Goal: Information Seeking & Learning: Compare options

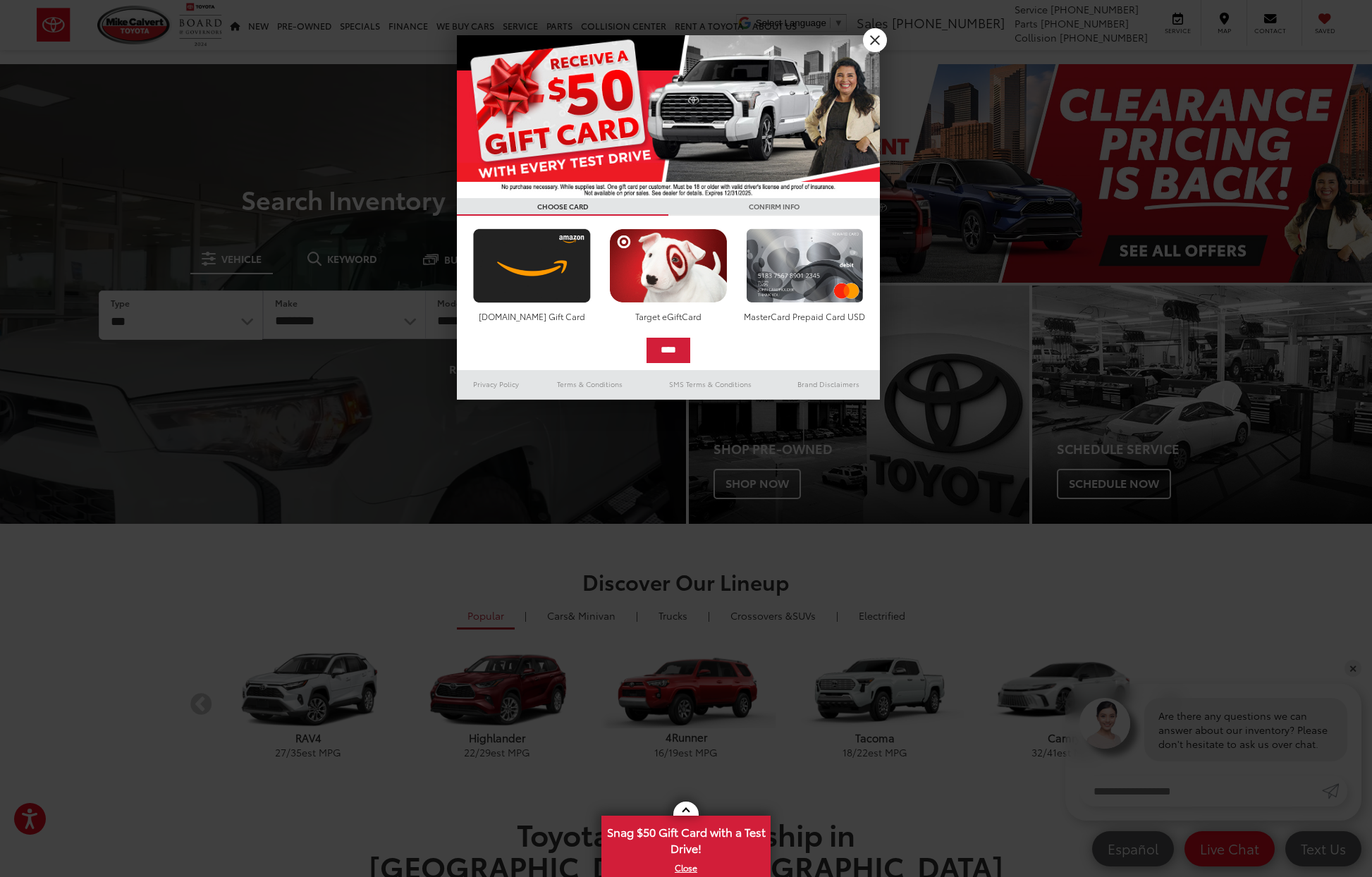
drag, startPoint x: 891, startPoint y: 41, endPoint x: 881, endPoint y: 45, distance: 10.8
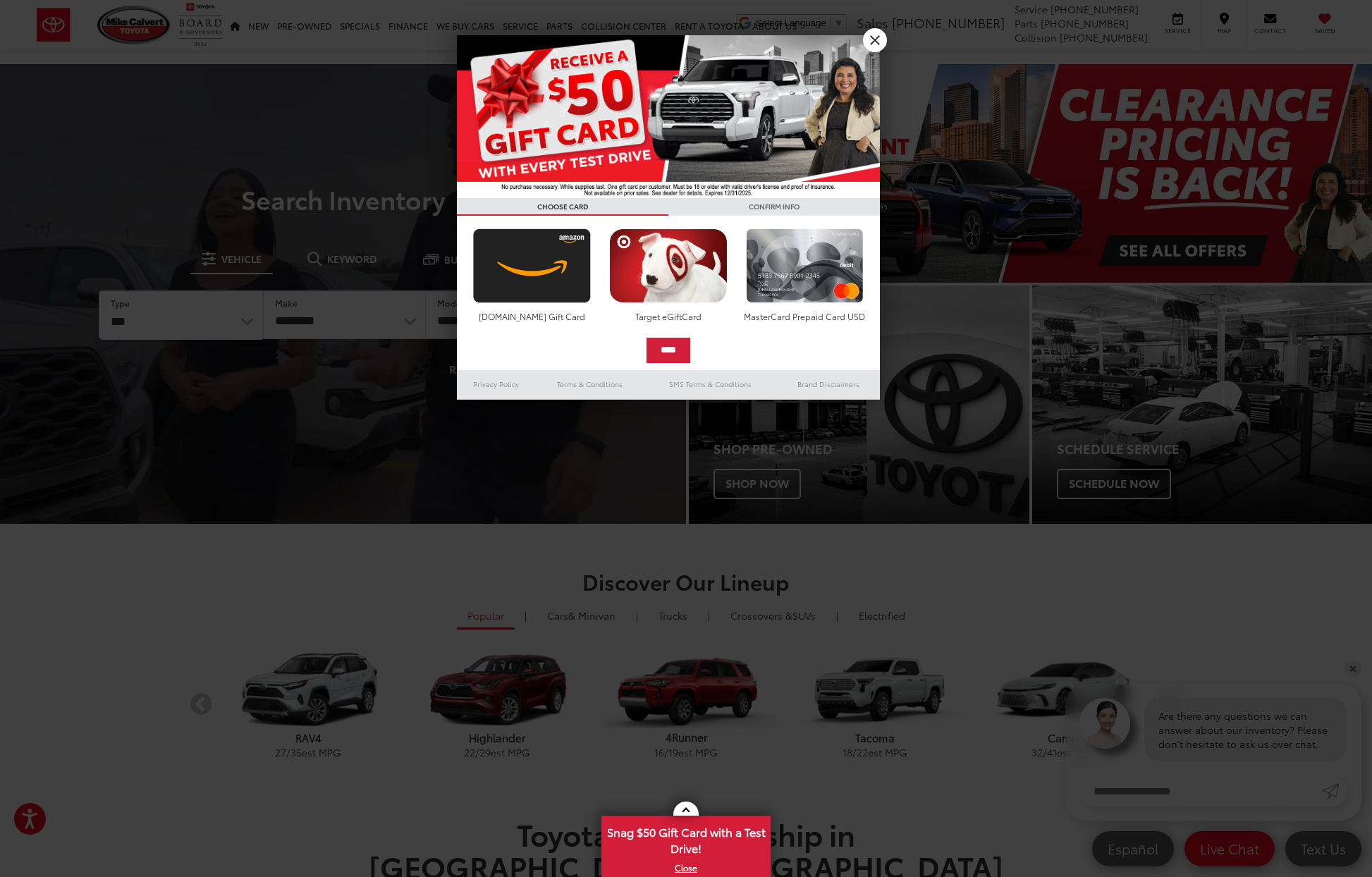
click at [884, 43] on div "**********" at bounding box center [686, 438] width 1372 height 877
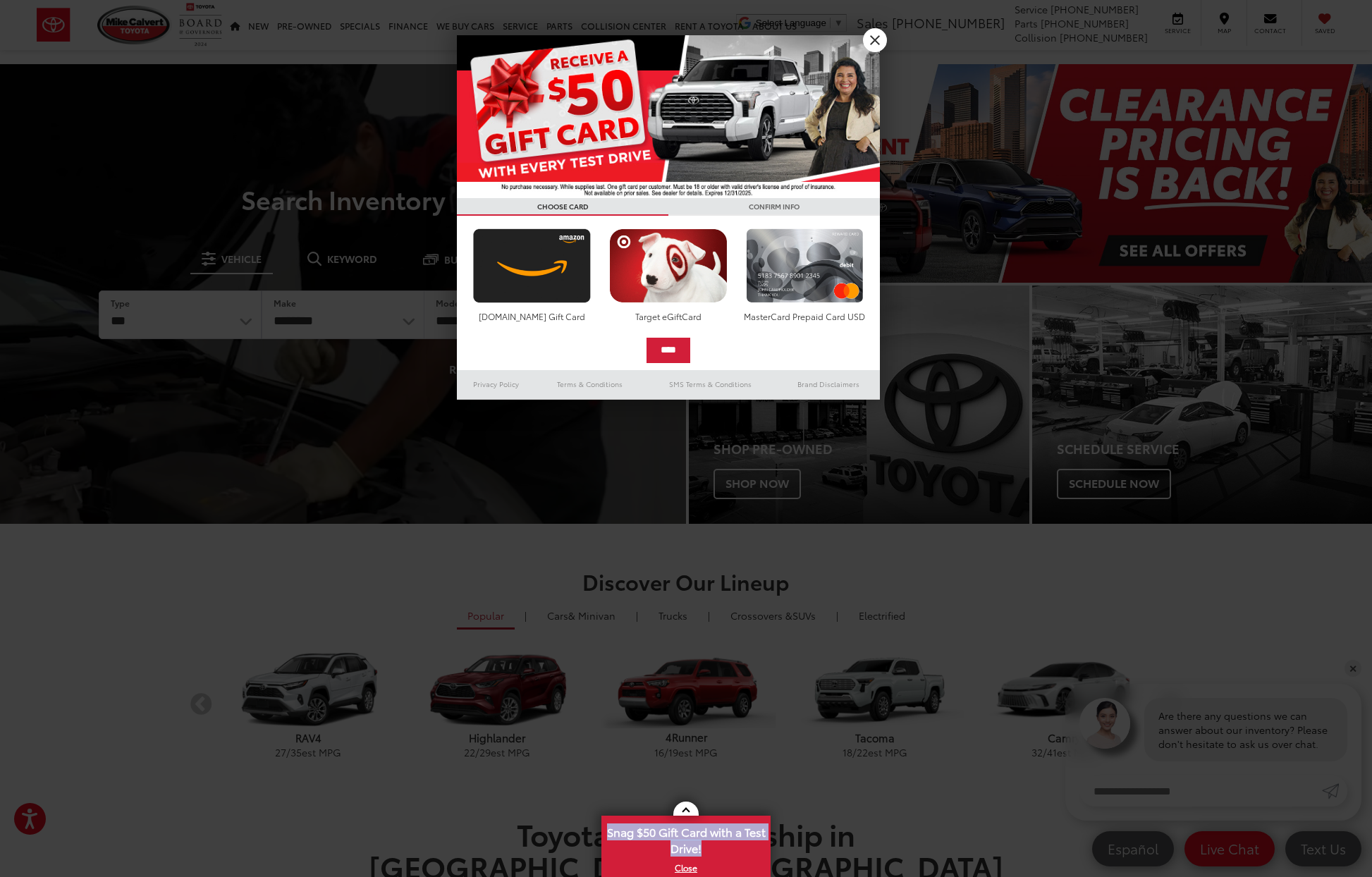
click at [880, 44] on link "X" at bounding box center [875, 40] width 24 height 24
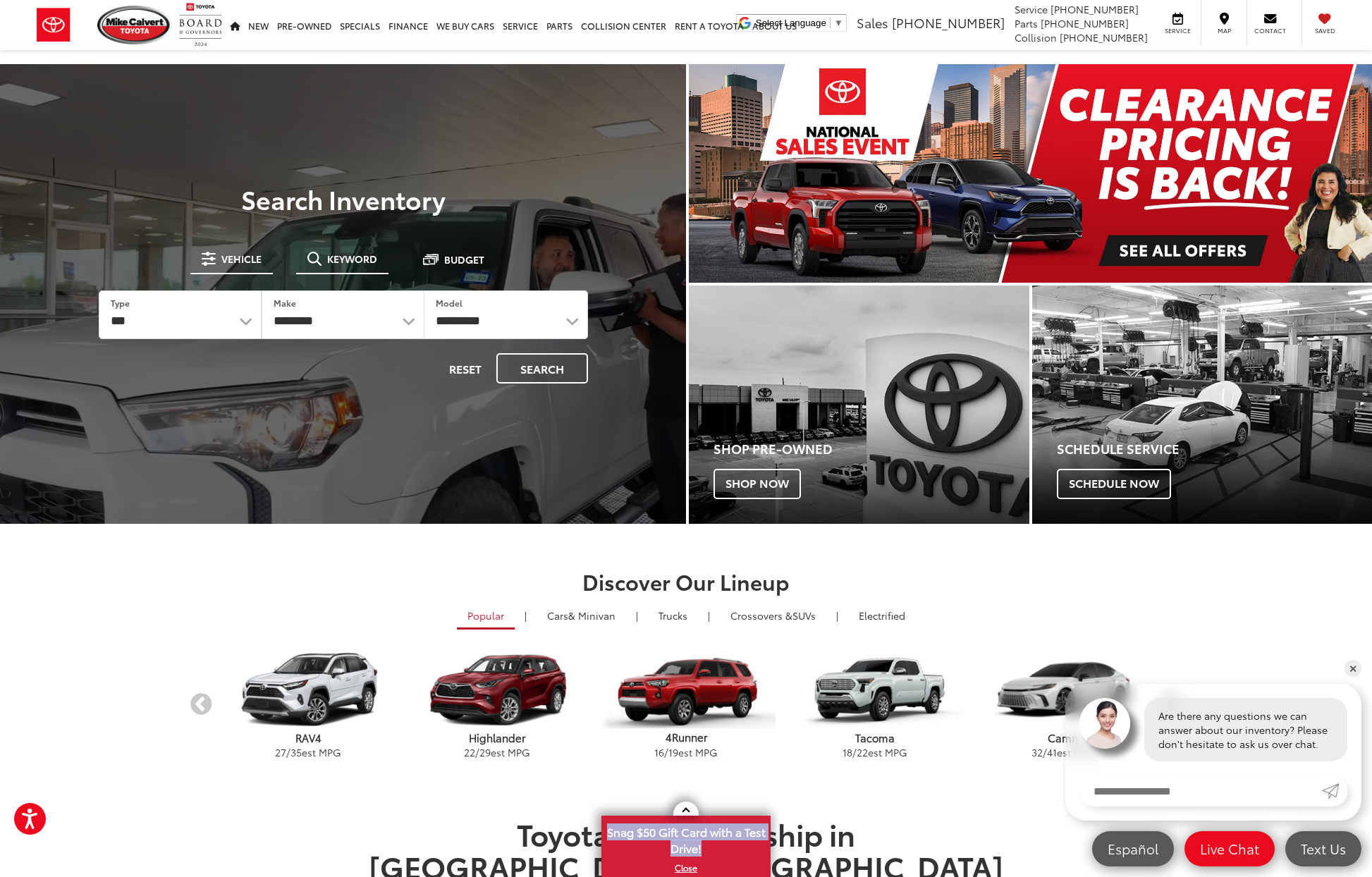
click at [333, 263] on span "Keyword" at bounding box center [352, 258] width 50 height 10
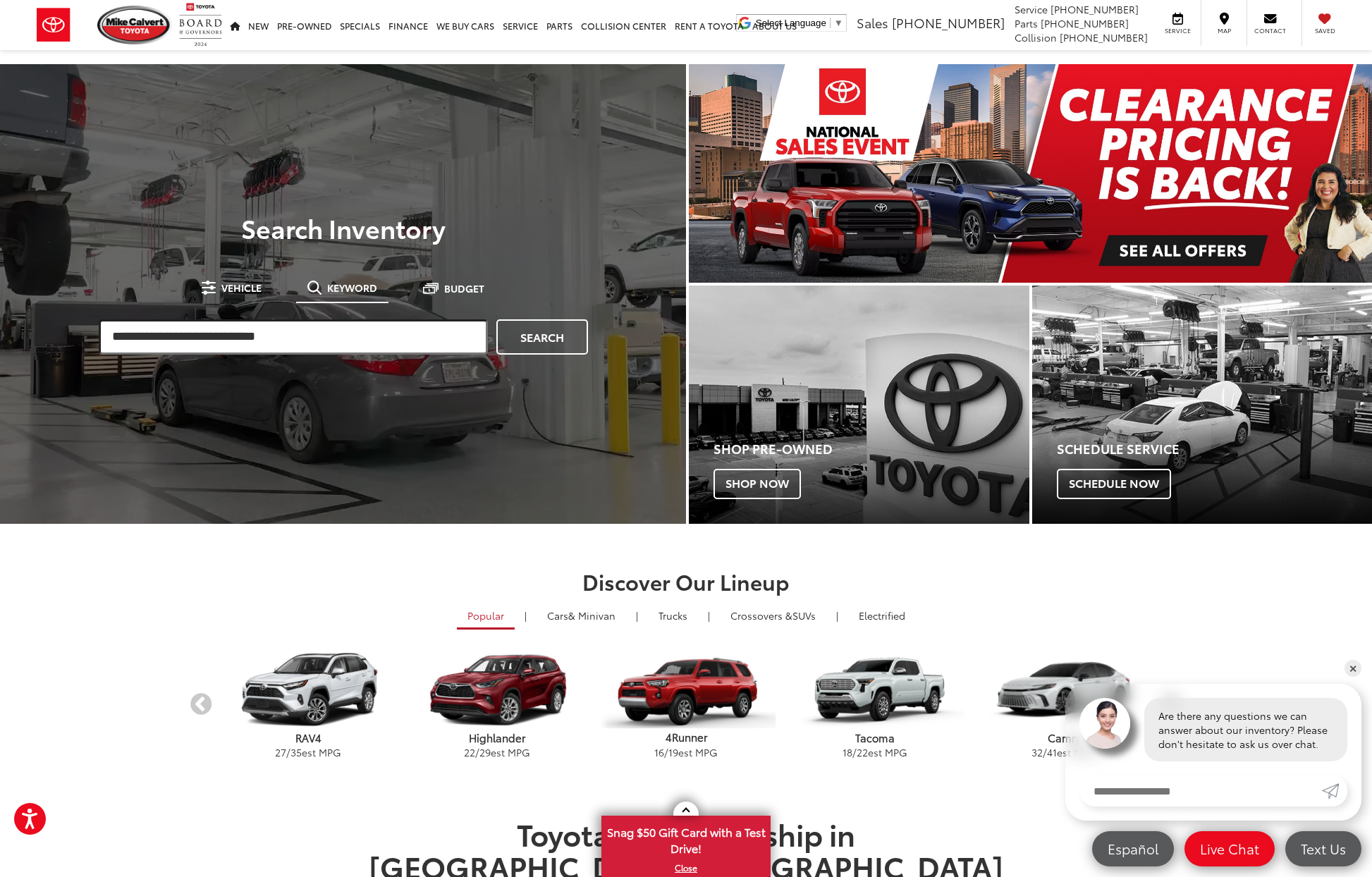
click at [310, 342] on input "search" at bounding box center [293, 337] width 389 height 36
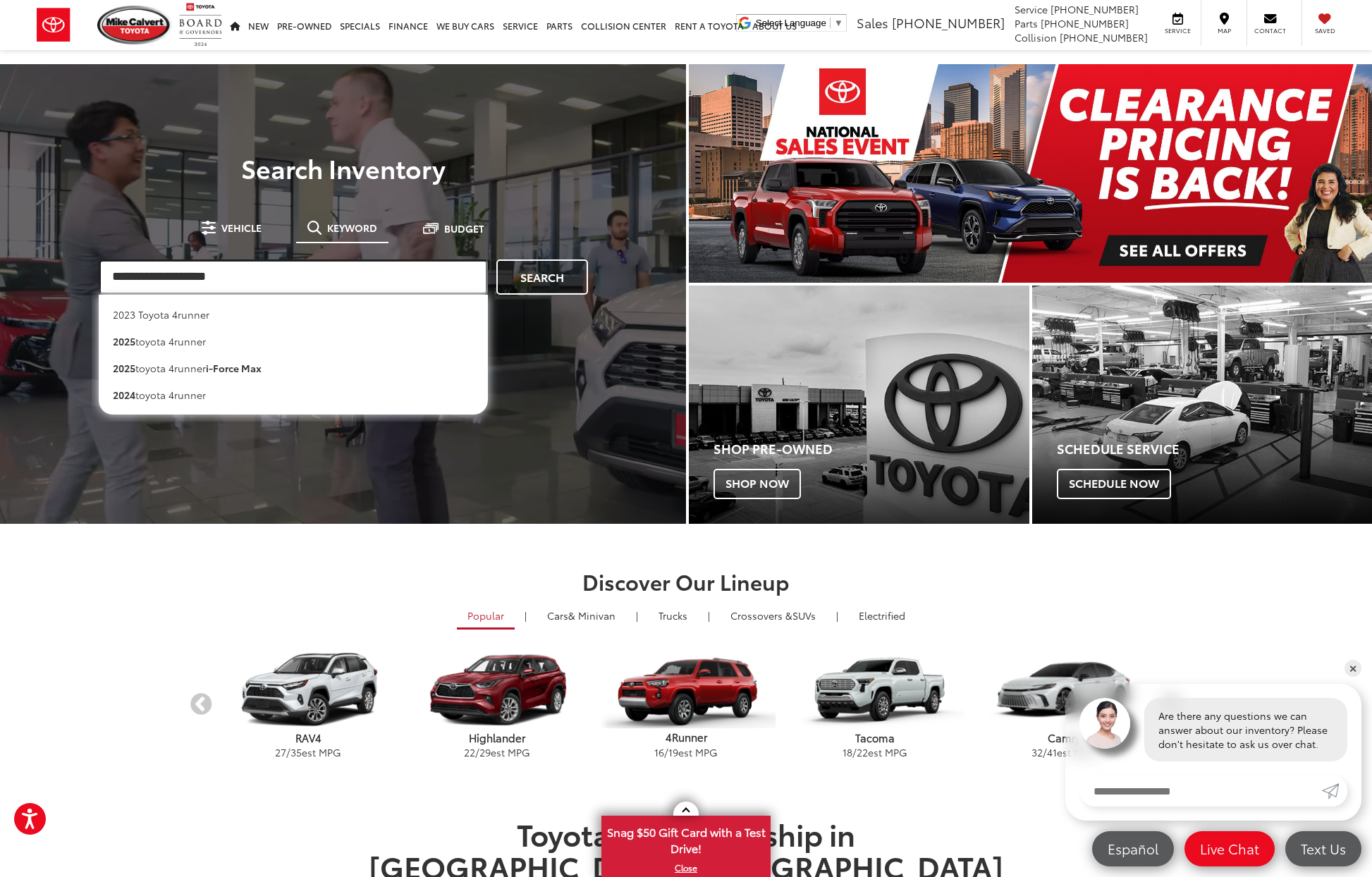
type input "**********"
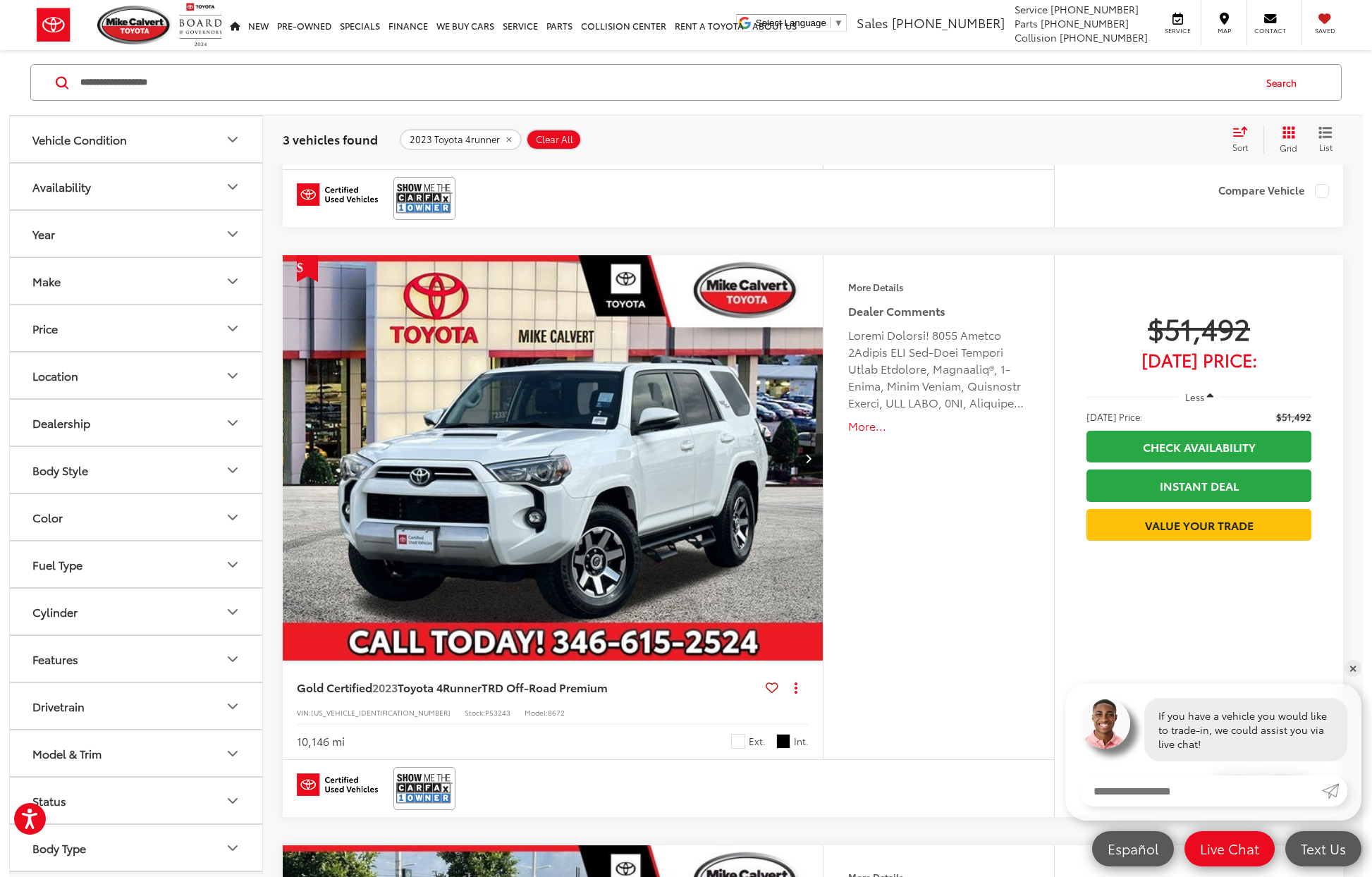
scroll to position [507, 0]
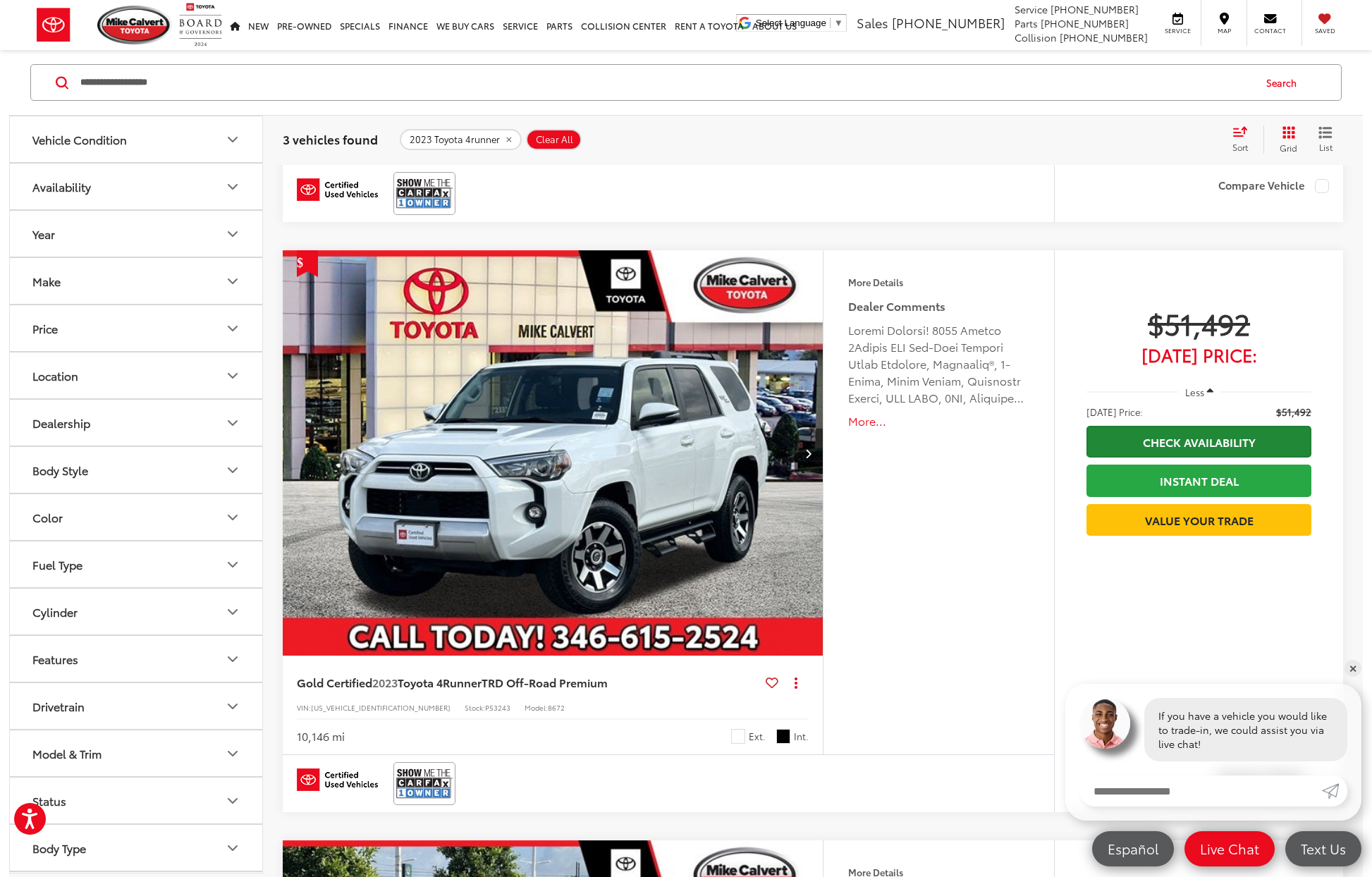
click at [1182, 440] on link "Check Availability" at bounding box center [1199, 442] width 225 height 32
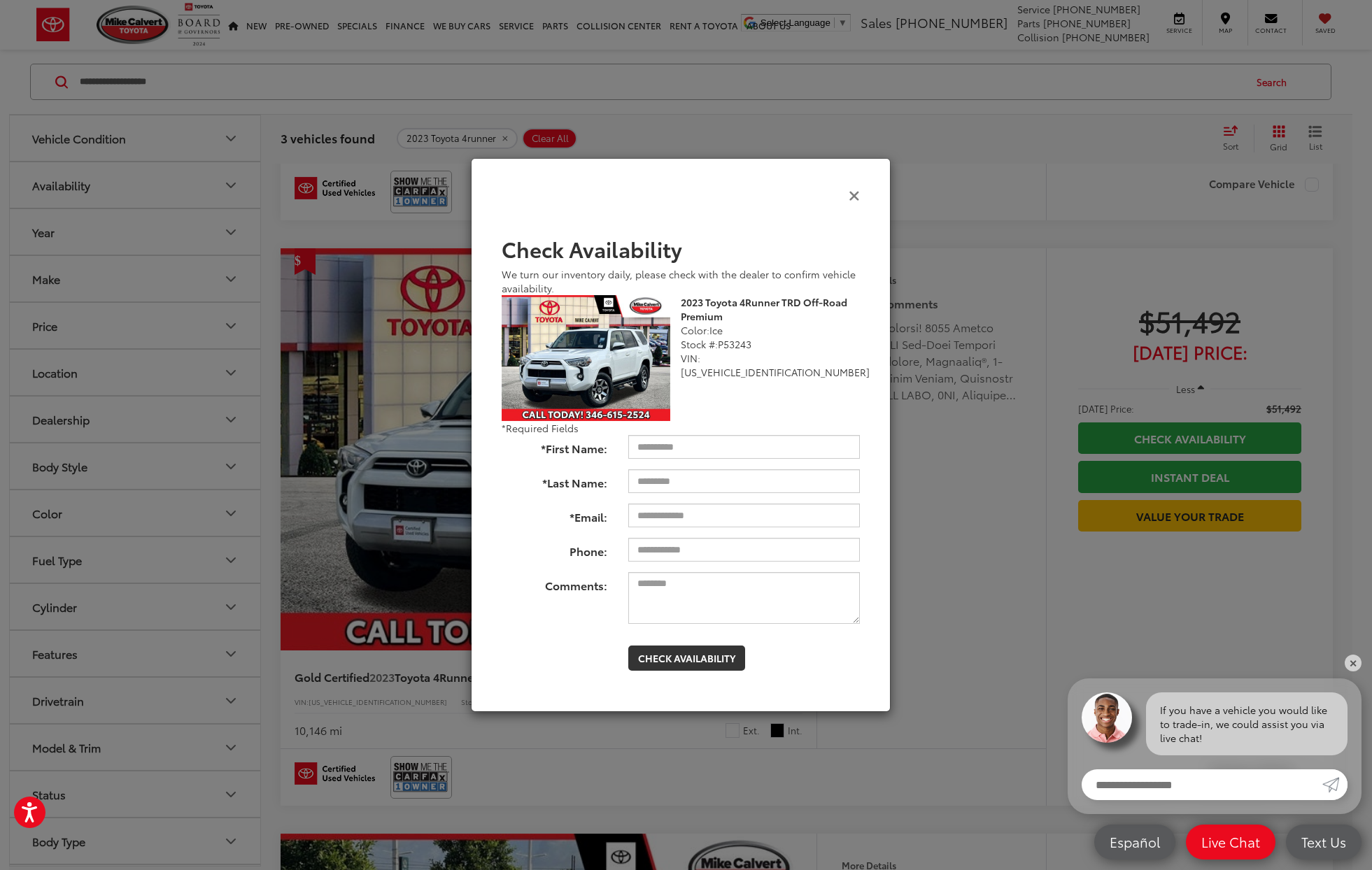
click at [849, 197] on icon "Close" at bounding box center [854, 195] width 11 height 15
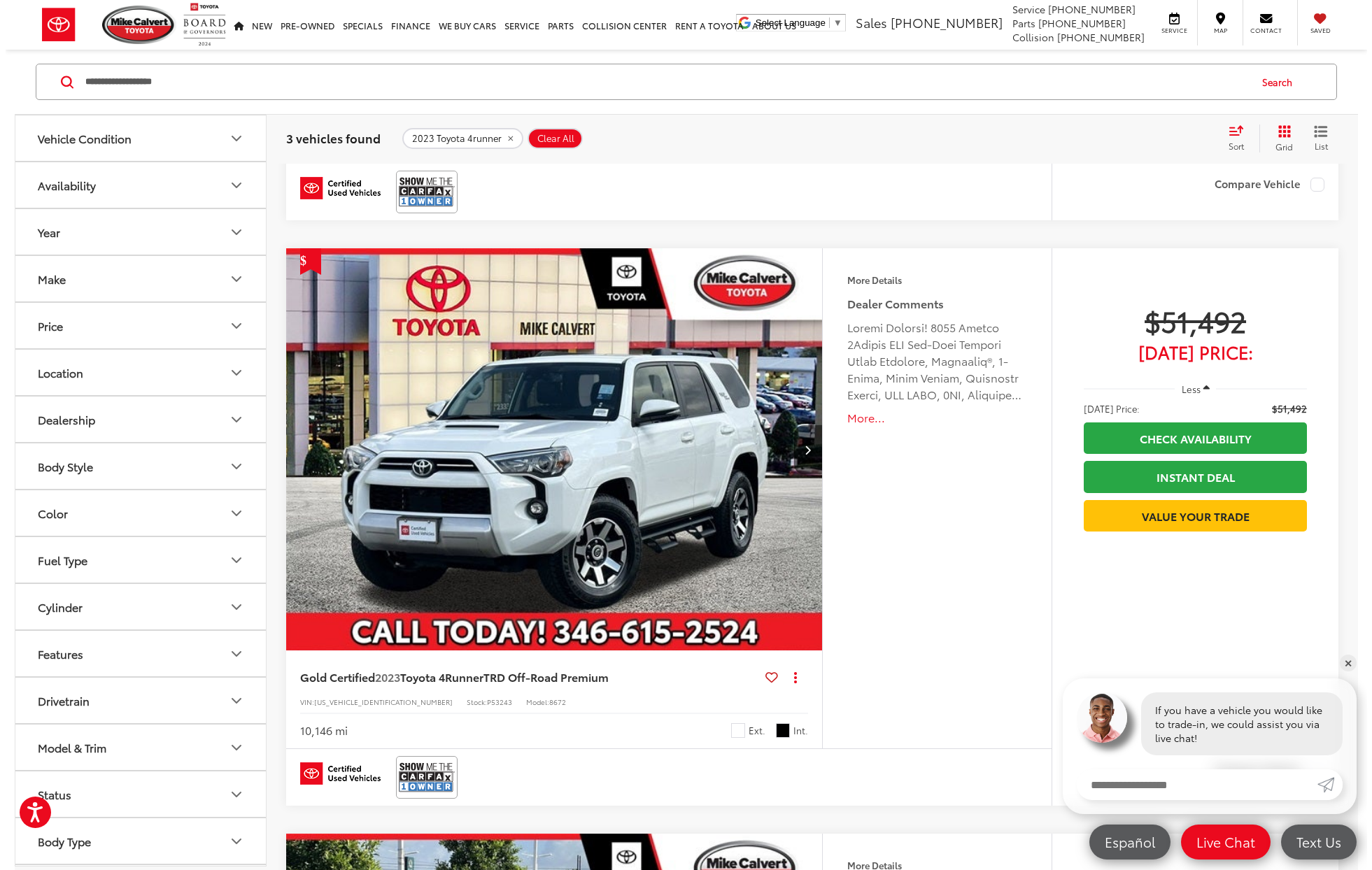
scroll to position [507, 0]
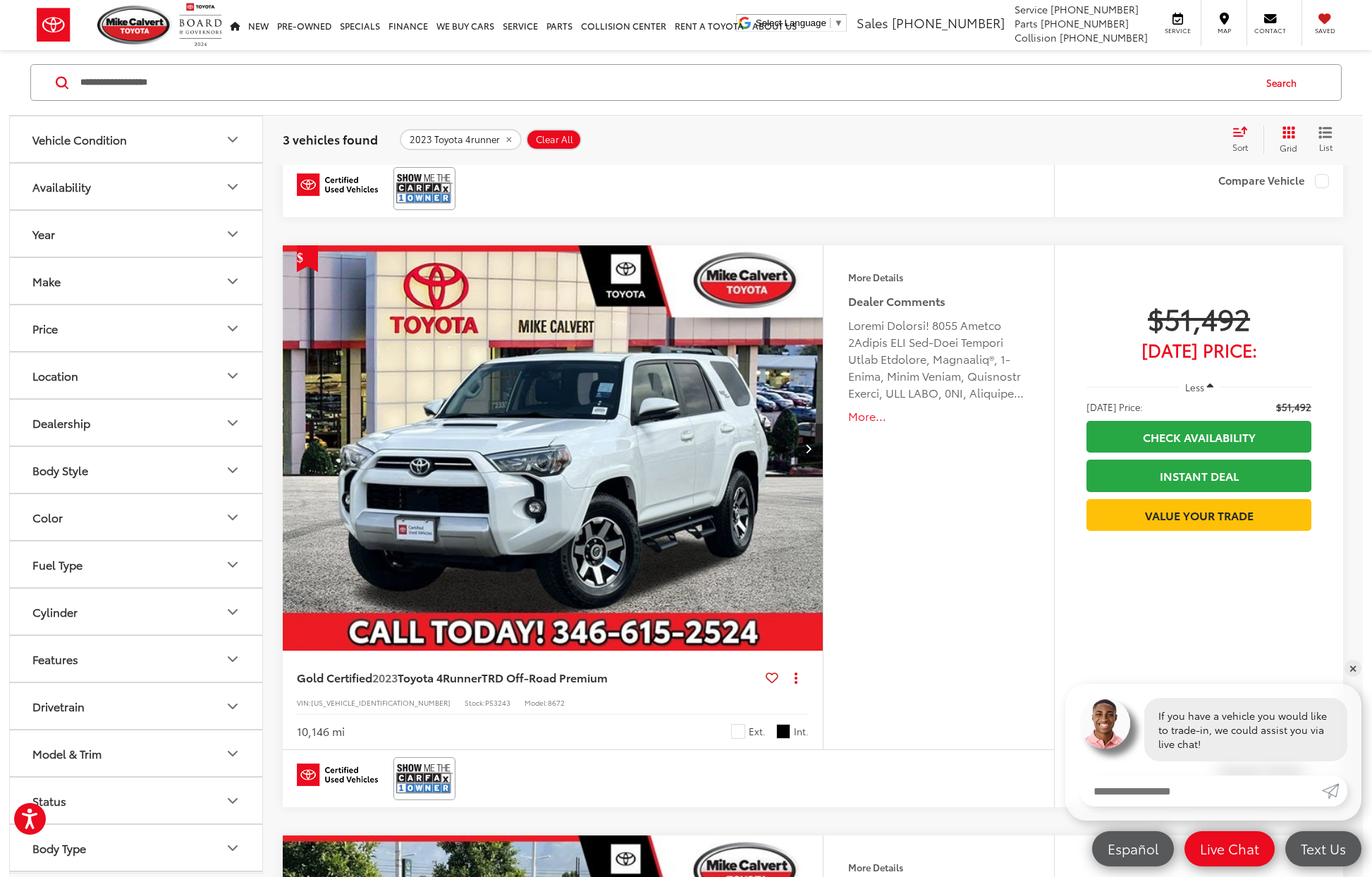
click at [863, 412] on button "More..." at bounding box center [938, 415] width 181 height 16
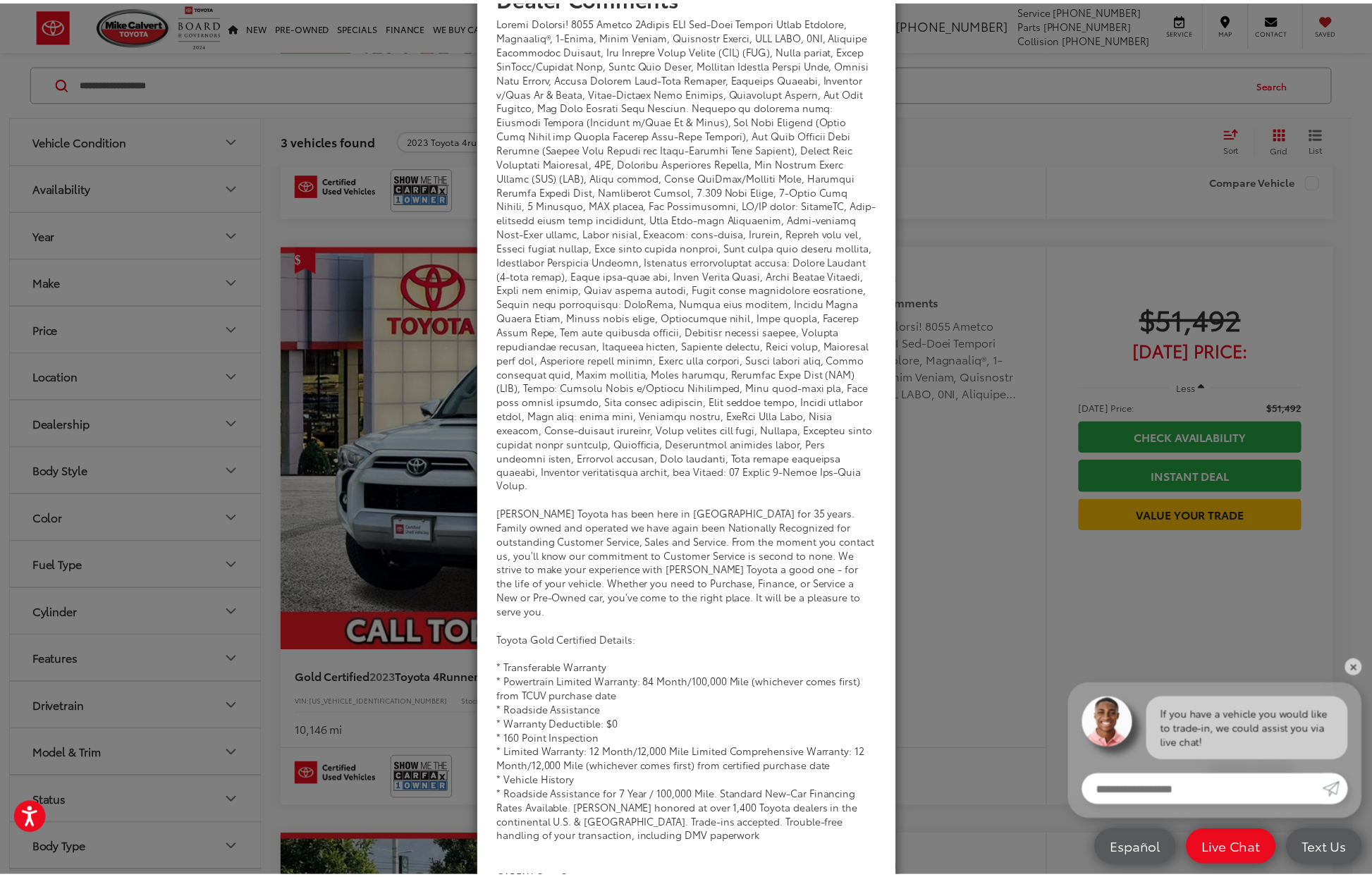
scroll to position [125, 0]
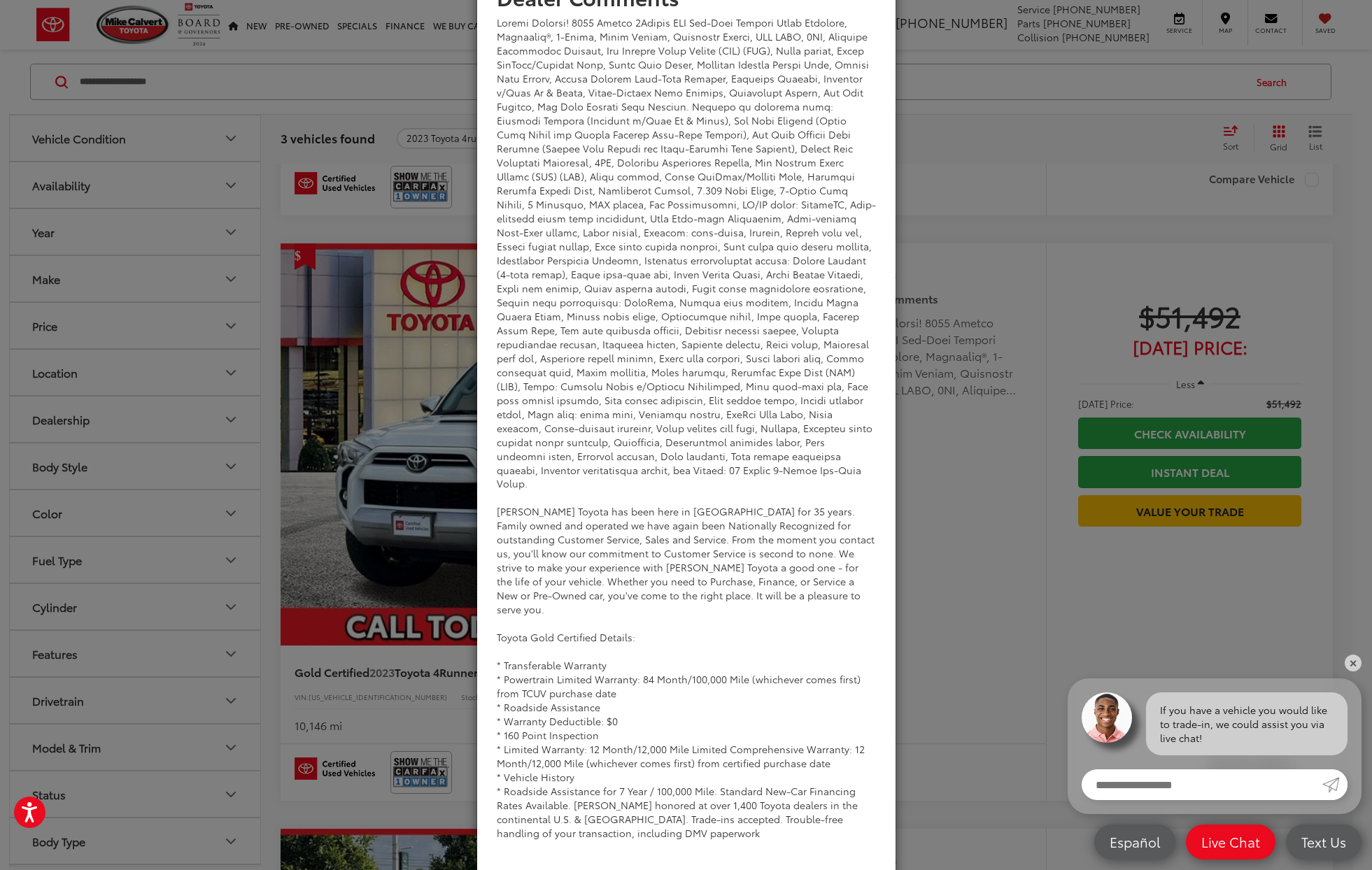
click at [1006, 370] on div "Dealer Comments Mike Calvert Toyota has been here in Houston for 35 years. Fami…" at bounding box center [686, 435] width 1372 height 870
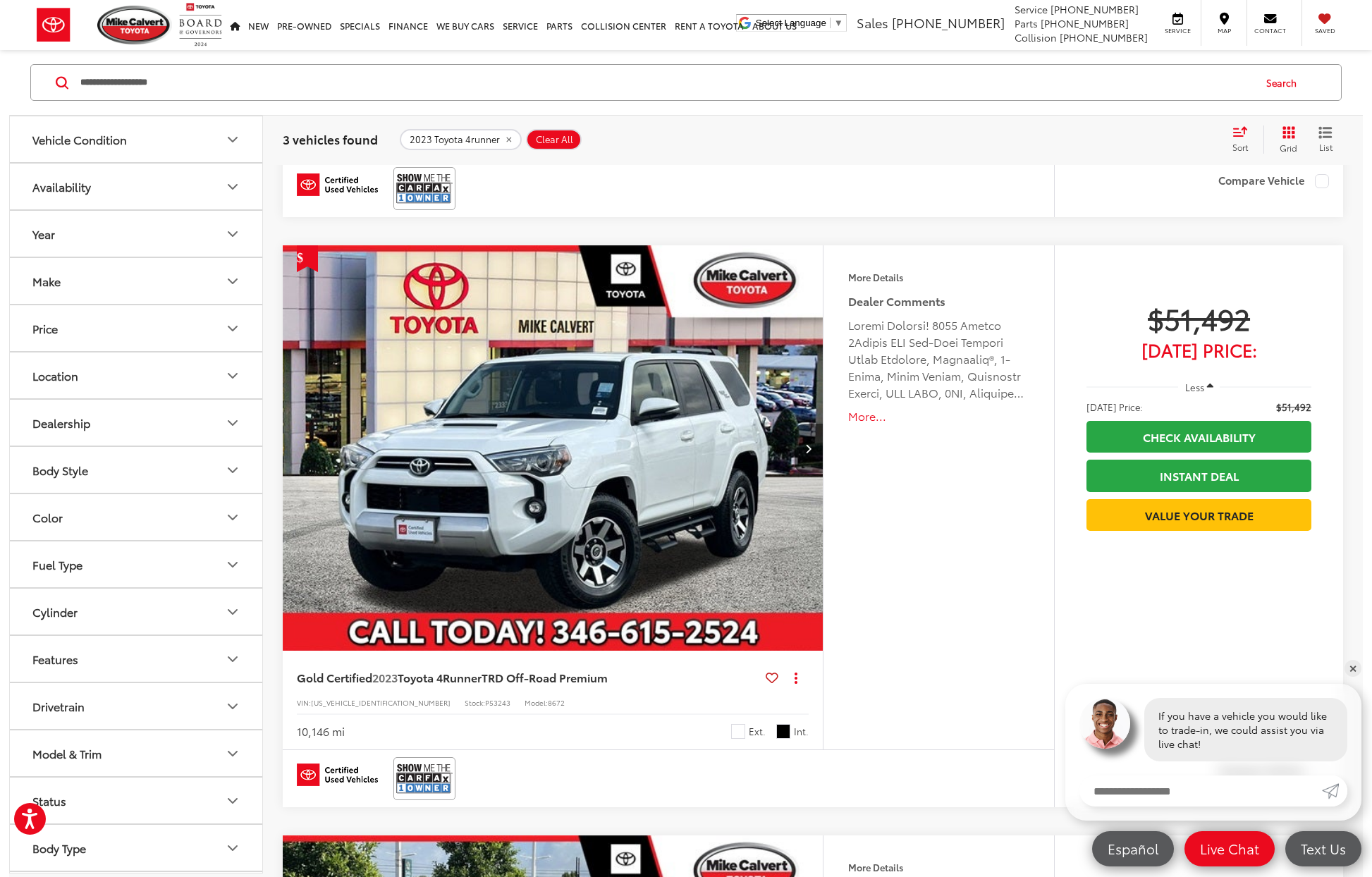
click at [655, 487] on img "2023 Toyota 4Runner TRD Off-Road Premium 0" at bounding box center [553, 449] width 542 height 407
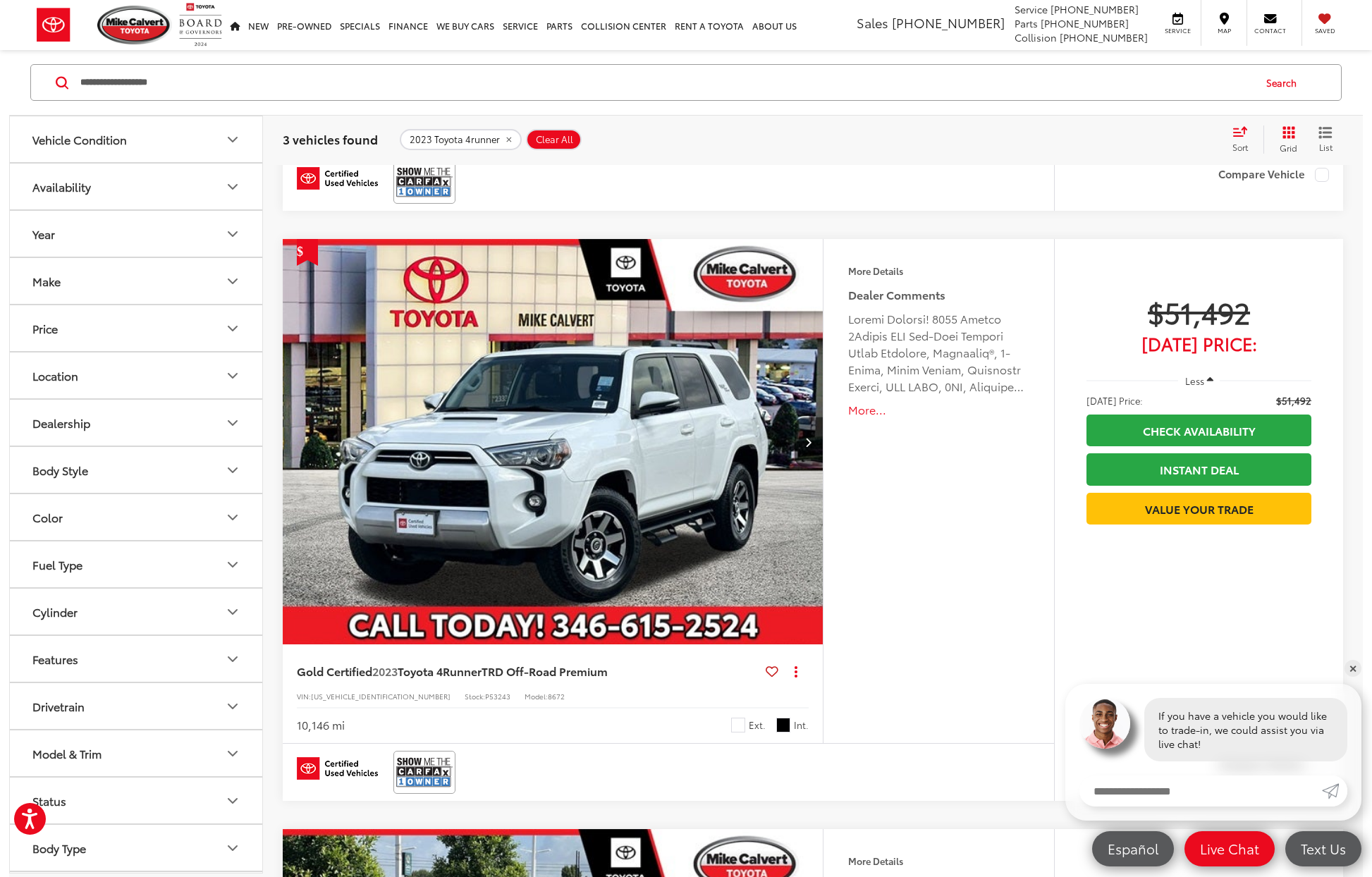
scroll to position [0, 0]
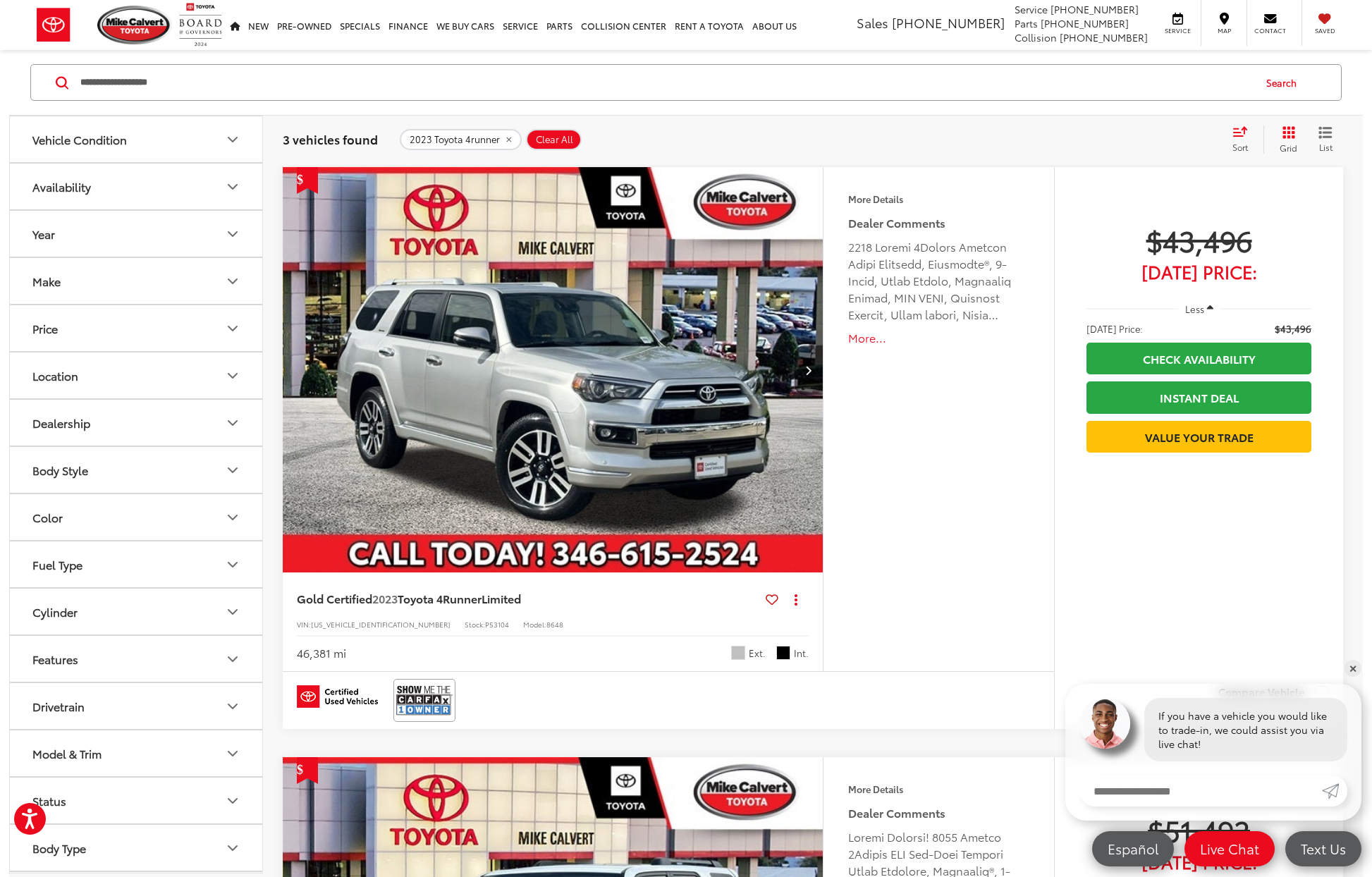
click at [511, 139] on icon "remove 2023%20Toyota%204runner" at bounding box center [509, 140] width 5 height 5
click at [364, 90] on input "**********" at bounding box center [665, 82] width 1174 height 34
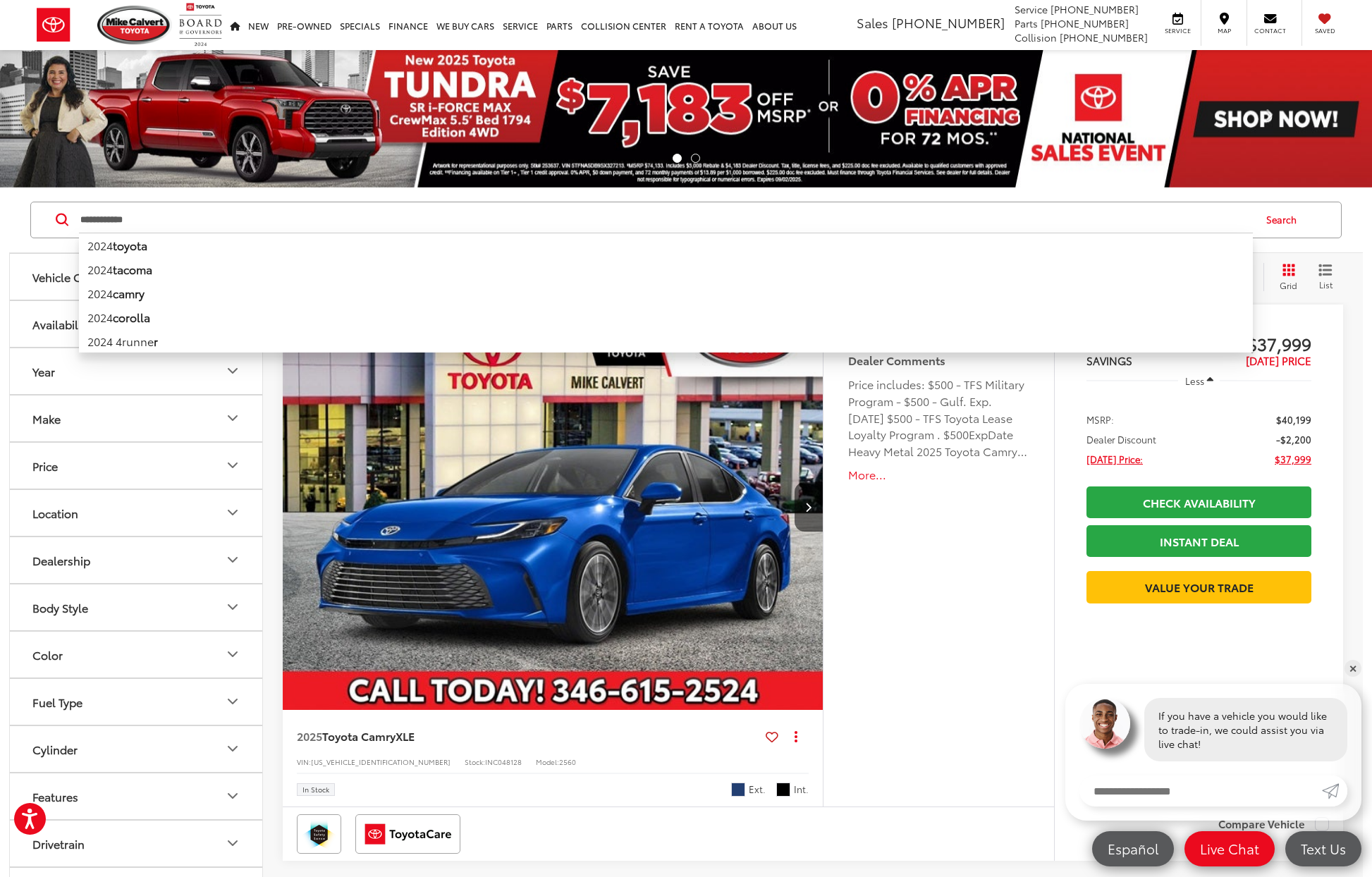
type input "**********"
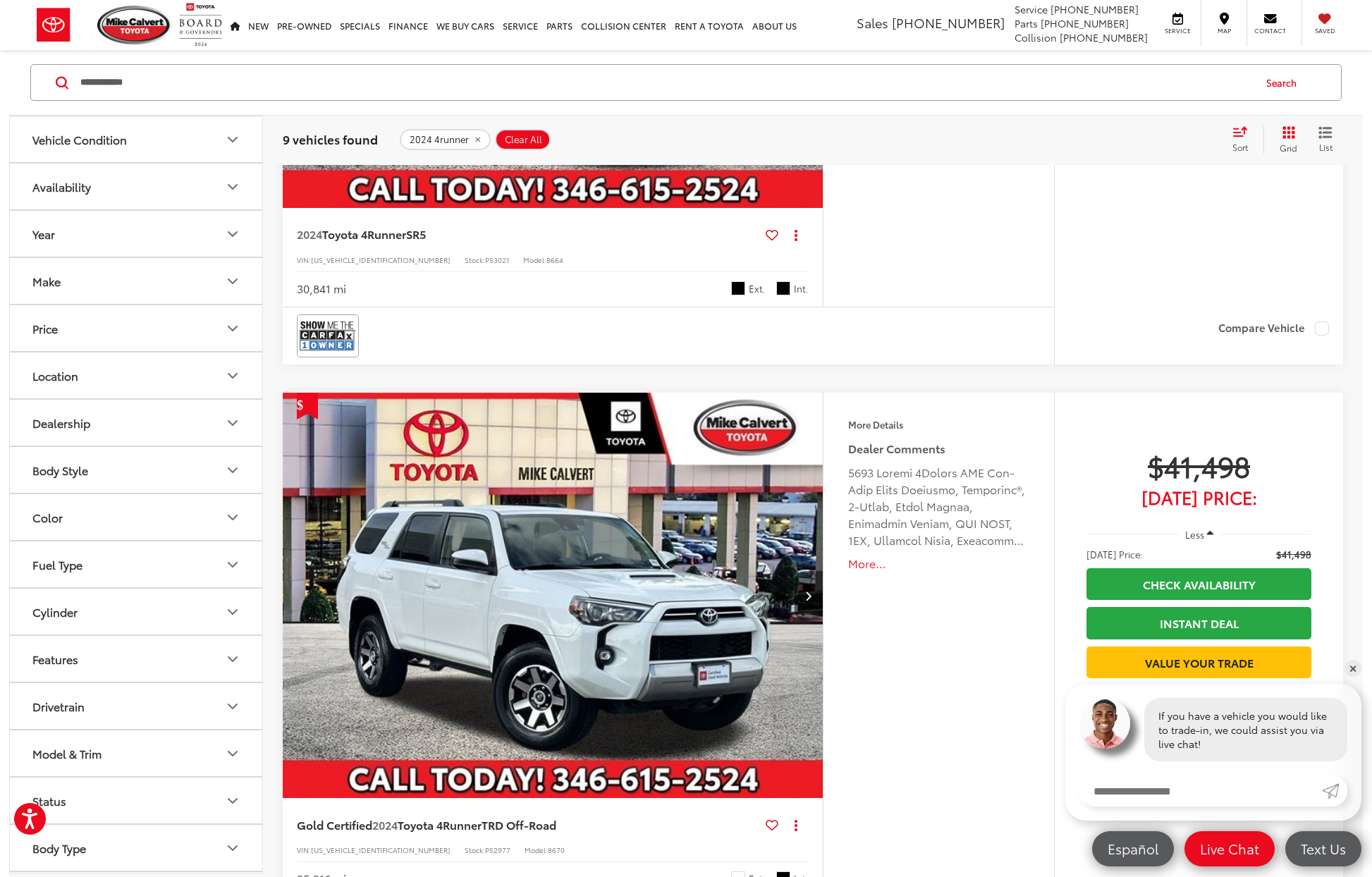
scroll to position [495, 0]
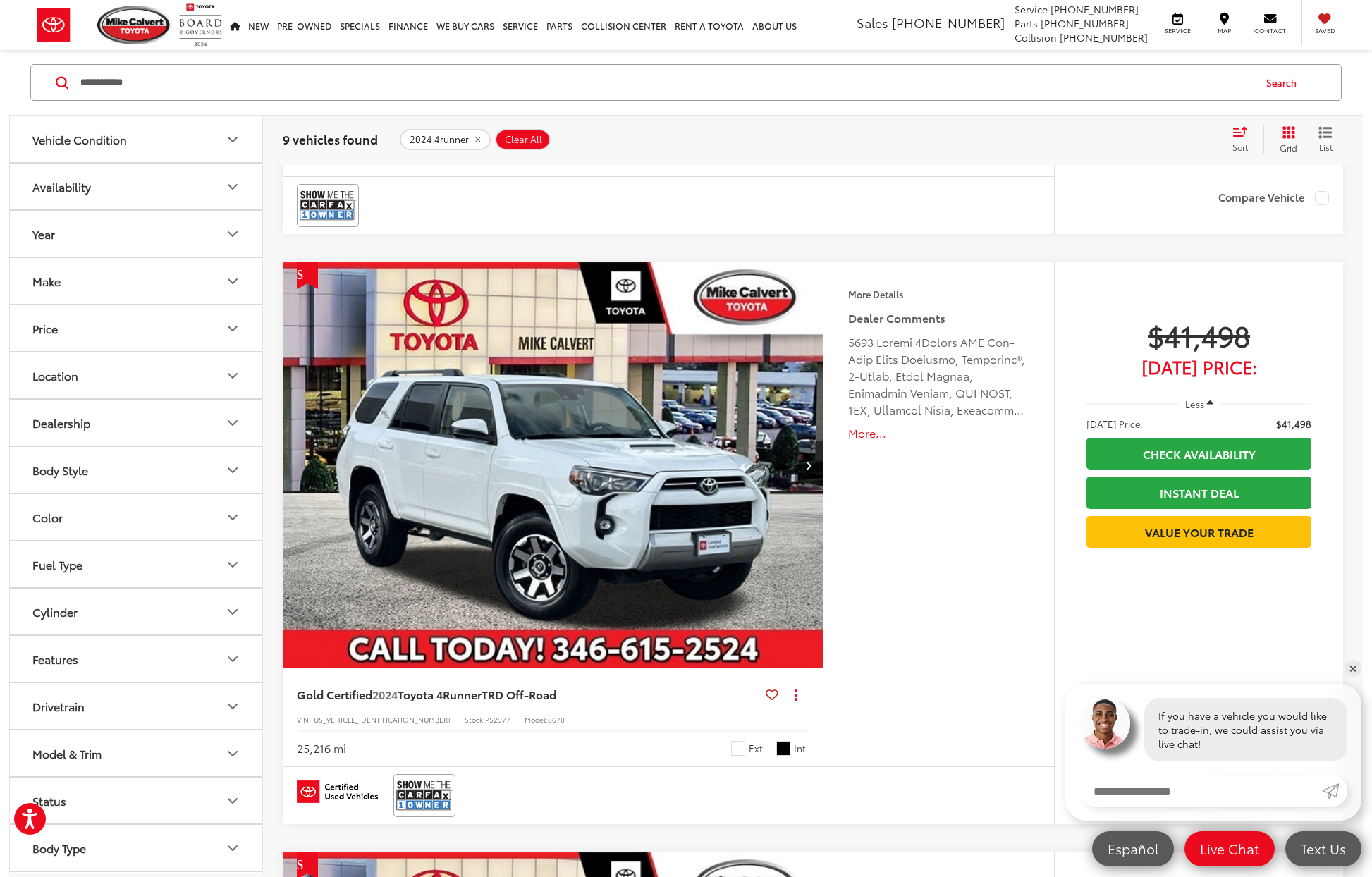
click at [441, 486] on img "2024 Toyota 4Runner TRD Off-Road 0" at bounding box center [553, 466] width 542 height 407
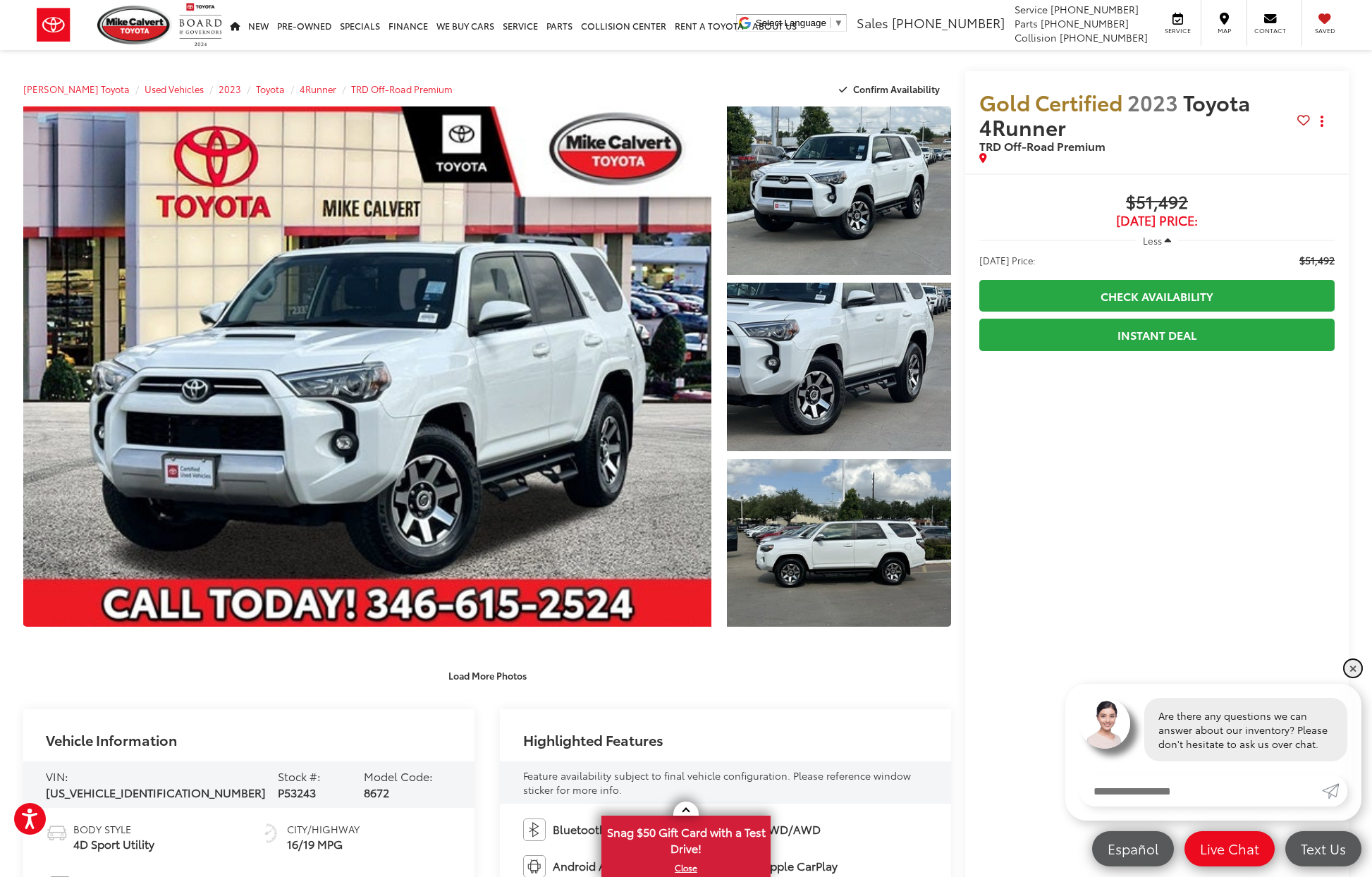
click at [1357, 668] on link "✕" at bounding box center [1353, 668] width 17 height 17
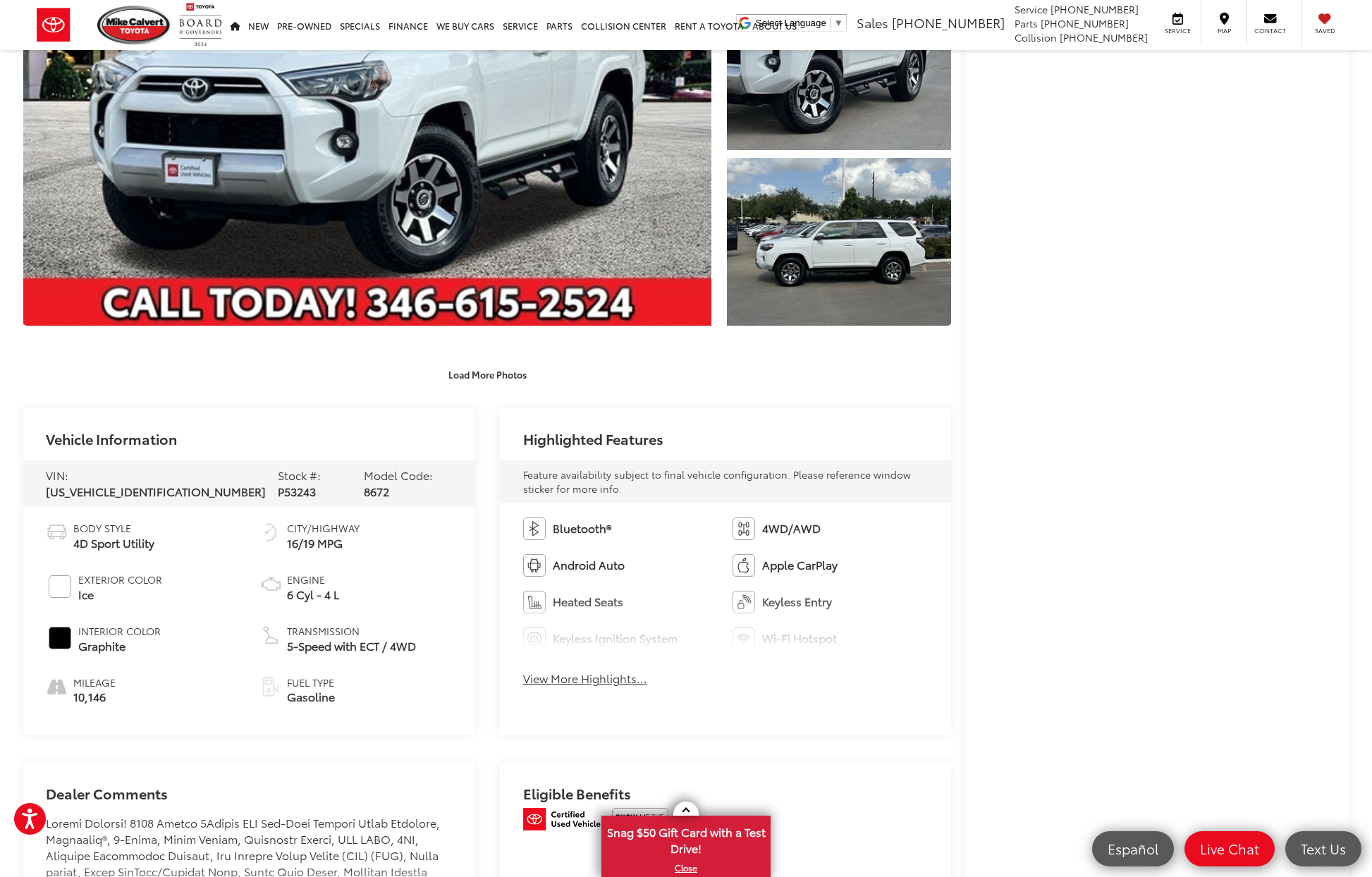
scroll to position [327, 0]
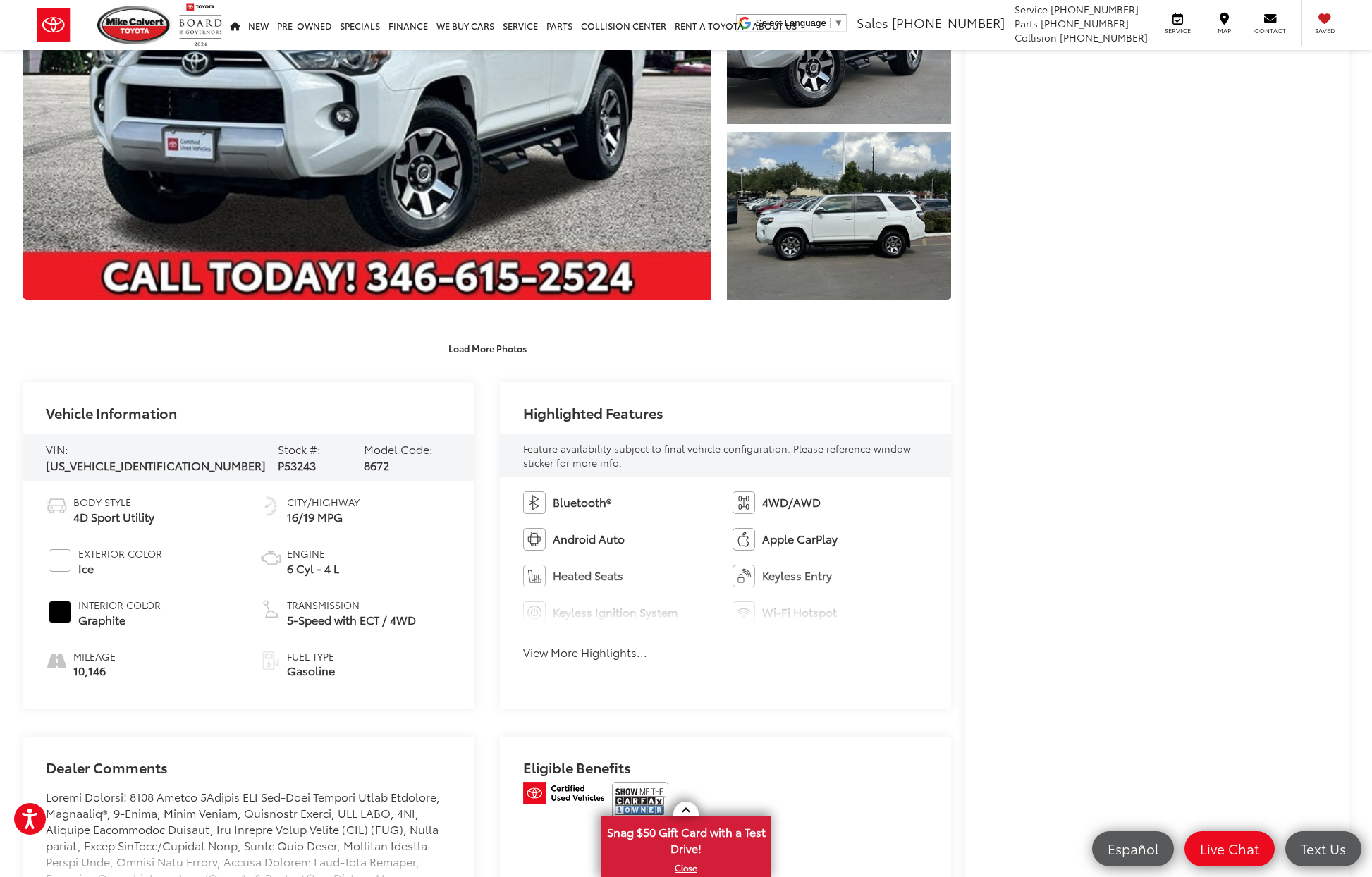
click at [963, 716] on div "Mike Calvert Toyota Used Vehicles 2023 Toyota 4Runner TRD Off-Road Premium Conf…" at bounding box center [686, 762] width 1354 height 2078
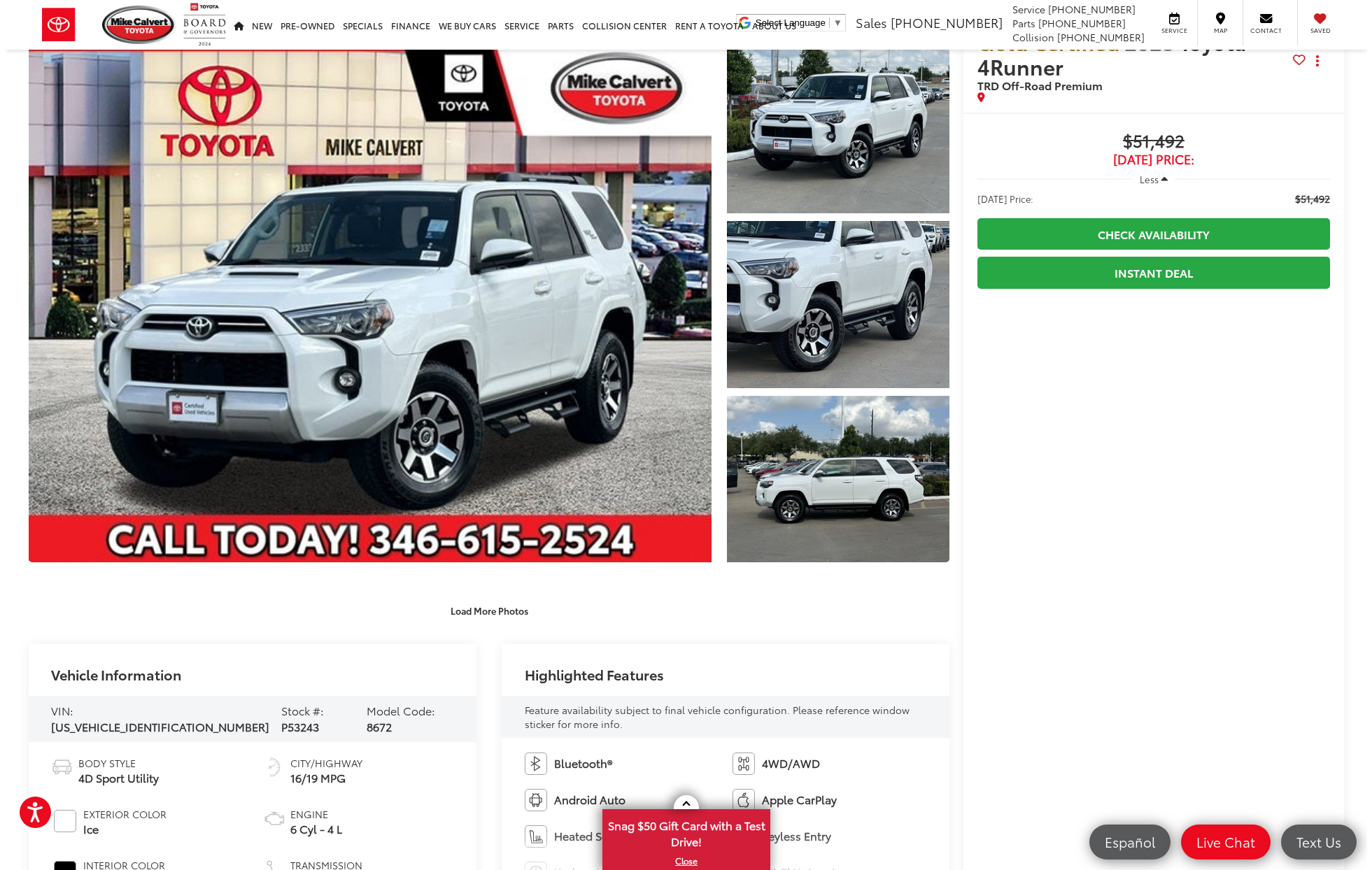
scroll to position [0, 0]
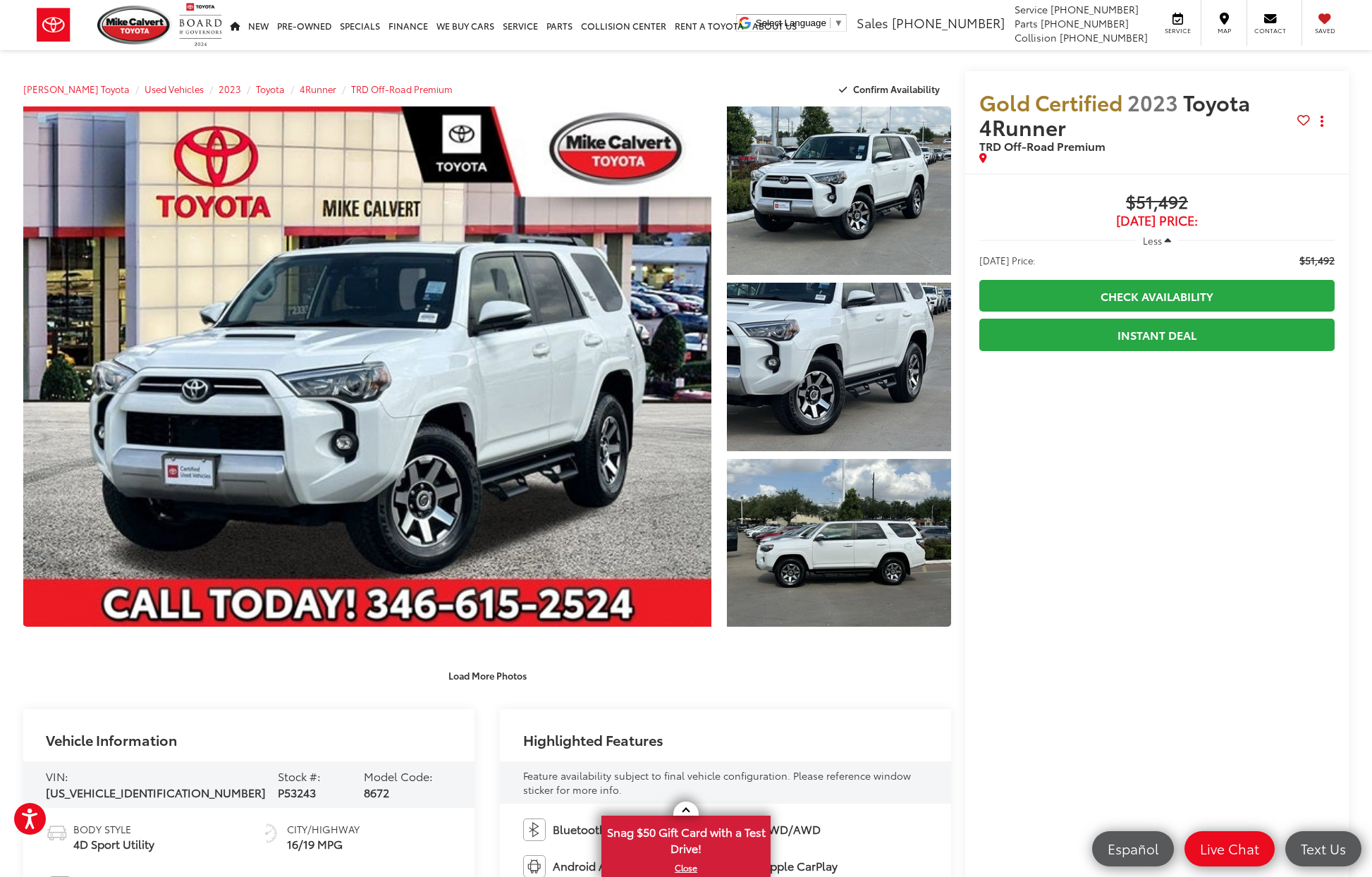
click at [1157, 244] on span "Less" at bounding box center [1152, 240] width 19 height 13
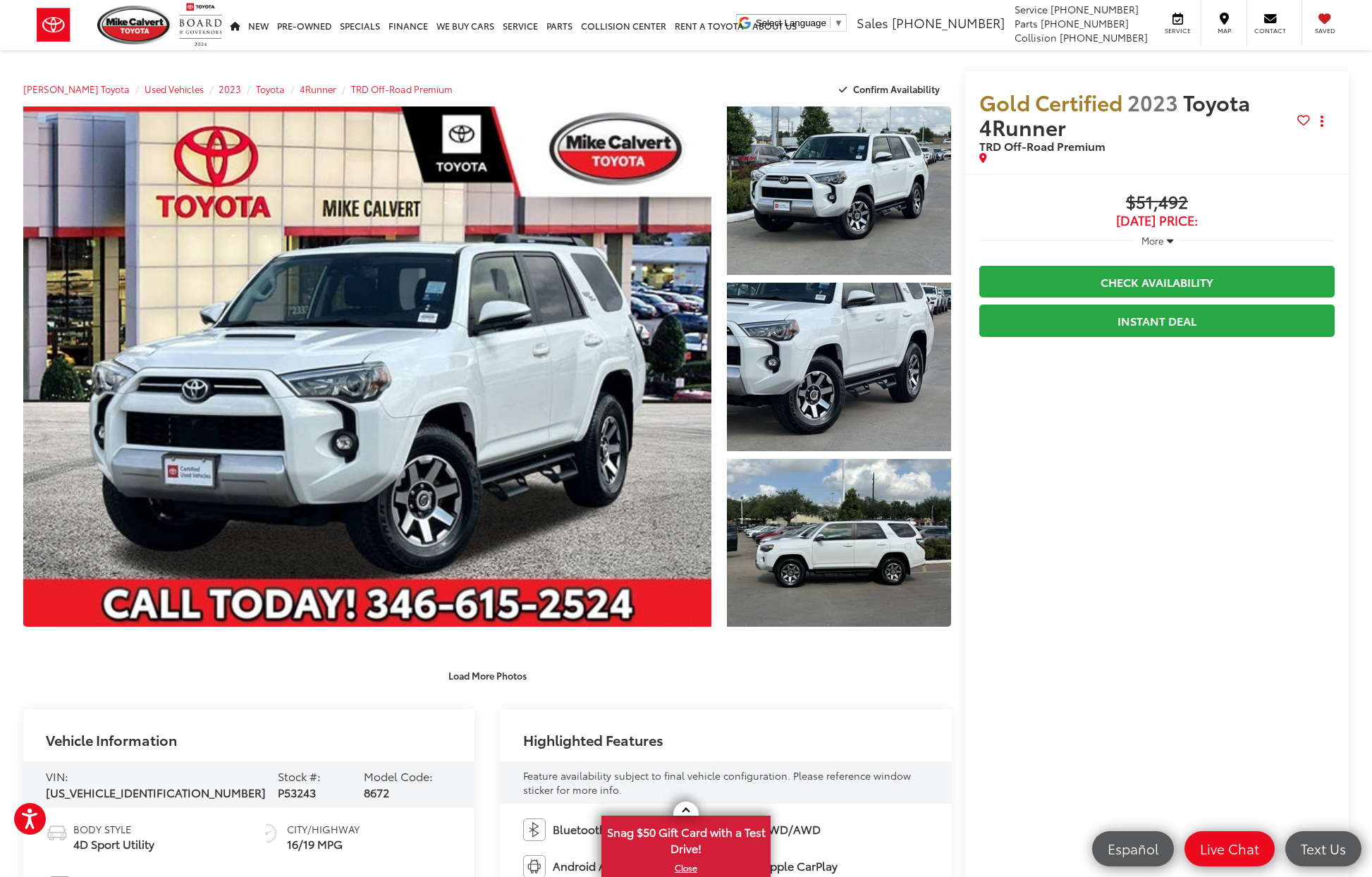
click at [1165, 238] on button "More" at bounding box center [1157, 241] width 46 height 26
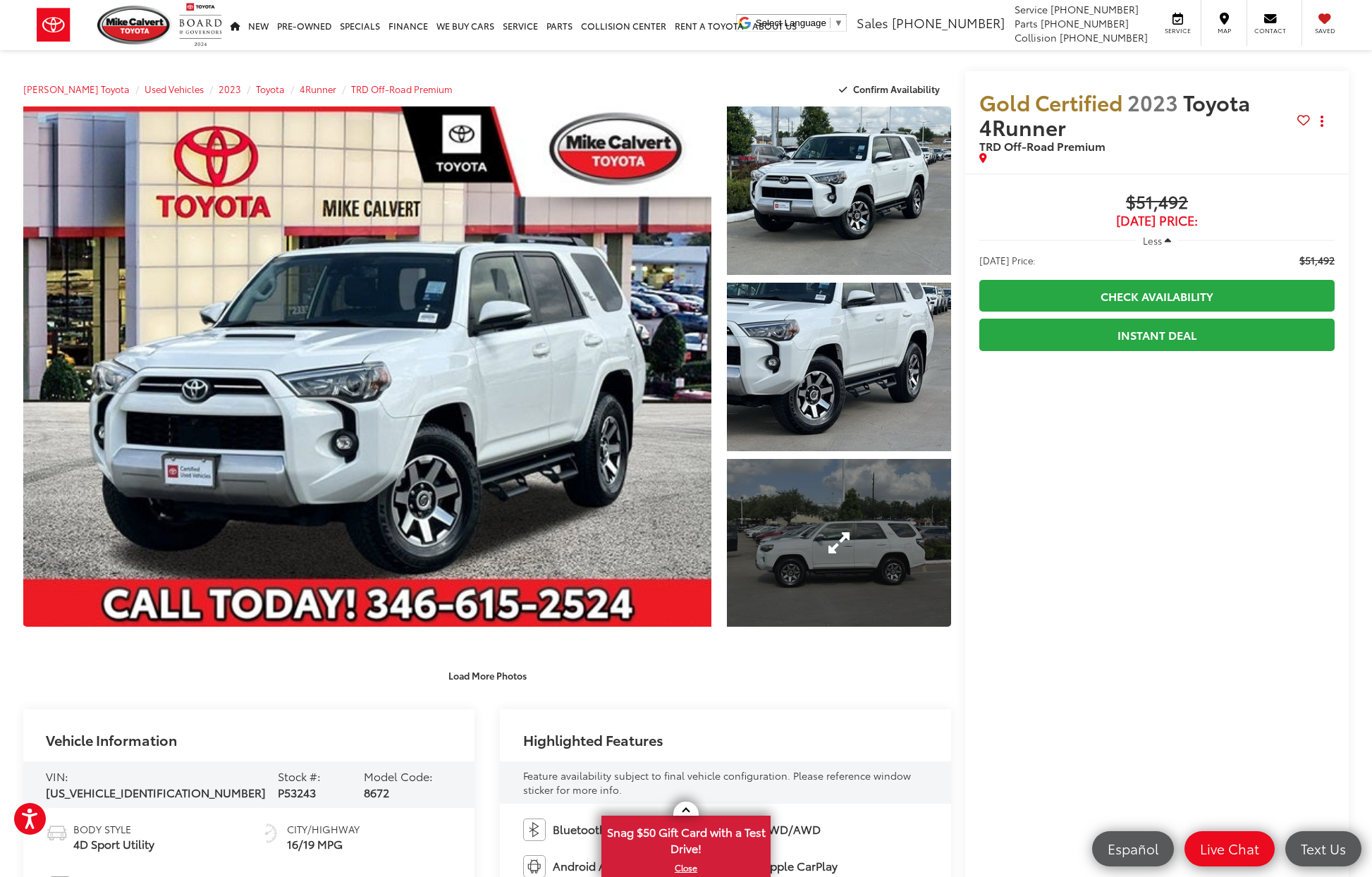
click at [879, 581] on link "Expand Photo 3" at bounding box center [839, 543] width 224 height 169
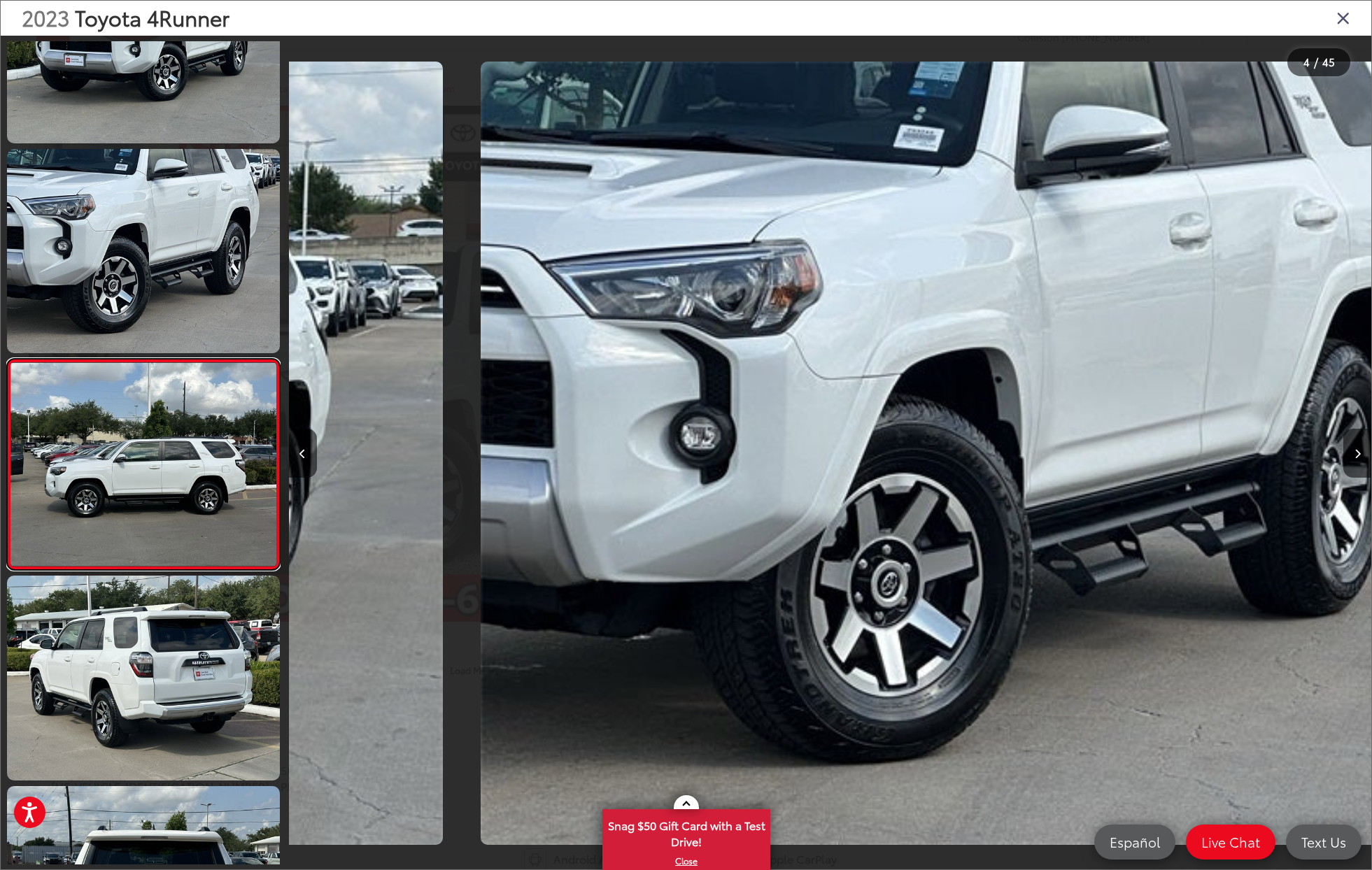
scroll to position [0, 3248]
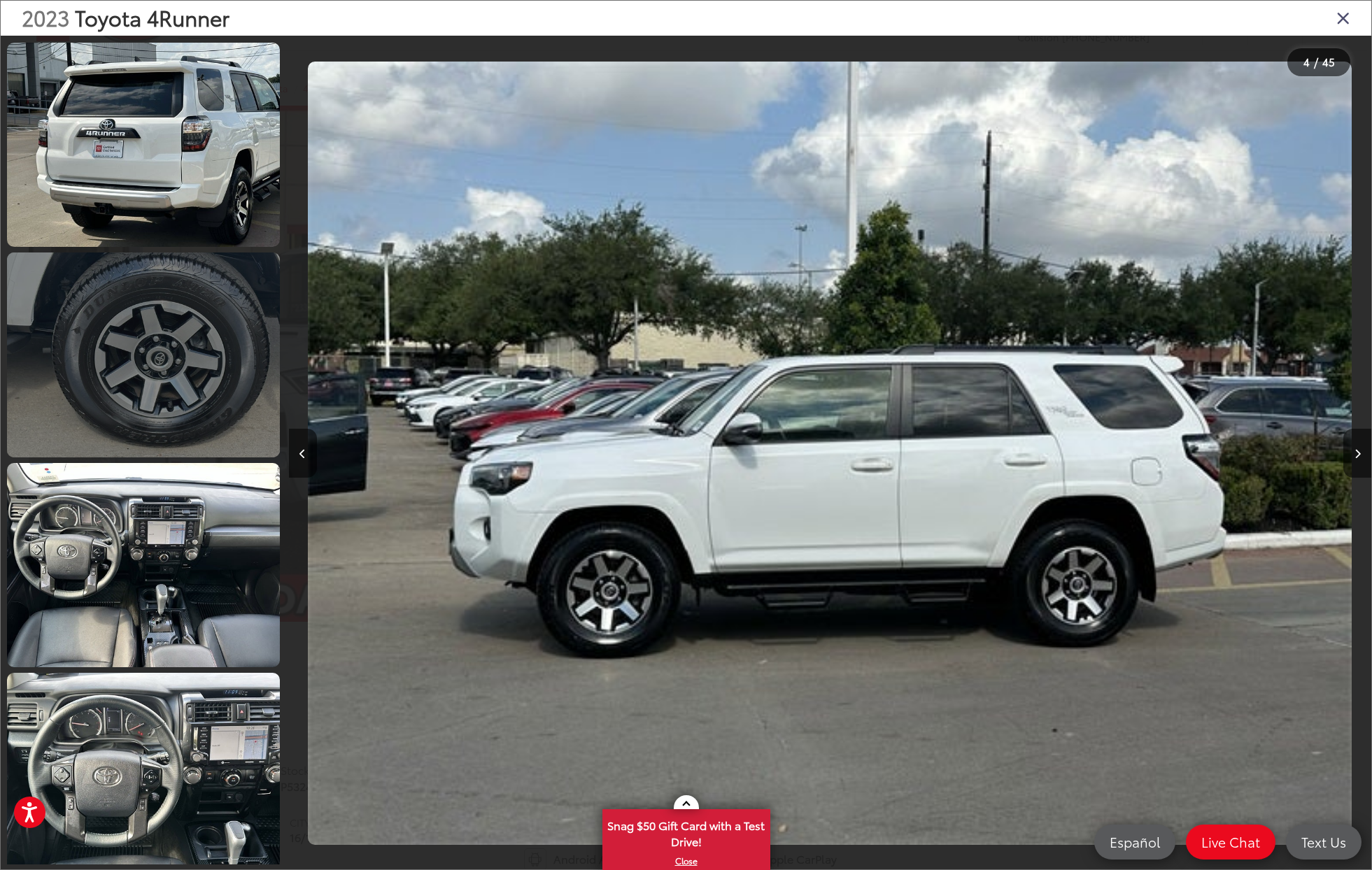
click at [214, 329] on link at bounding box center [143, 354] width 273 height 204
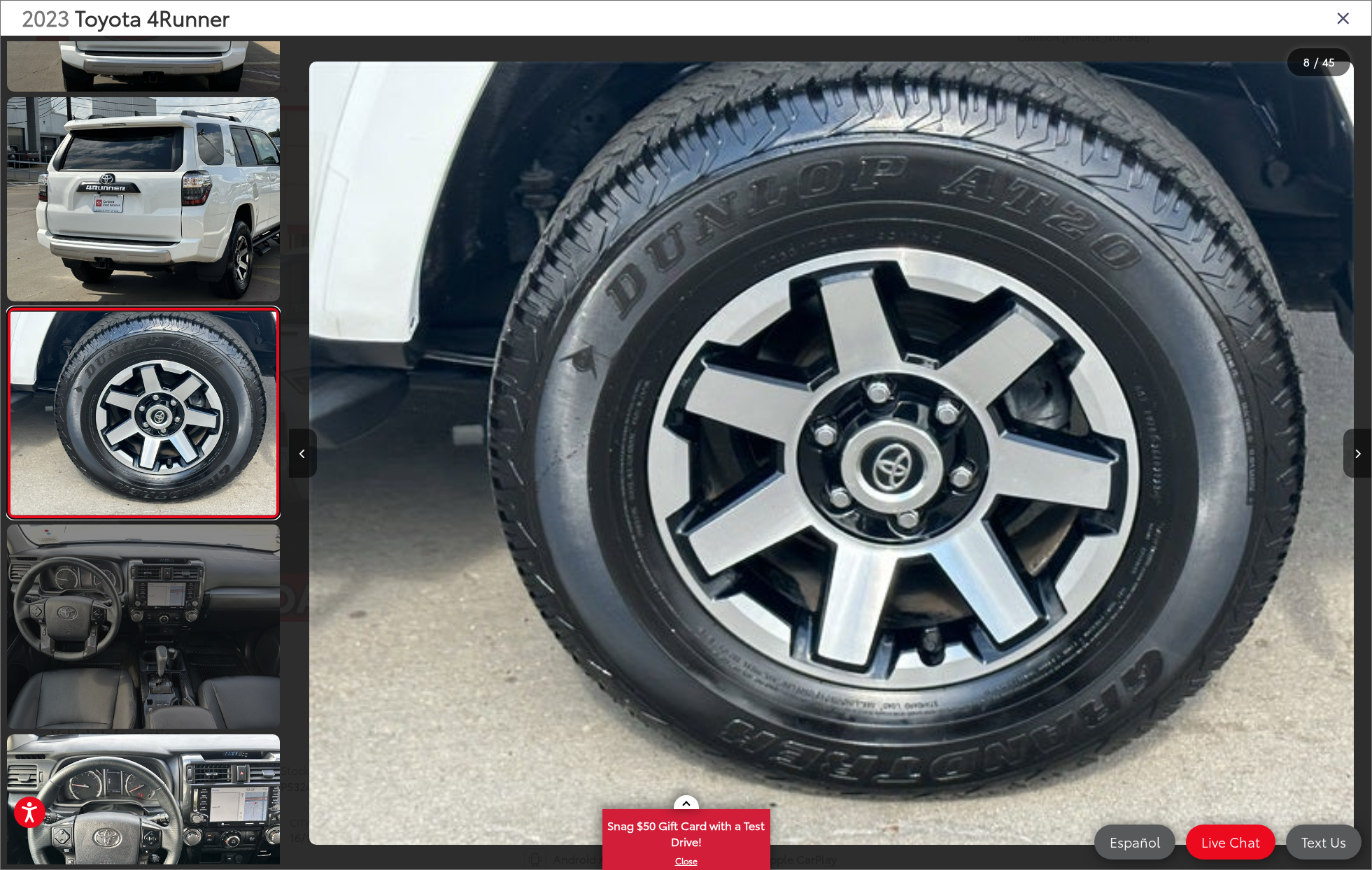
scroll to position [0, 7577]
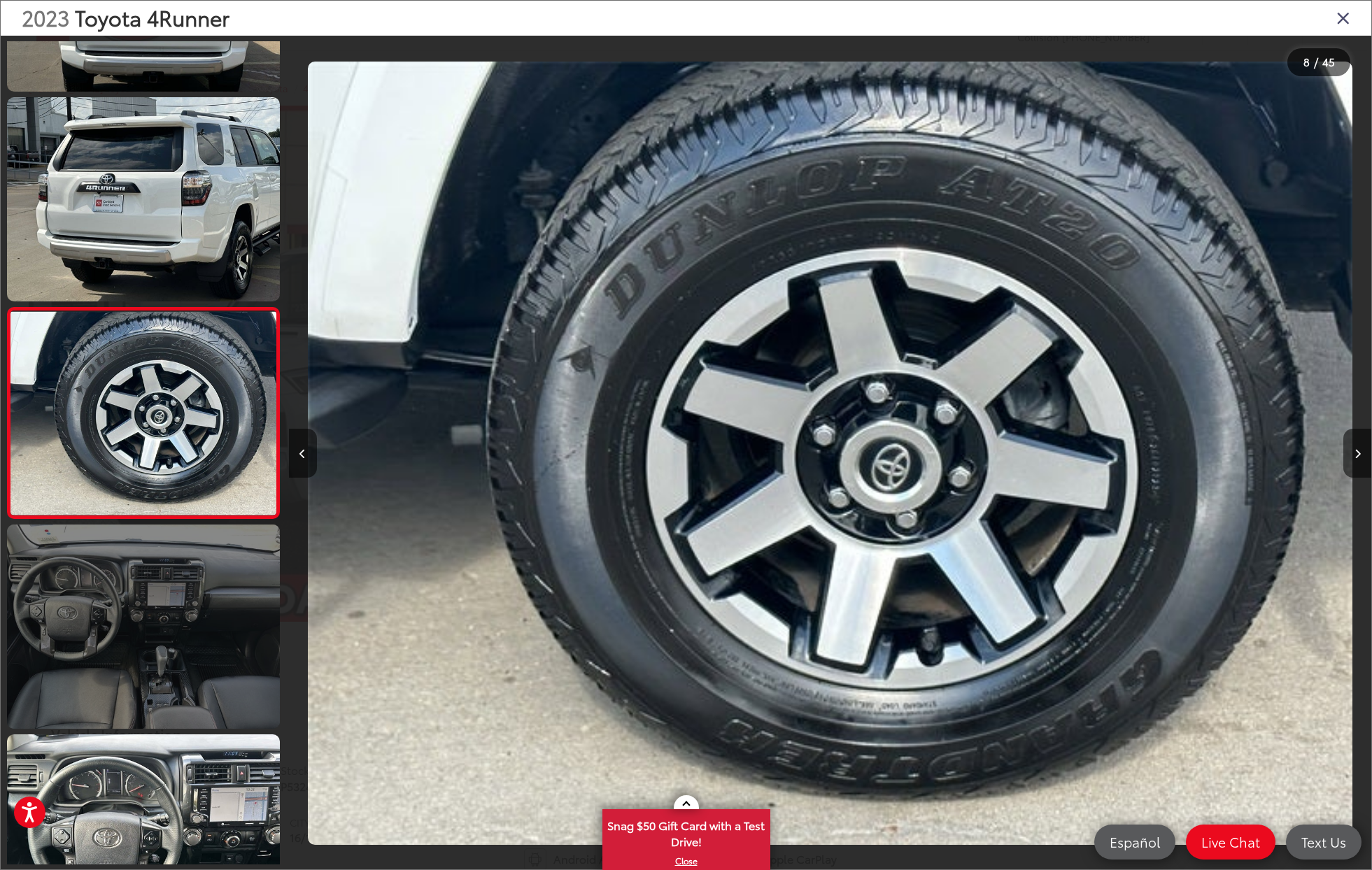
click at [216, 649] on link at bounding box center [143, 627] width 273 height 204
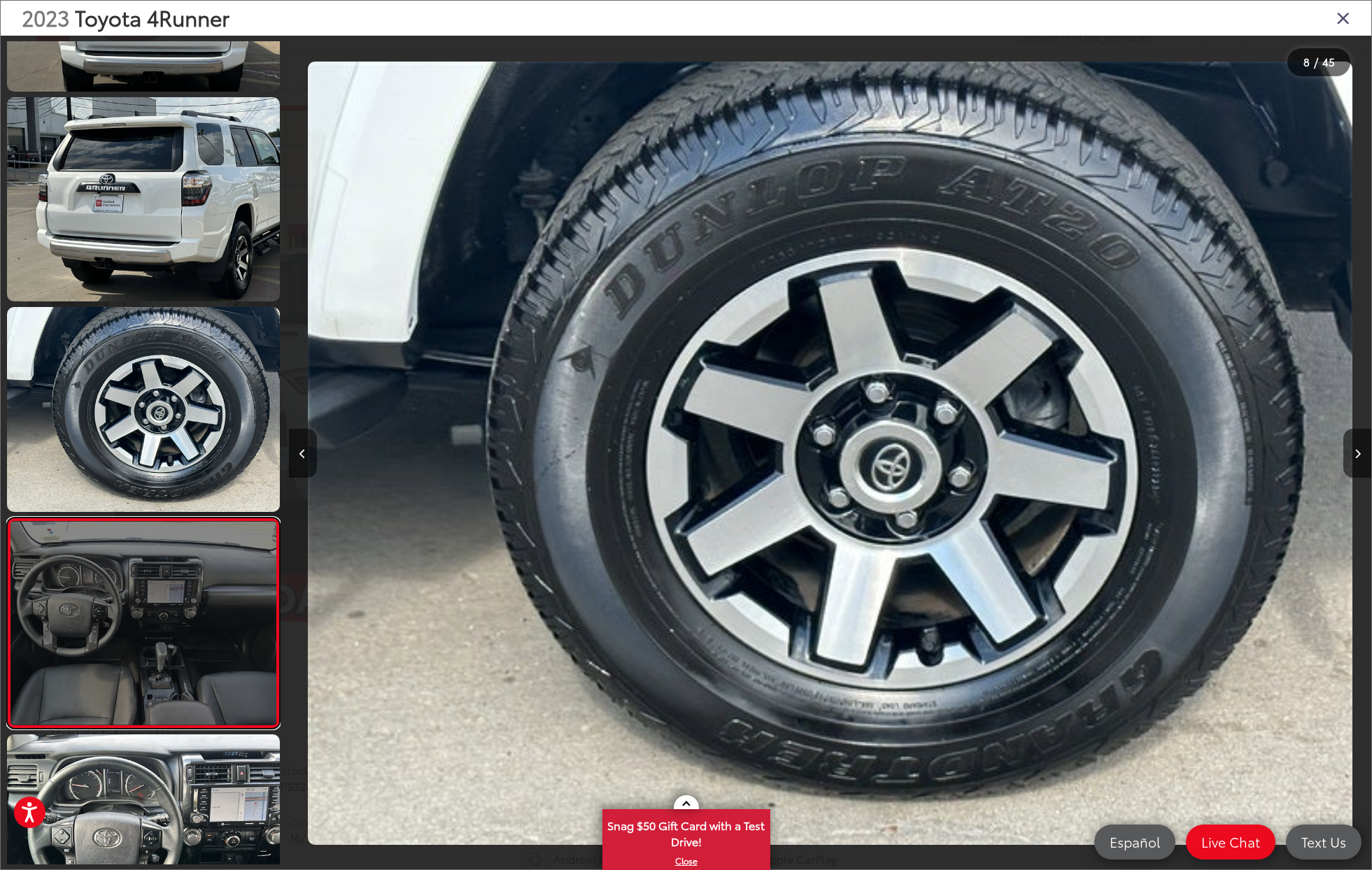
scroll to position [0, 8660]
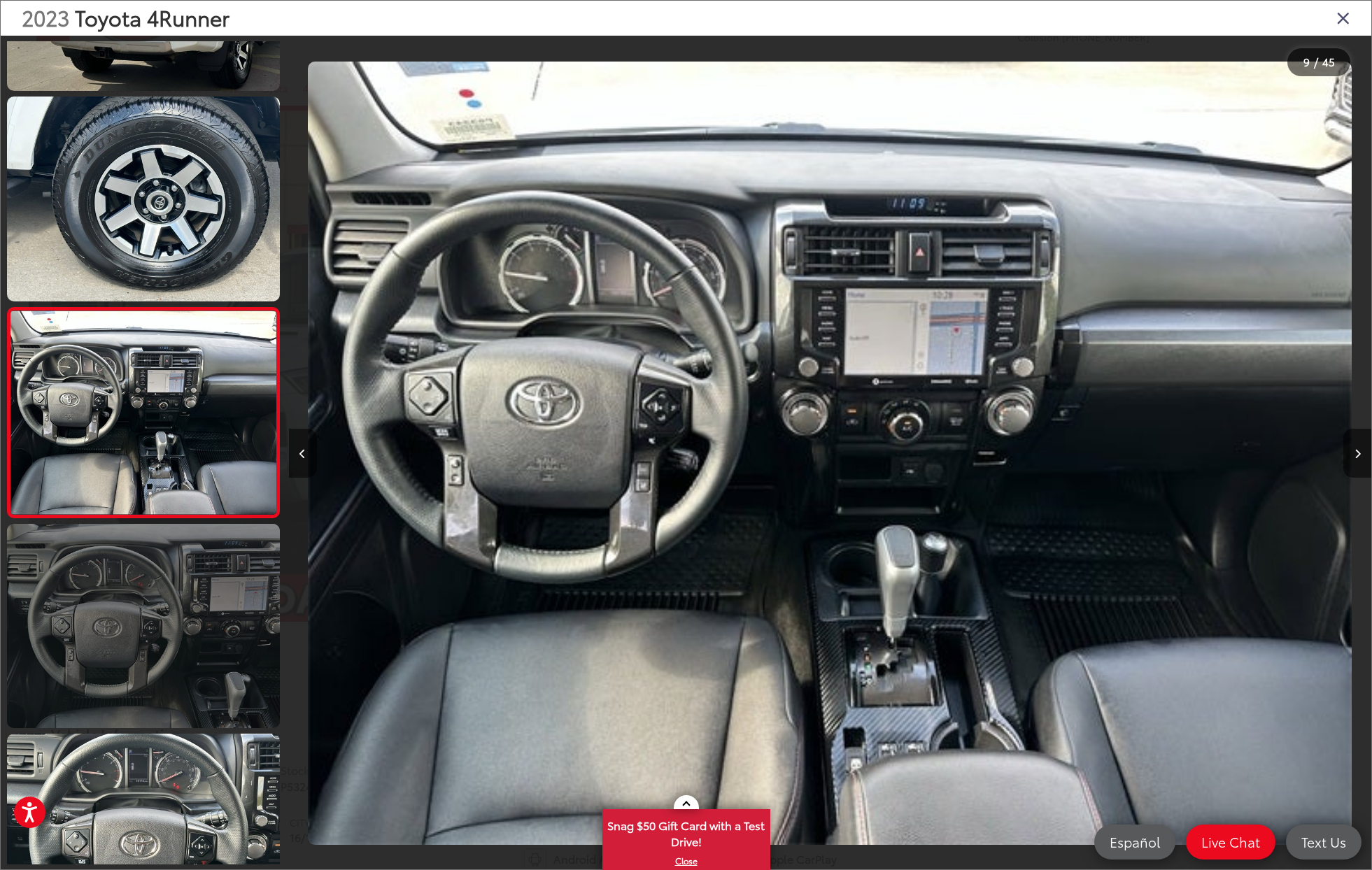
click at [197, 614] on link at bounding box center [143, 626] width 273 height 204
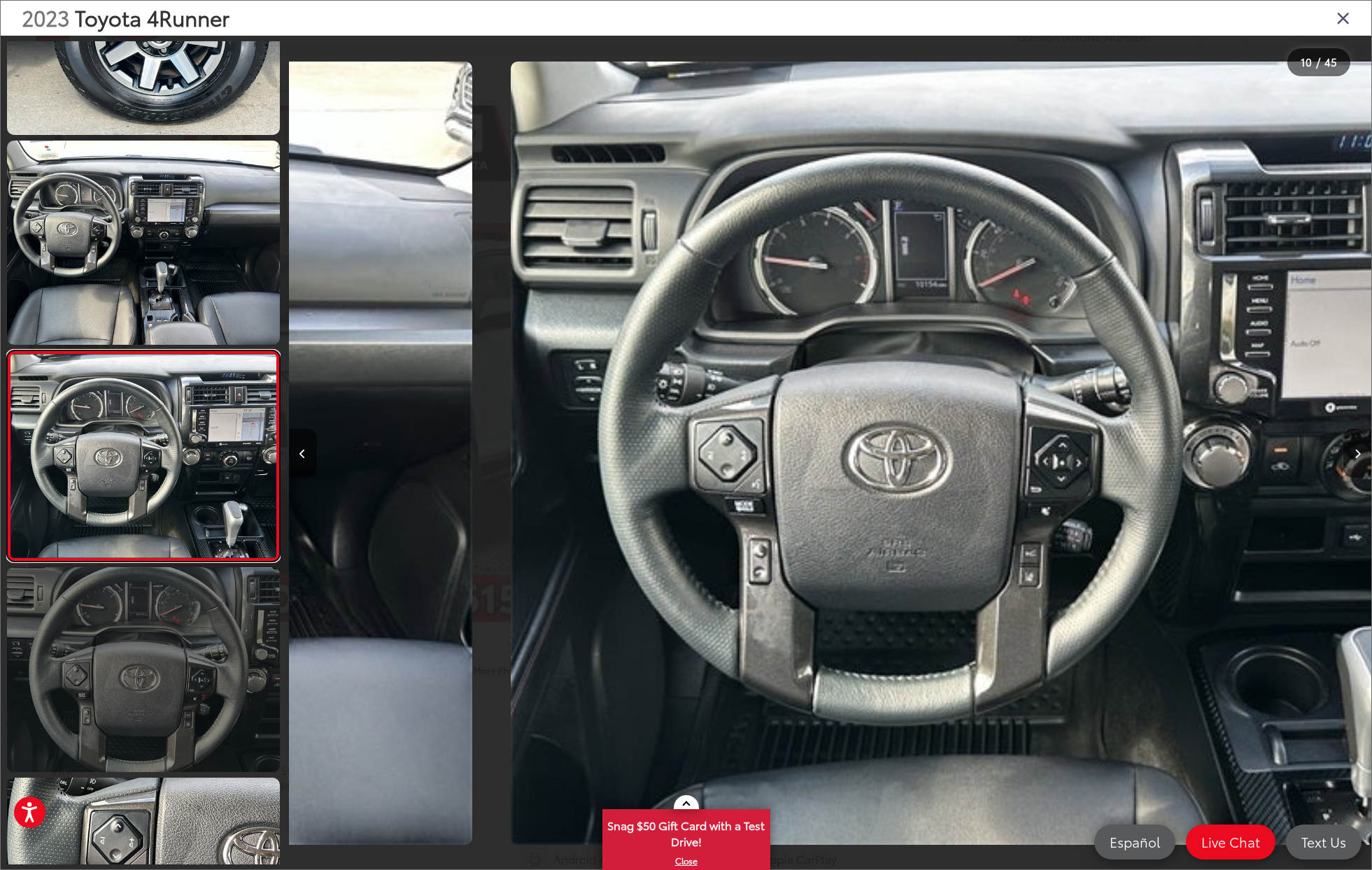
scroll to position [0, 9742]
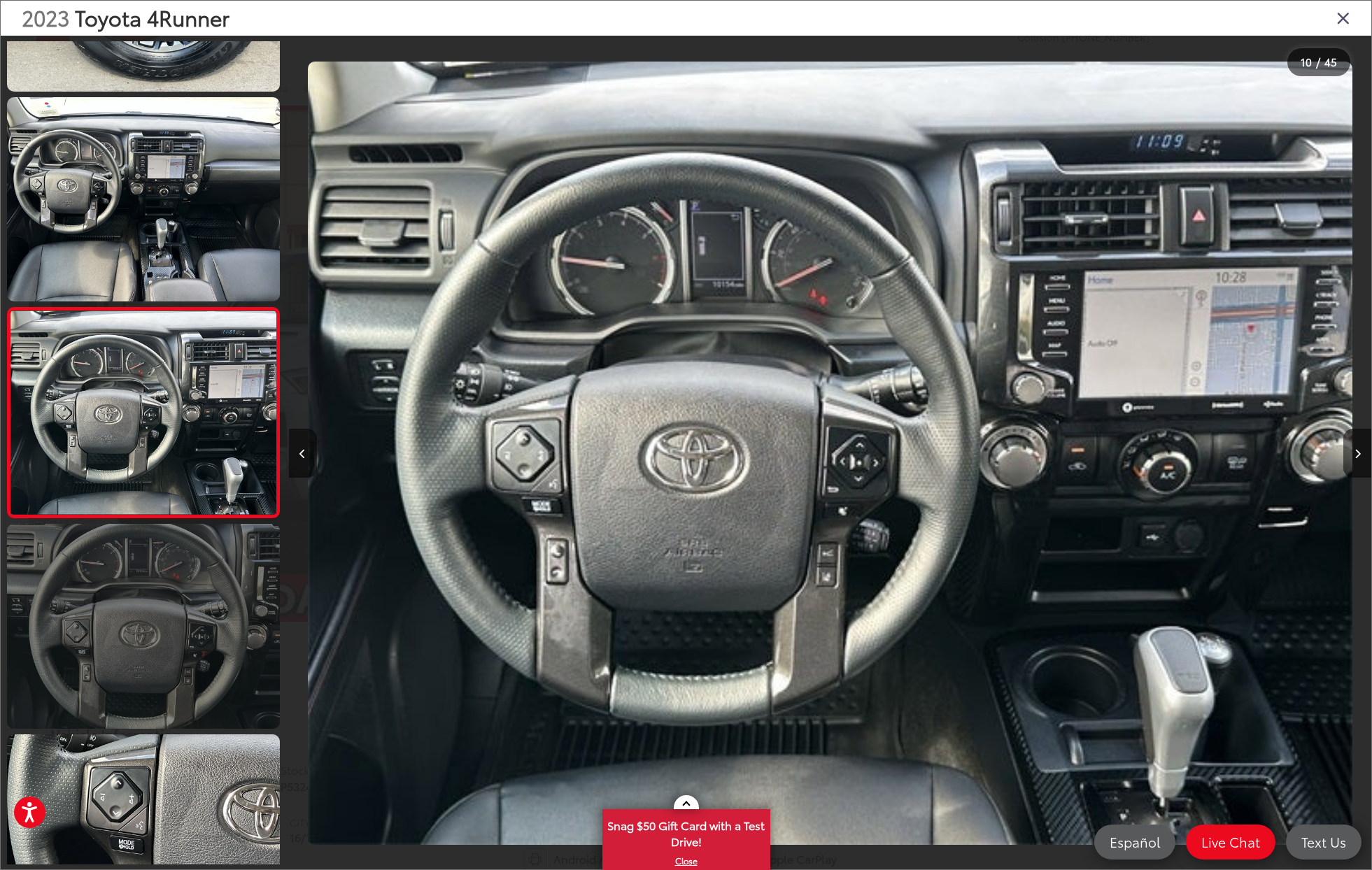
click at [200, 676] on link at bounding box center [143, 626] width 273 height 204
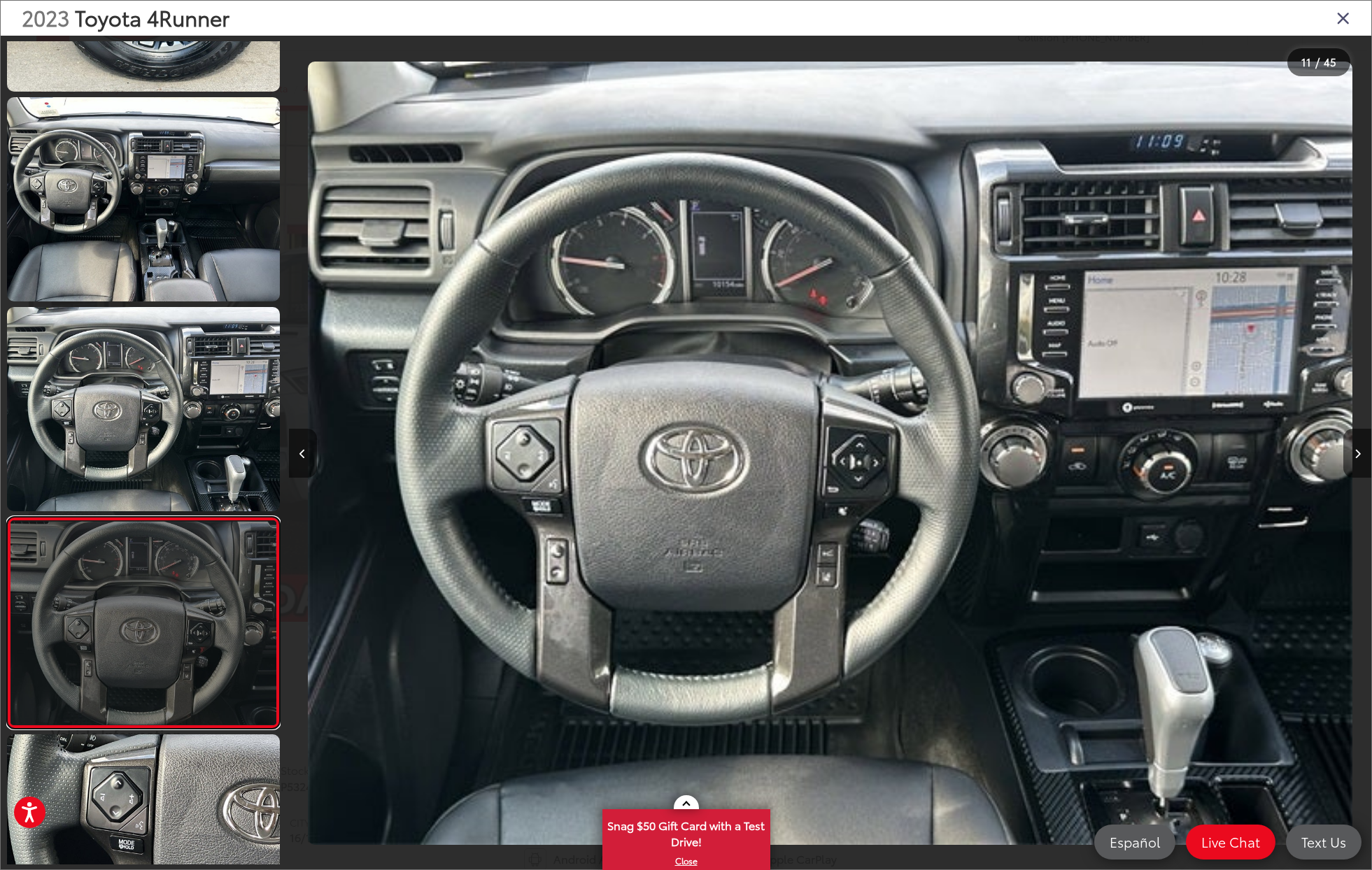
scroll to position [0, 10824]
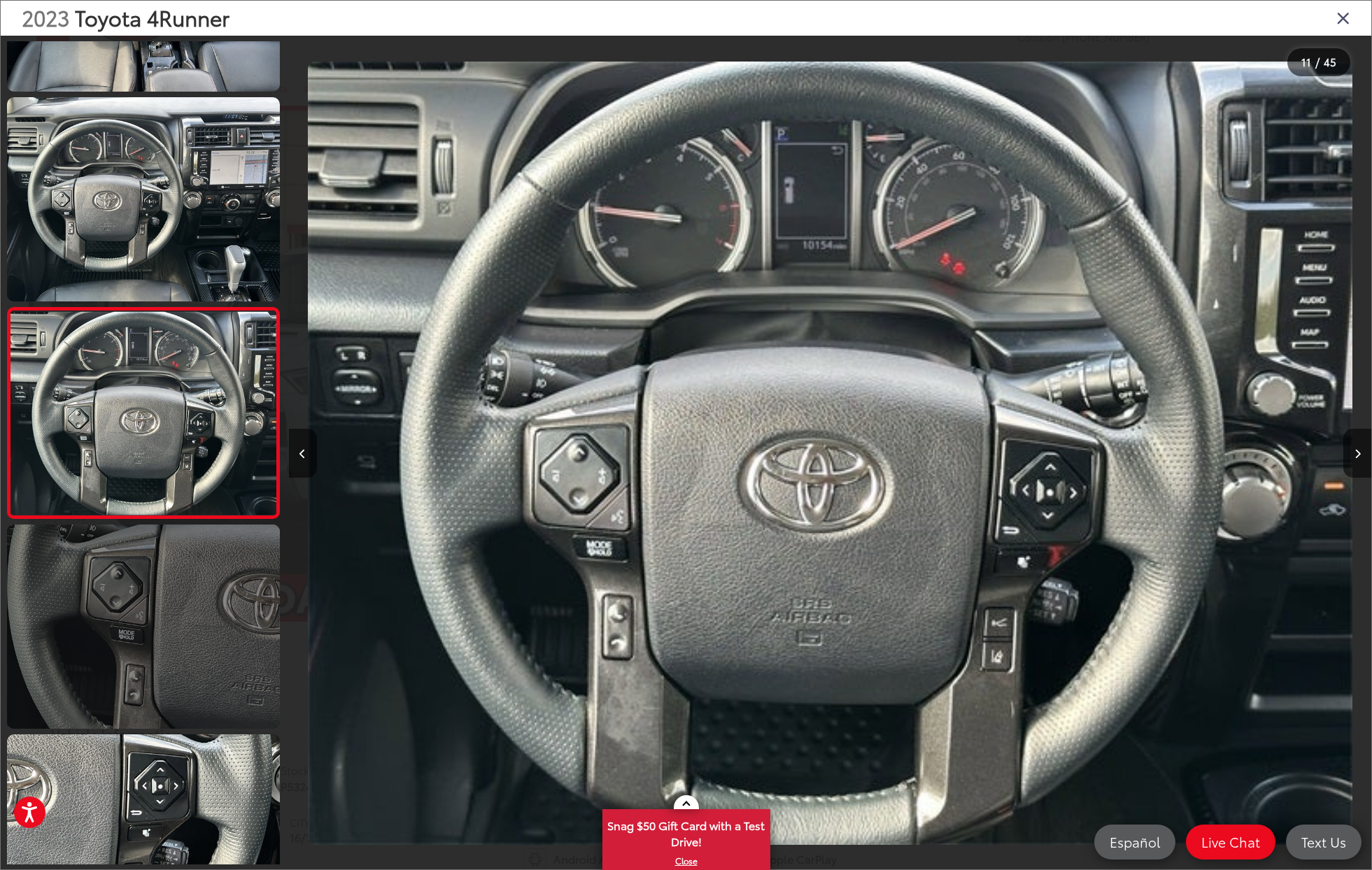
click at [198, 665] on link at bounding box center [143, 627] width 273 height 204
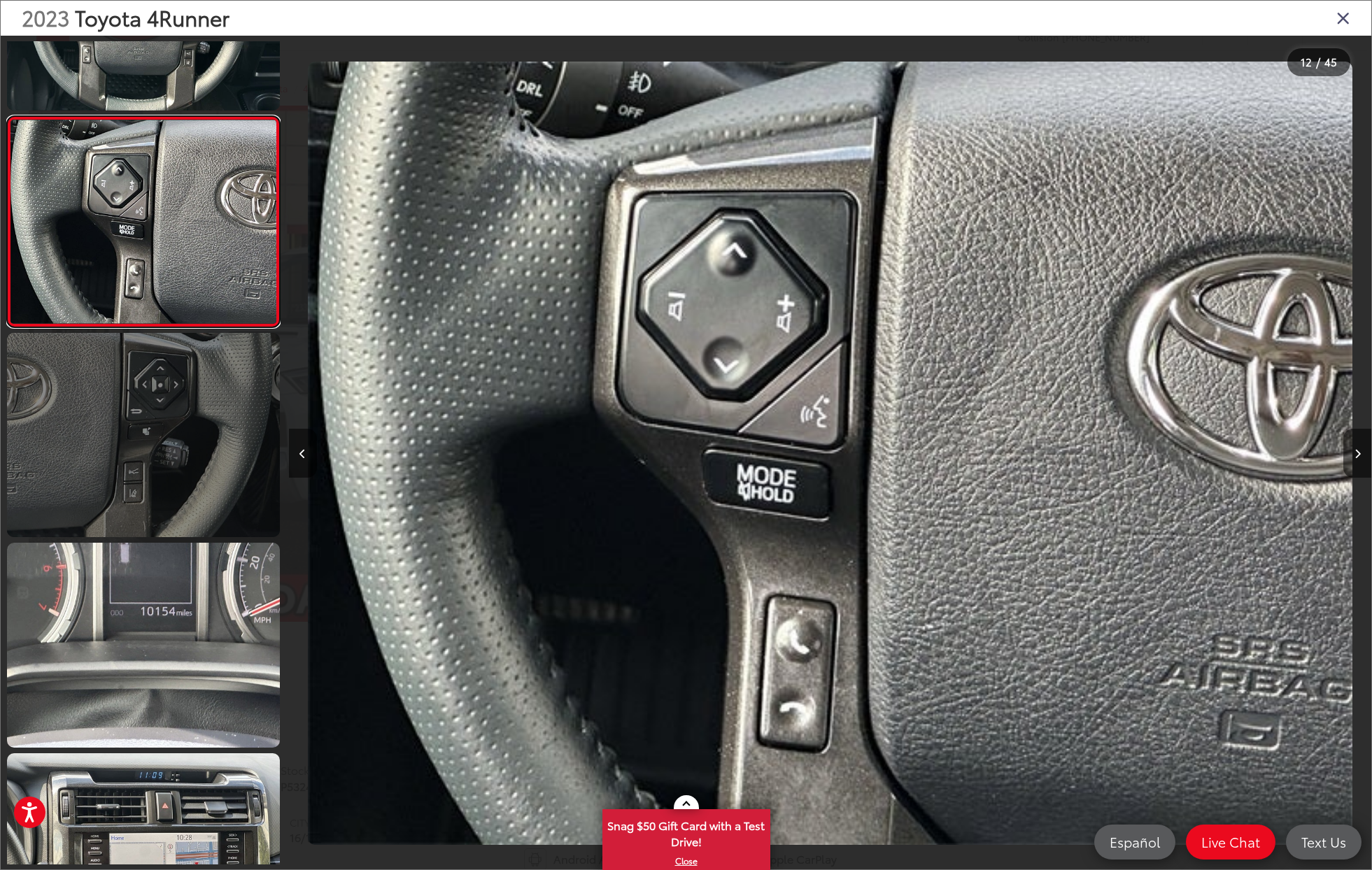
scroll to position [2268, 0]
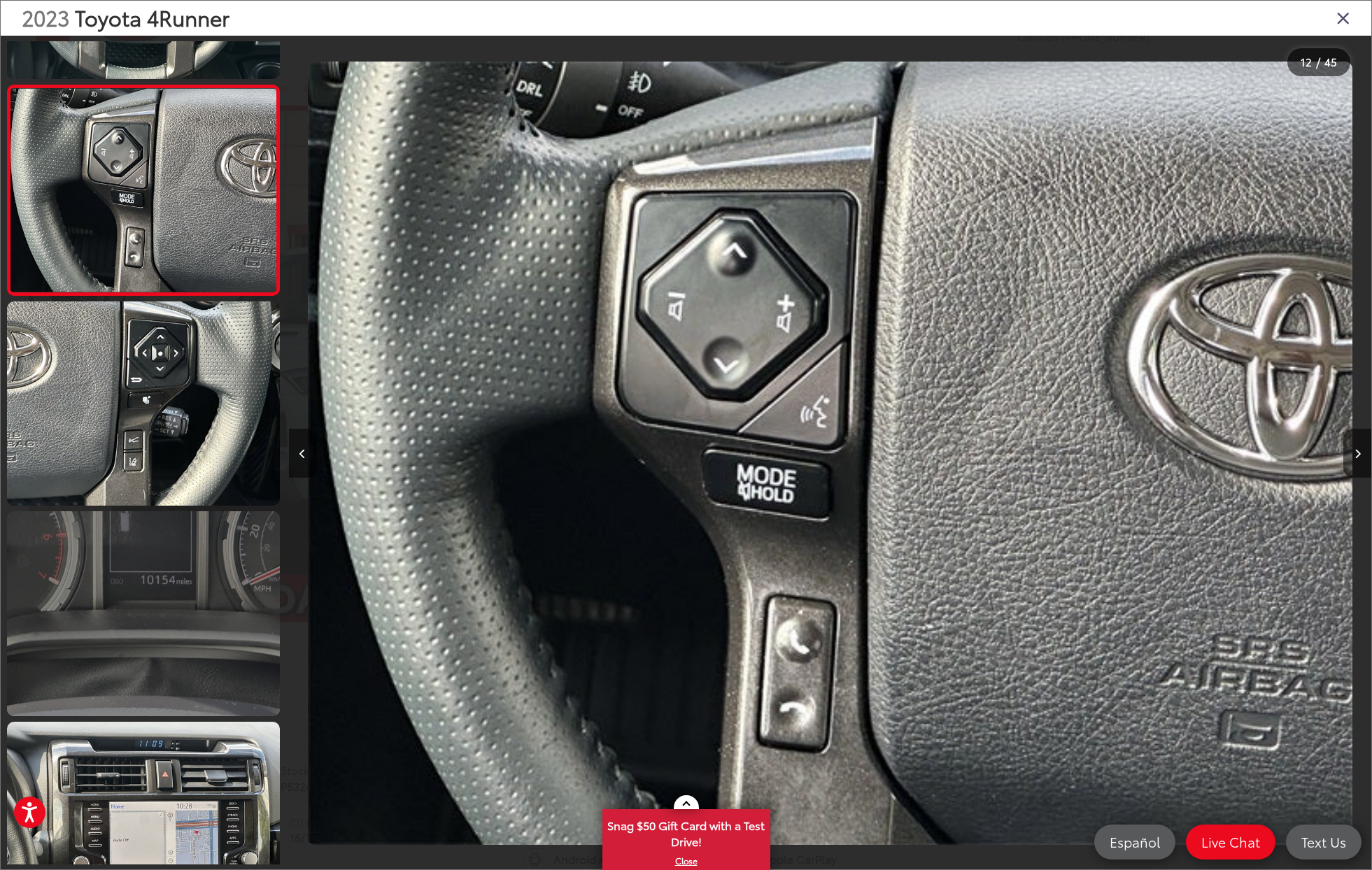
click at [221, 636] on link at bounding box center [143, 613] width 273 height 204
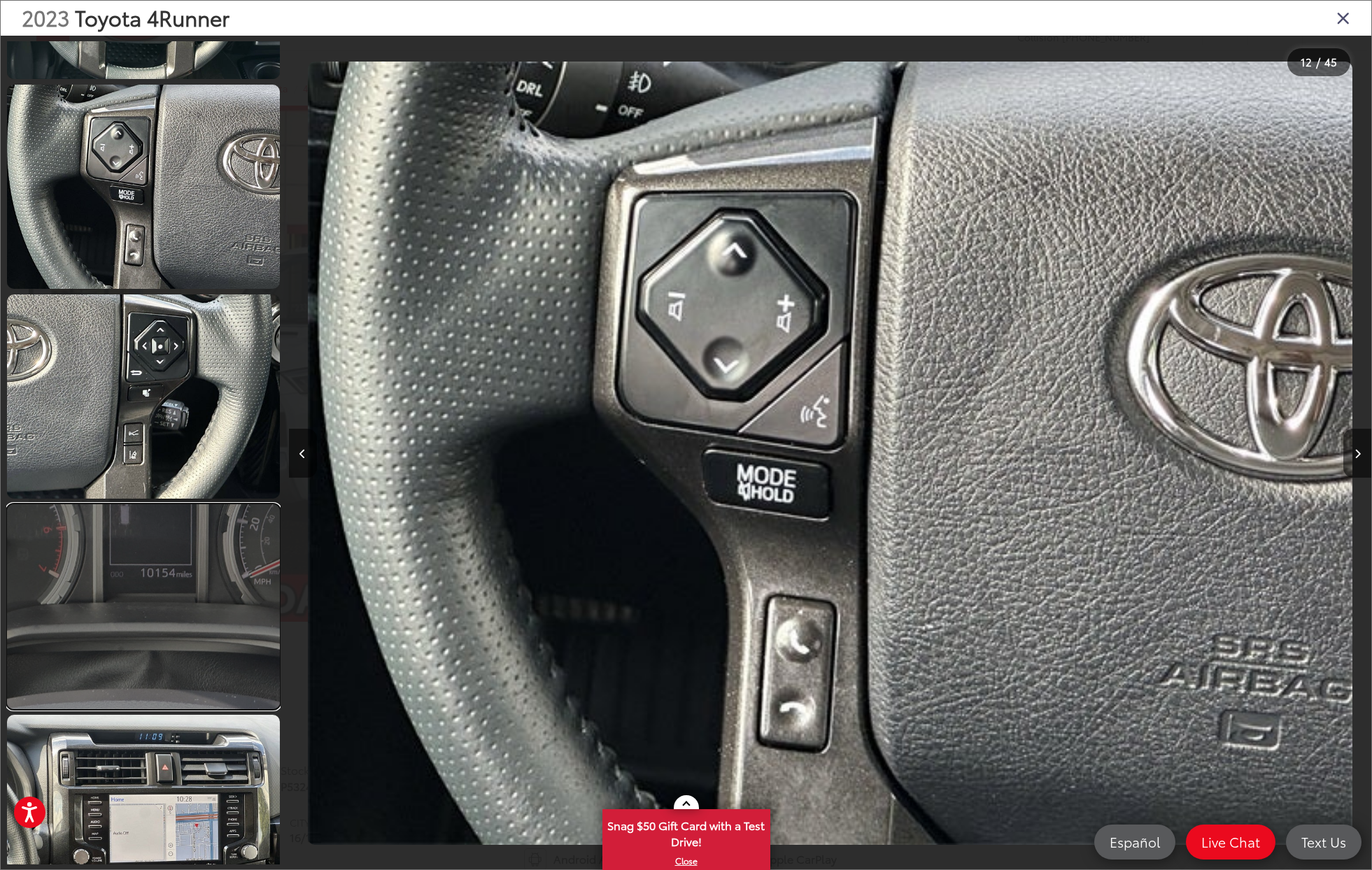
scroll to position [0, 14072]
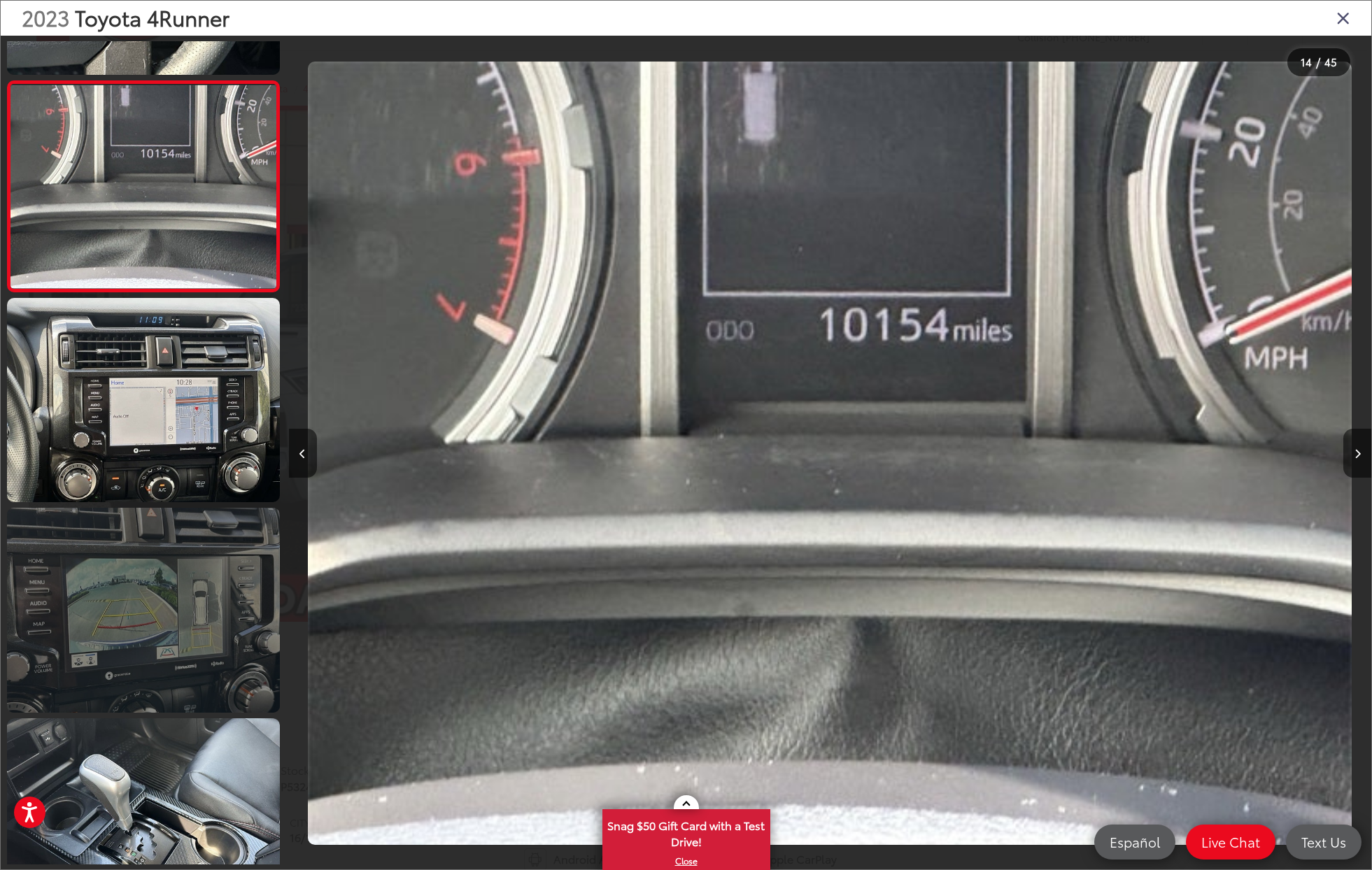
click at [221, 636] on link at bounding box center [143, 610] width 273 height 204
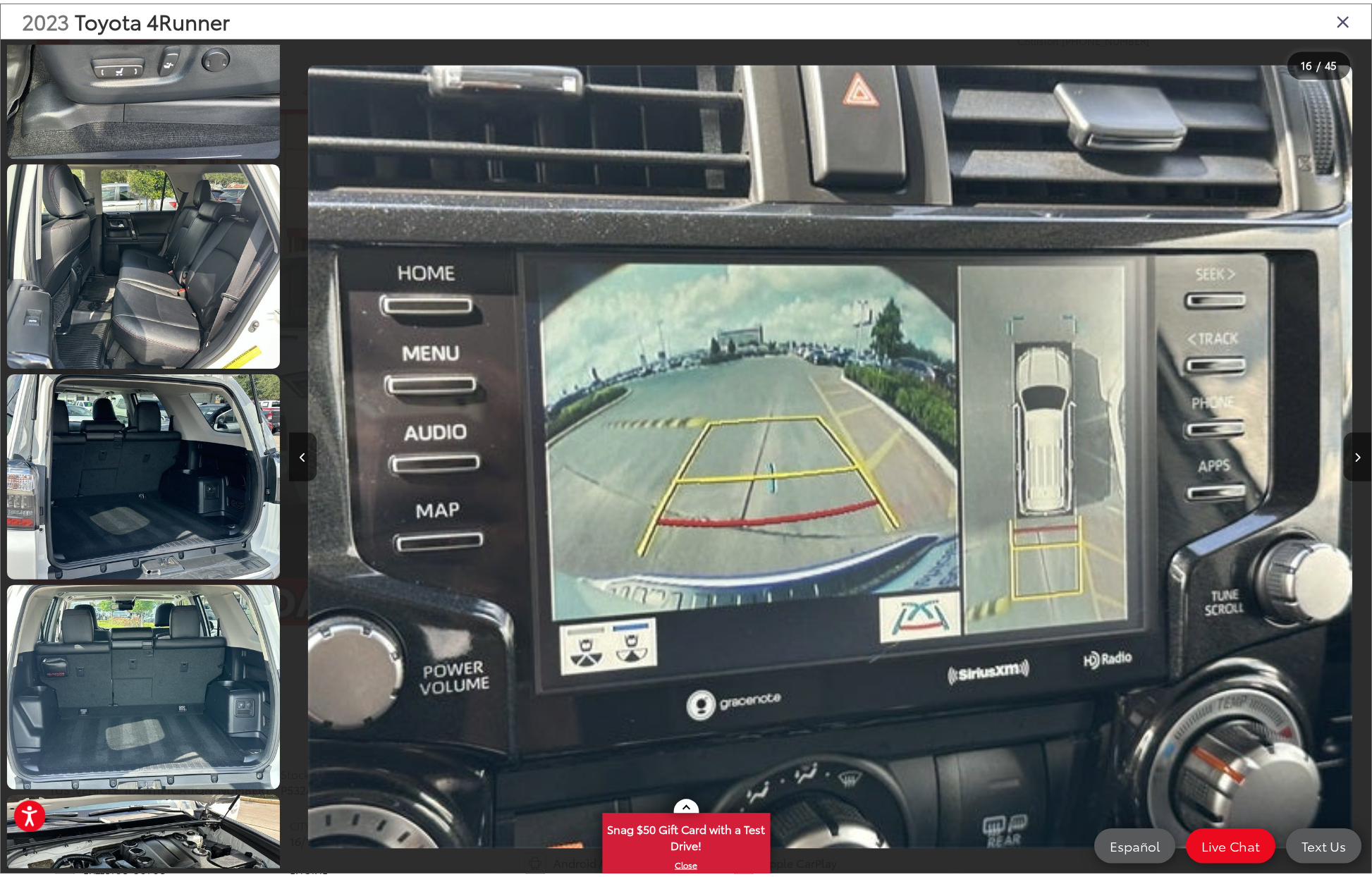
scroll to position [4778, 0]
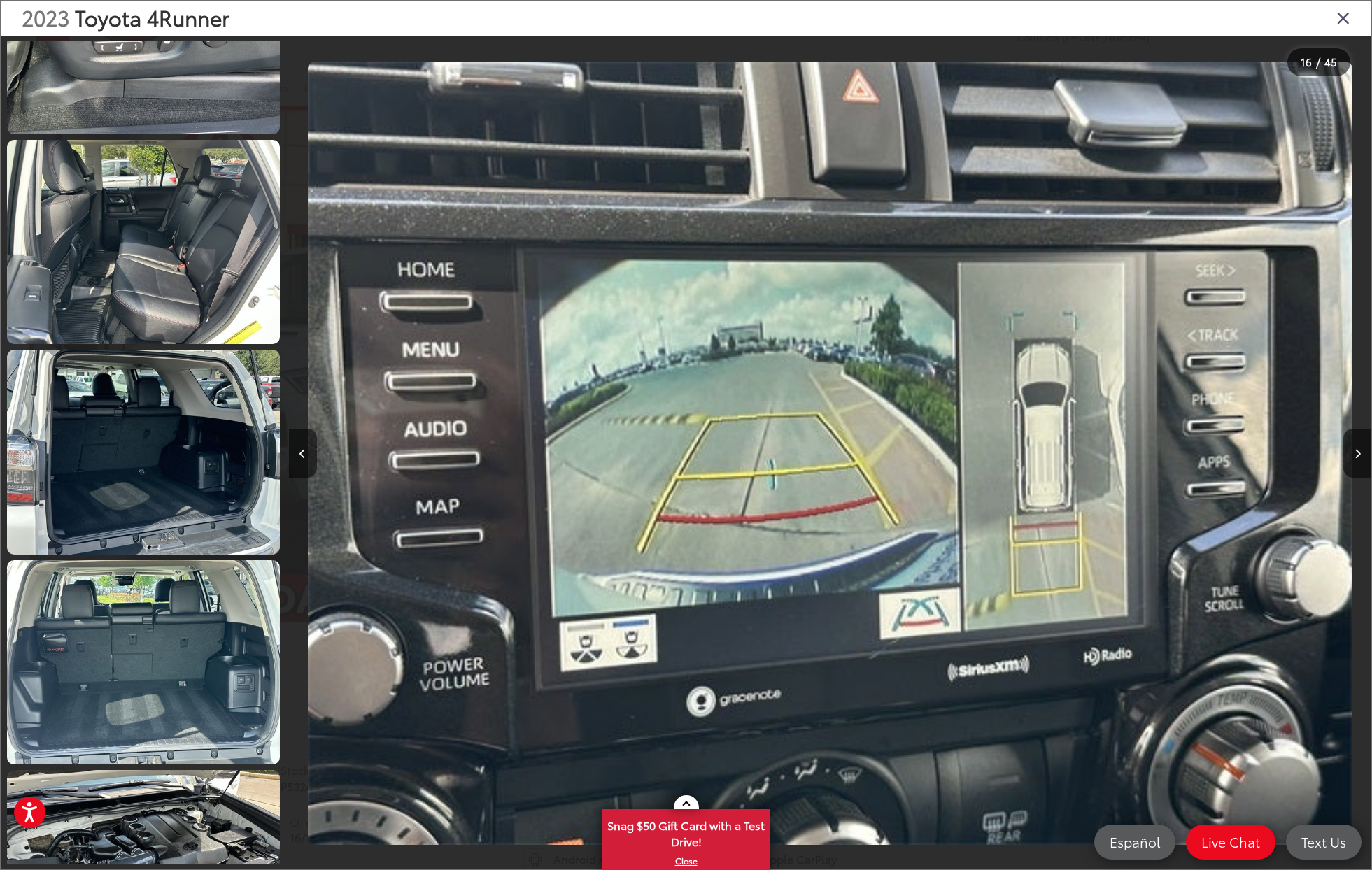
click at [1338, 14] on icon "Close gallery" at bounding box center [1343, 17] width 14 height 18
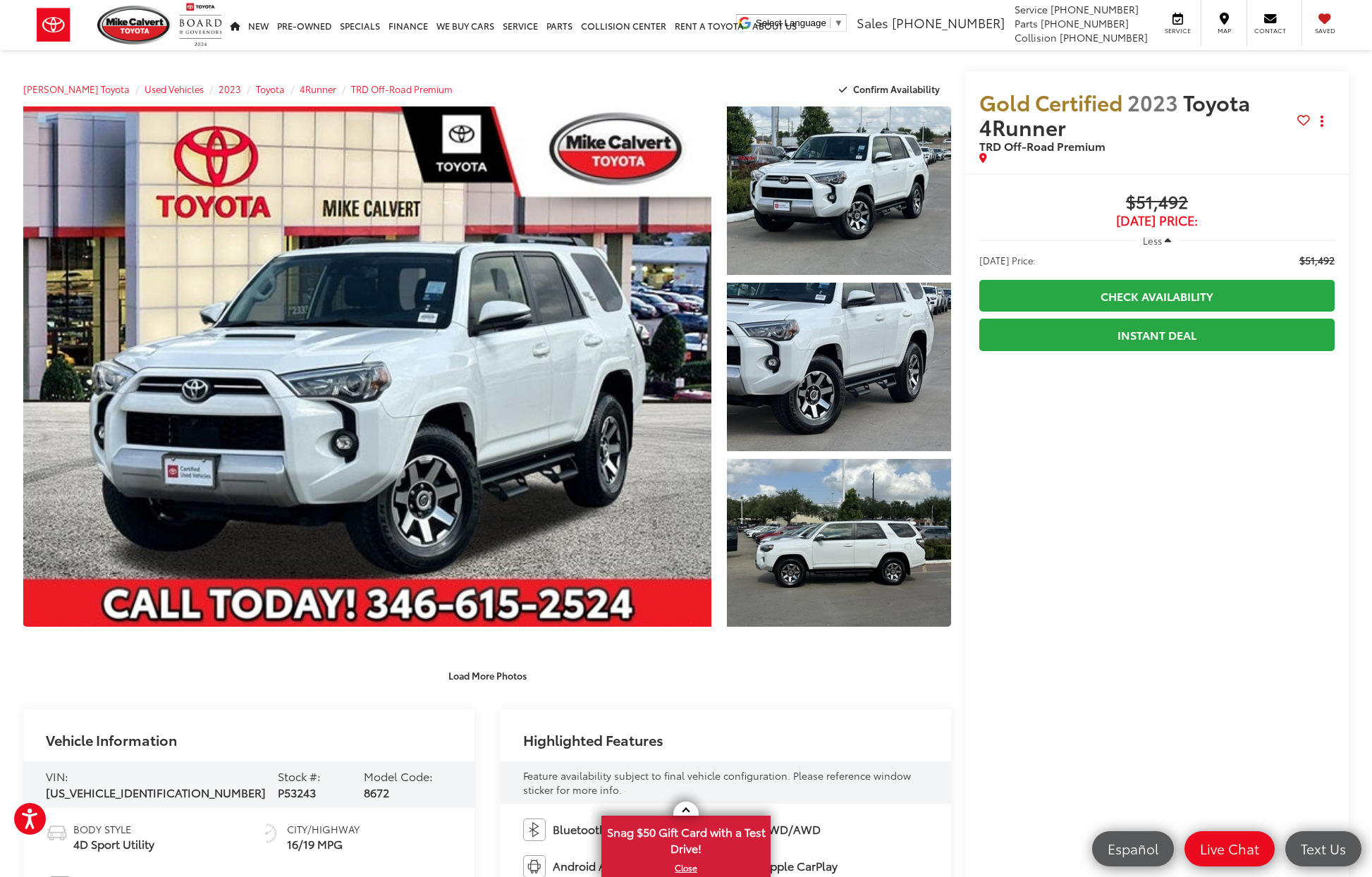
click at [960, 468] on div "Gold Certified 2023 Toyota 4Runner TRD Off-Road Premium Copy Link Share Print B…" at bounding box center [1150, 484] width 397 height 827
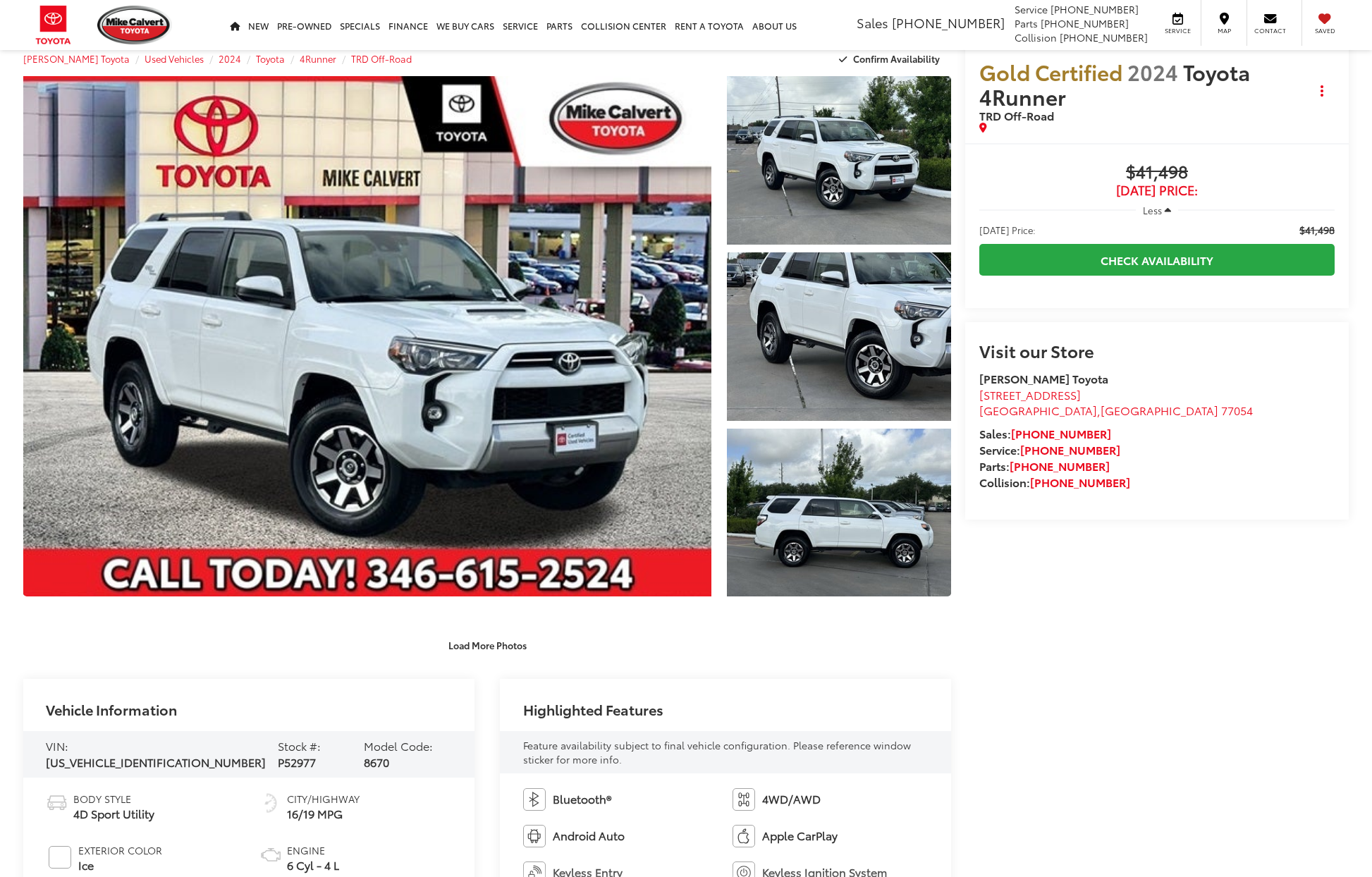
scroll to position [29, 0]
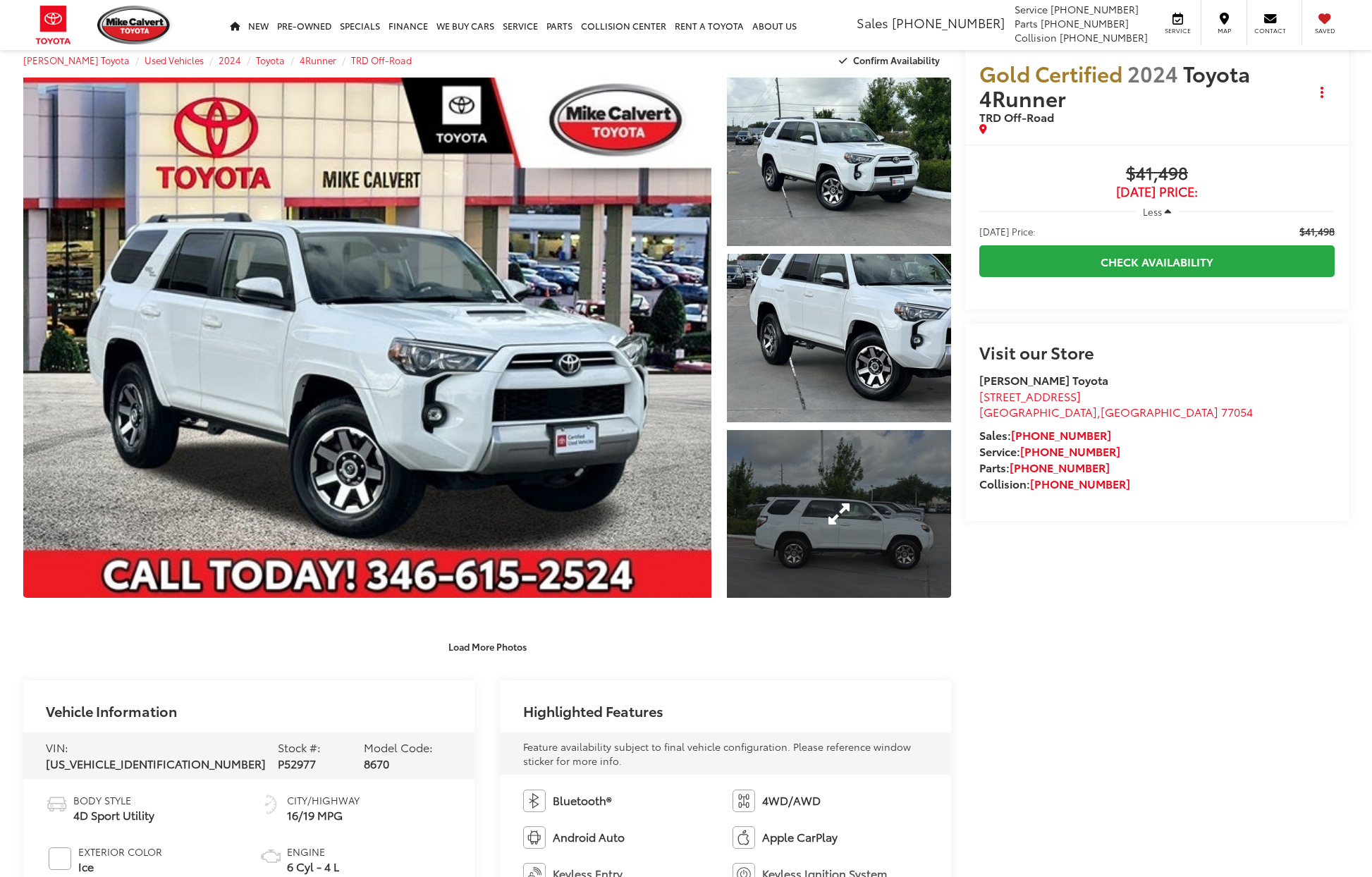
click at [813, 549] on link "Expand Photo 3" at bounding box center [839, 514] width 224 height 169
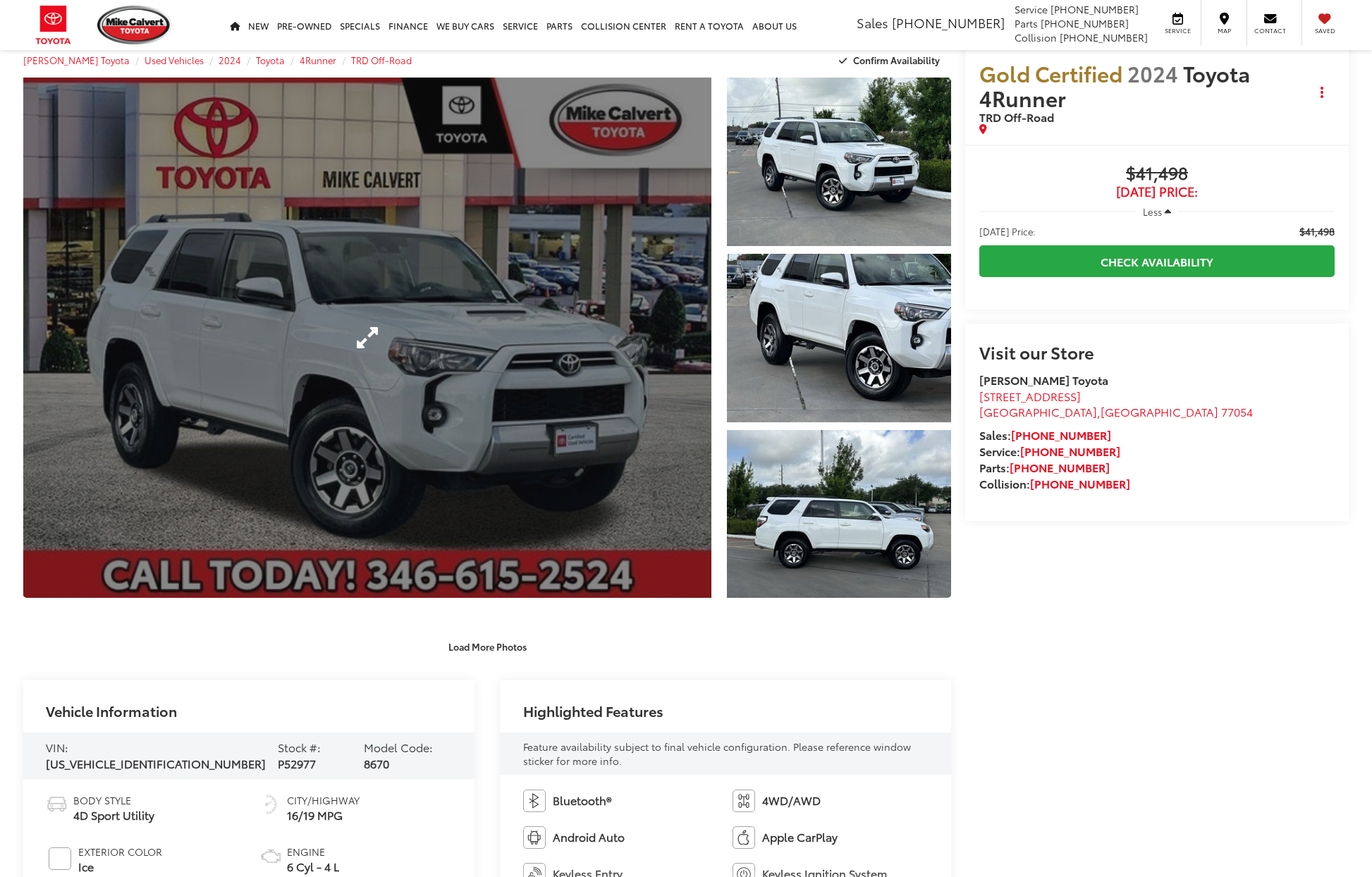
click at [427, 341] on link "Expand Photo 0" at bounding box center [367, 337] width 688 height 521
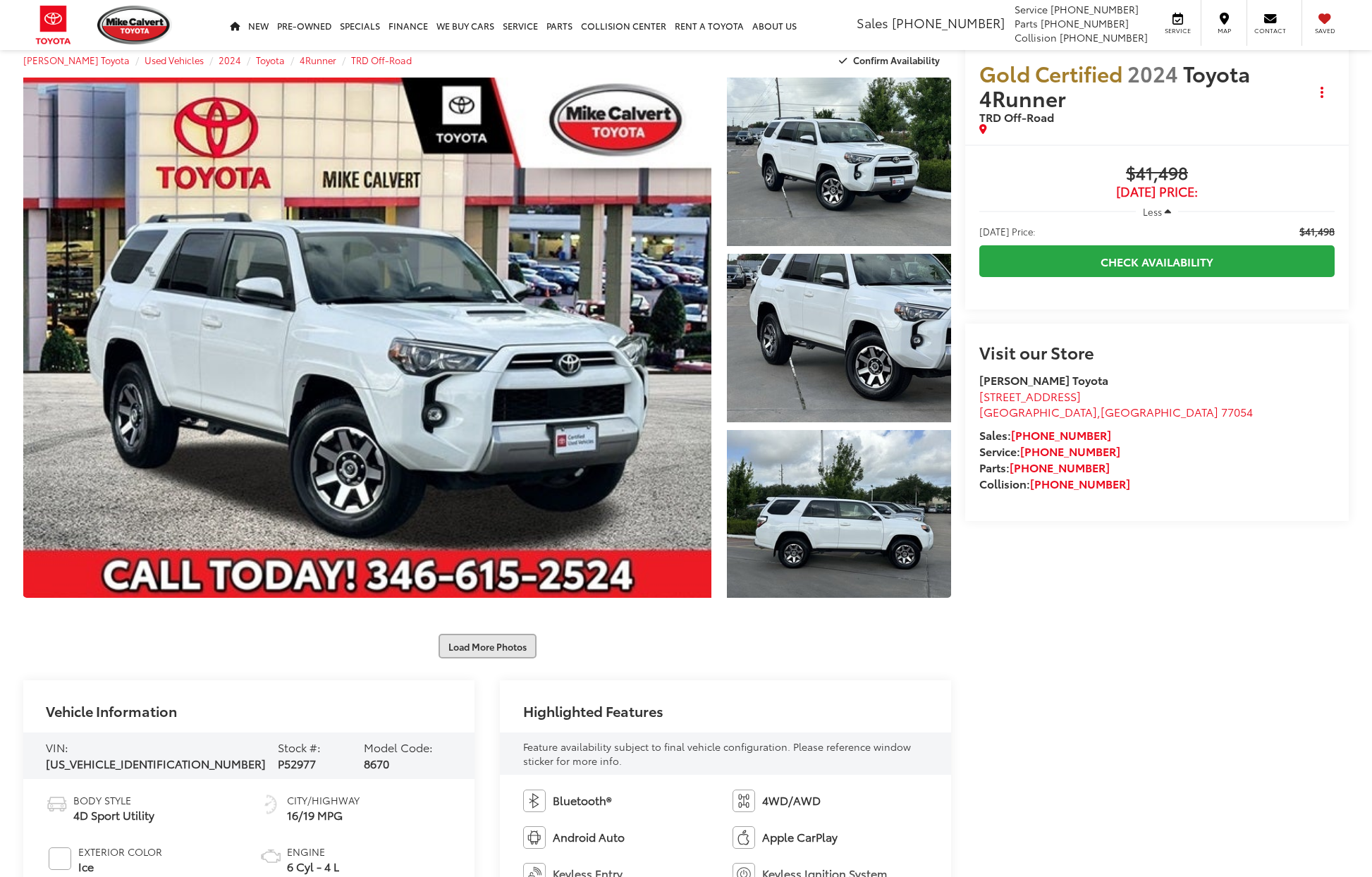
click at [502, 642] on button "Load More Photos" at bounding box center [487, 646] width 98 height 25
click at [477, 648] on button "Load More Photos" at bounding box center [487, 646] width 98 height 25
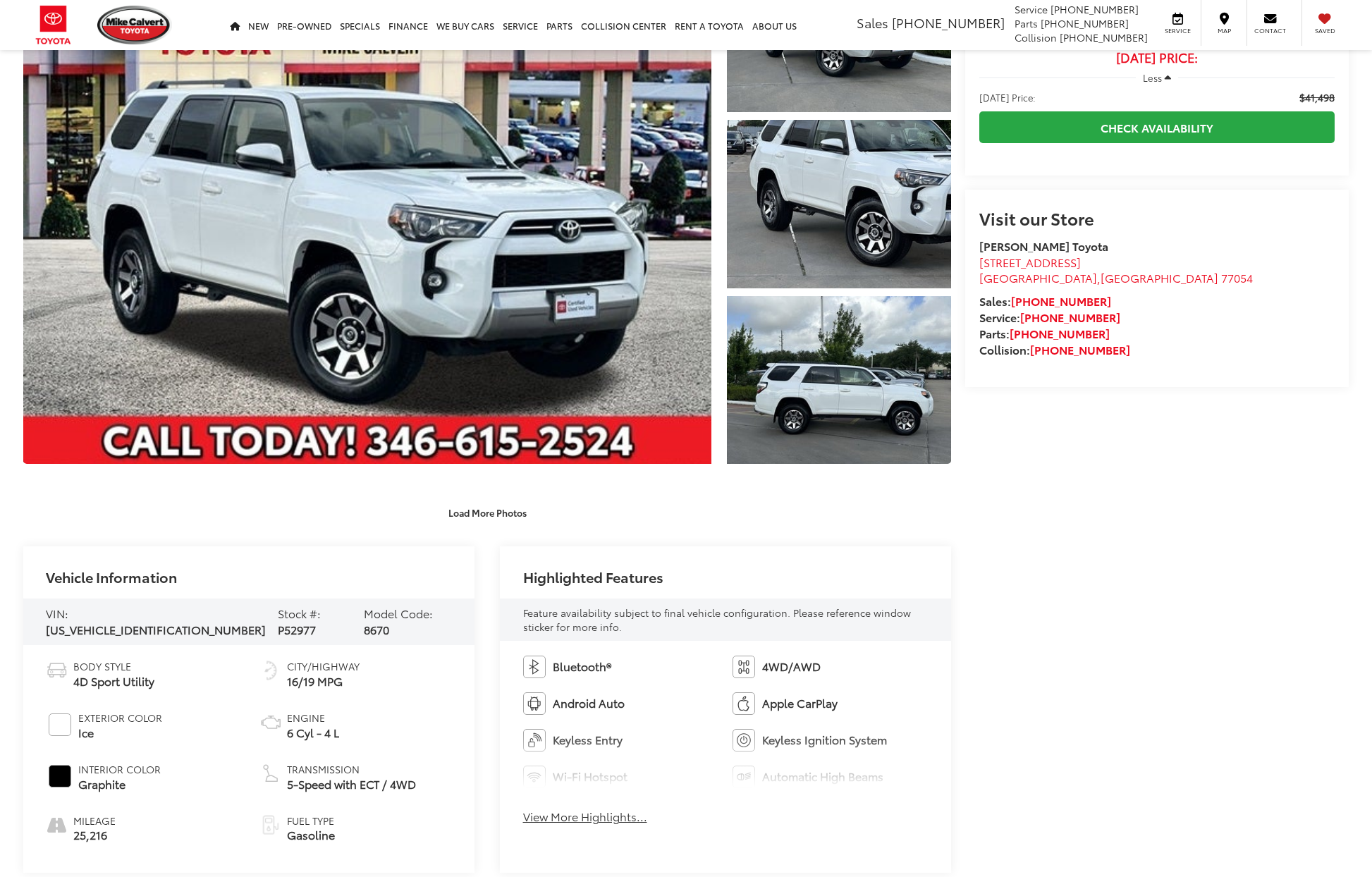
scroll to position [0, 0]
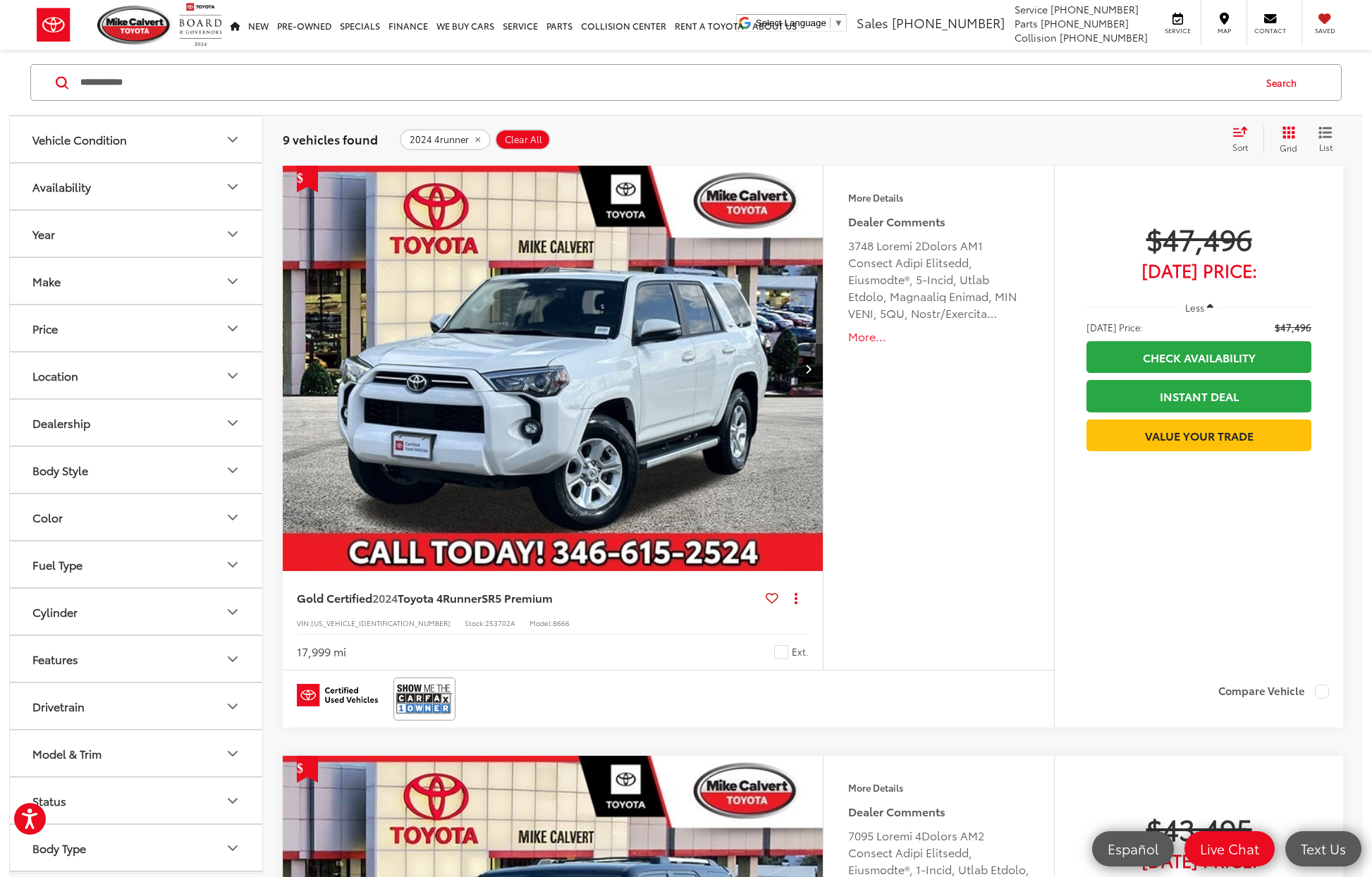
scroll to position [1208, 0]
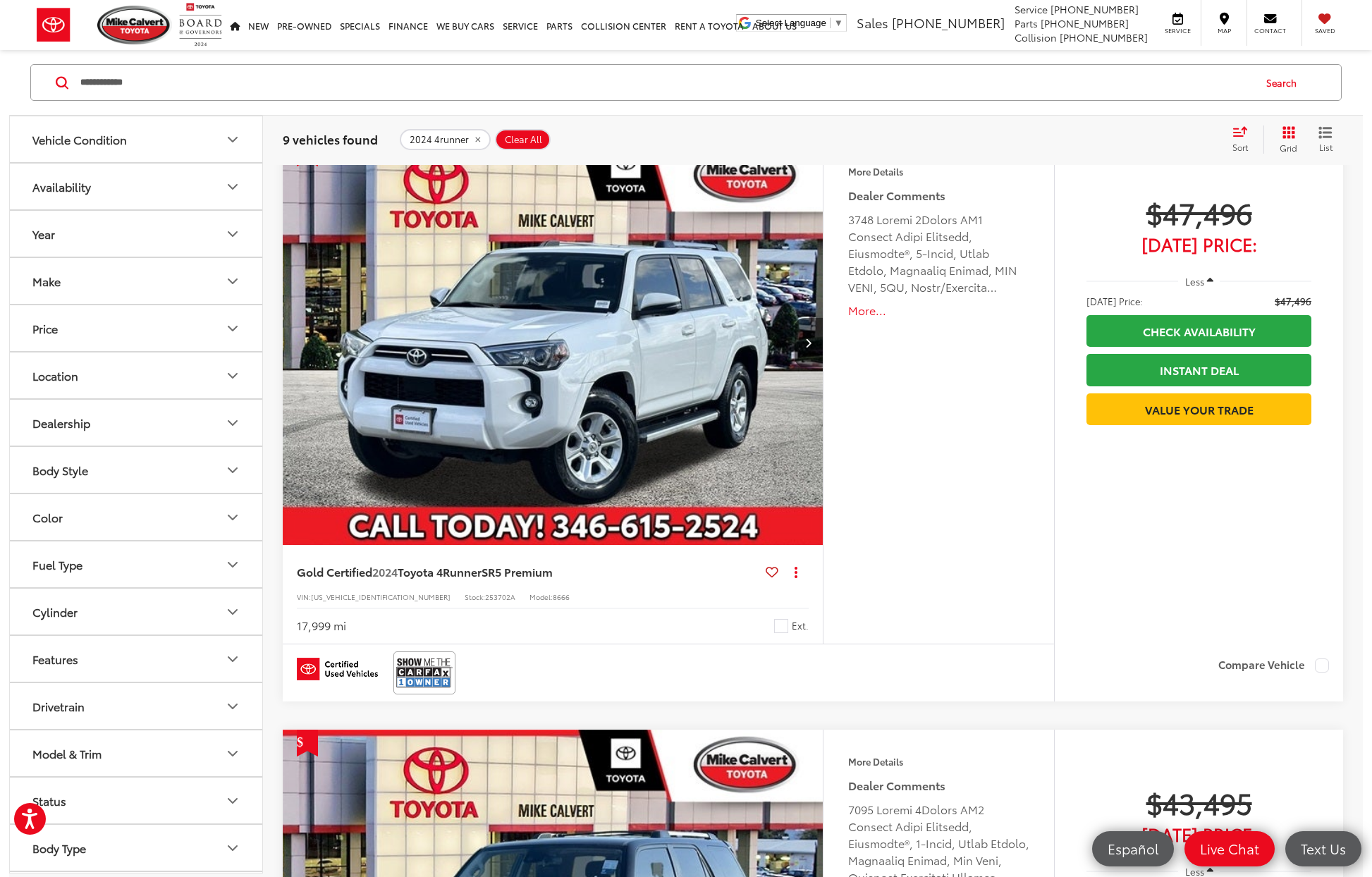
click at [968, 671] on div at bounding box center [668, 673] width 743 height 43
click at [650, 449] on img "2024 Toyota 4Runner SR5 Premium 0" at bounding box center [553, 343] width 542 height 407
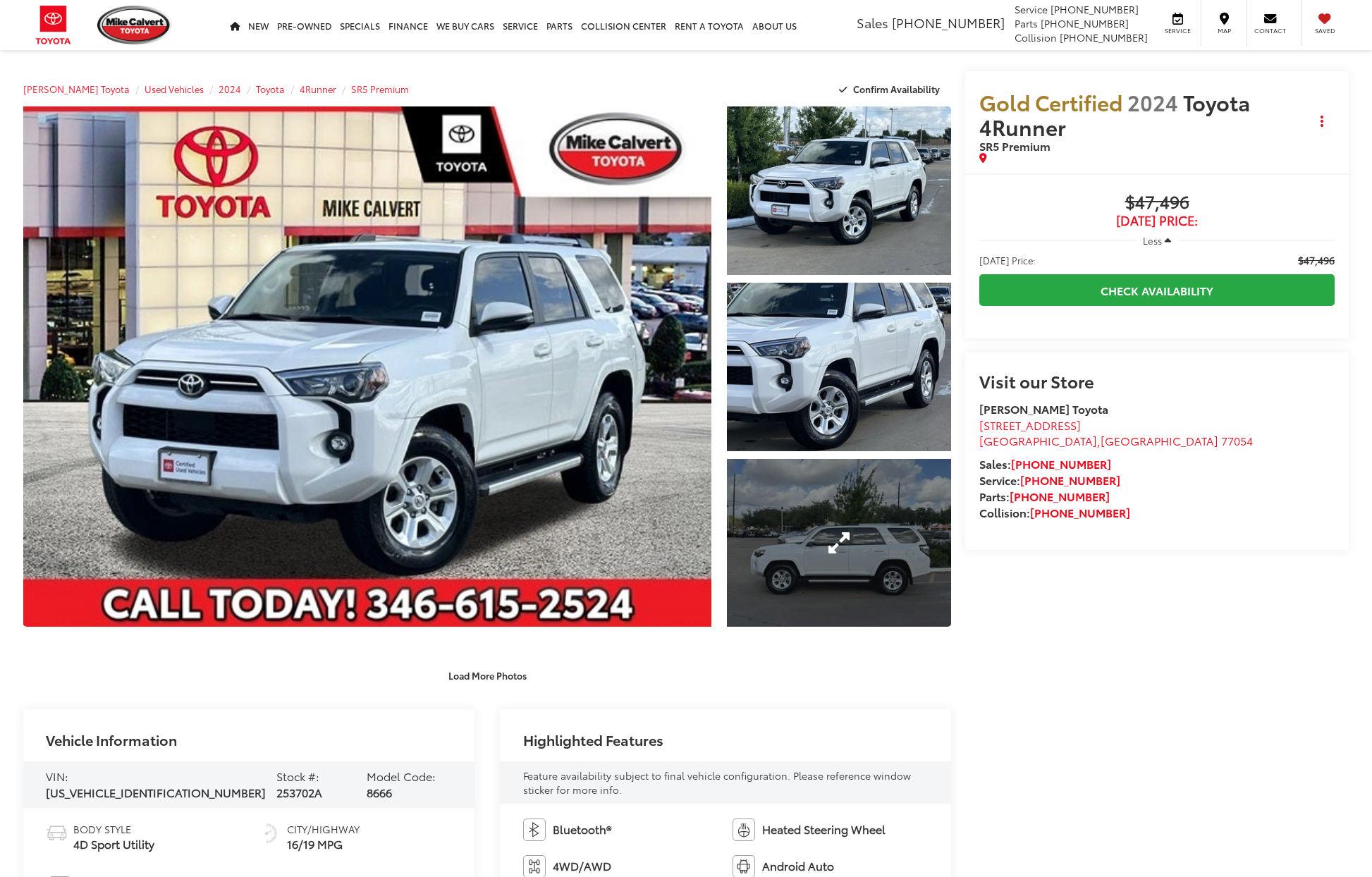
click at [855, 552] on link "Expand Photo 3" at bounding box center [839, 543] width 224 height 169
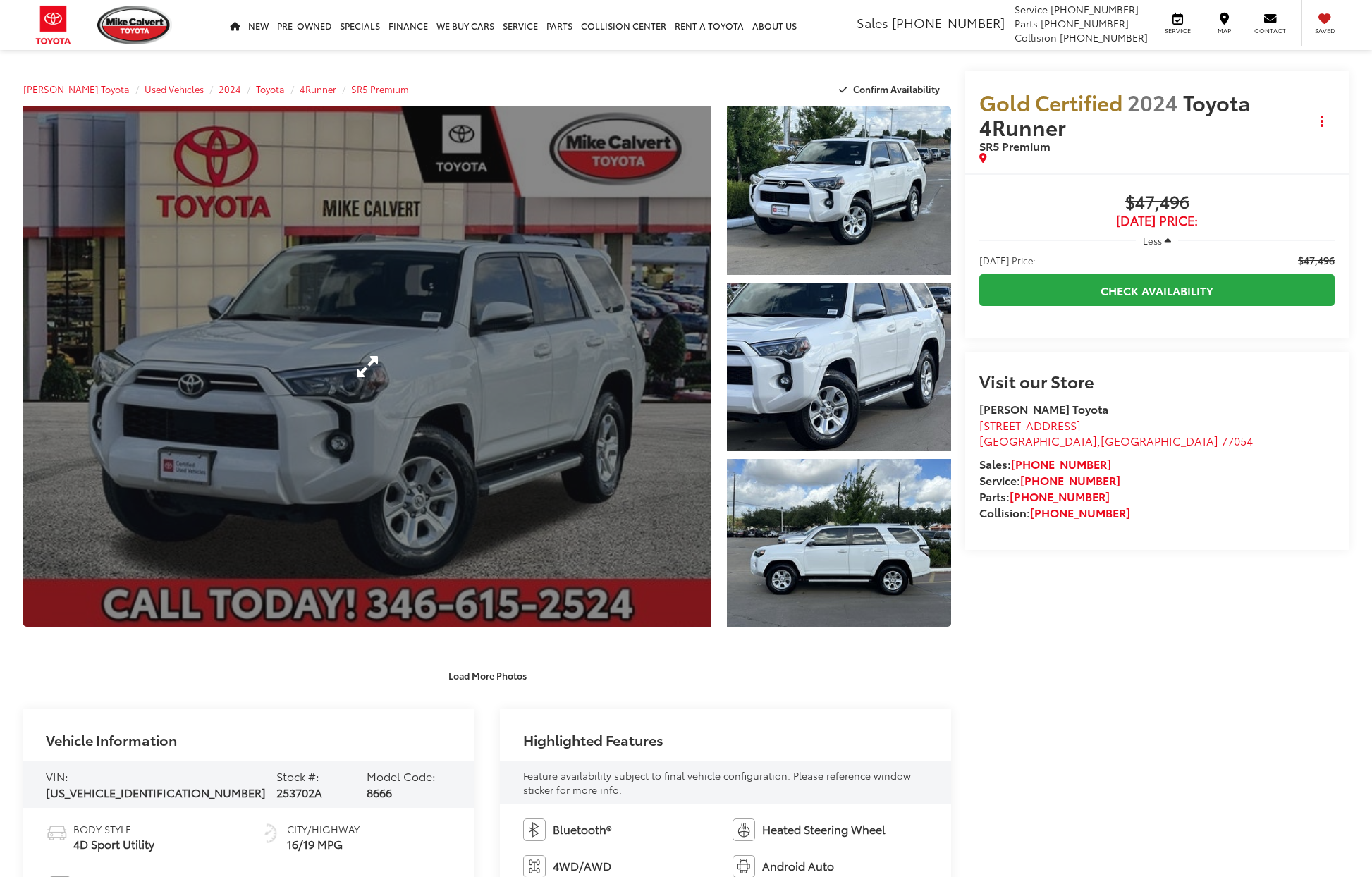
click at [493, 402] on link "Expand Photo 0" at bounding box center [367, 367] width 688 height 521
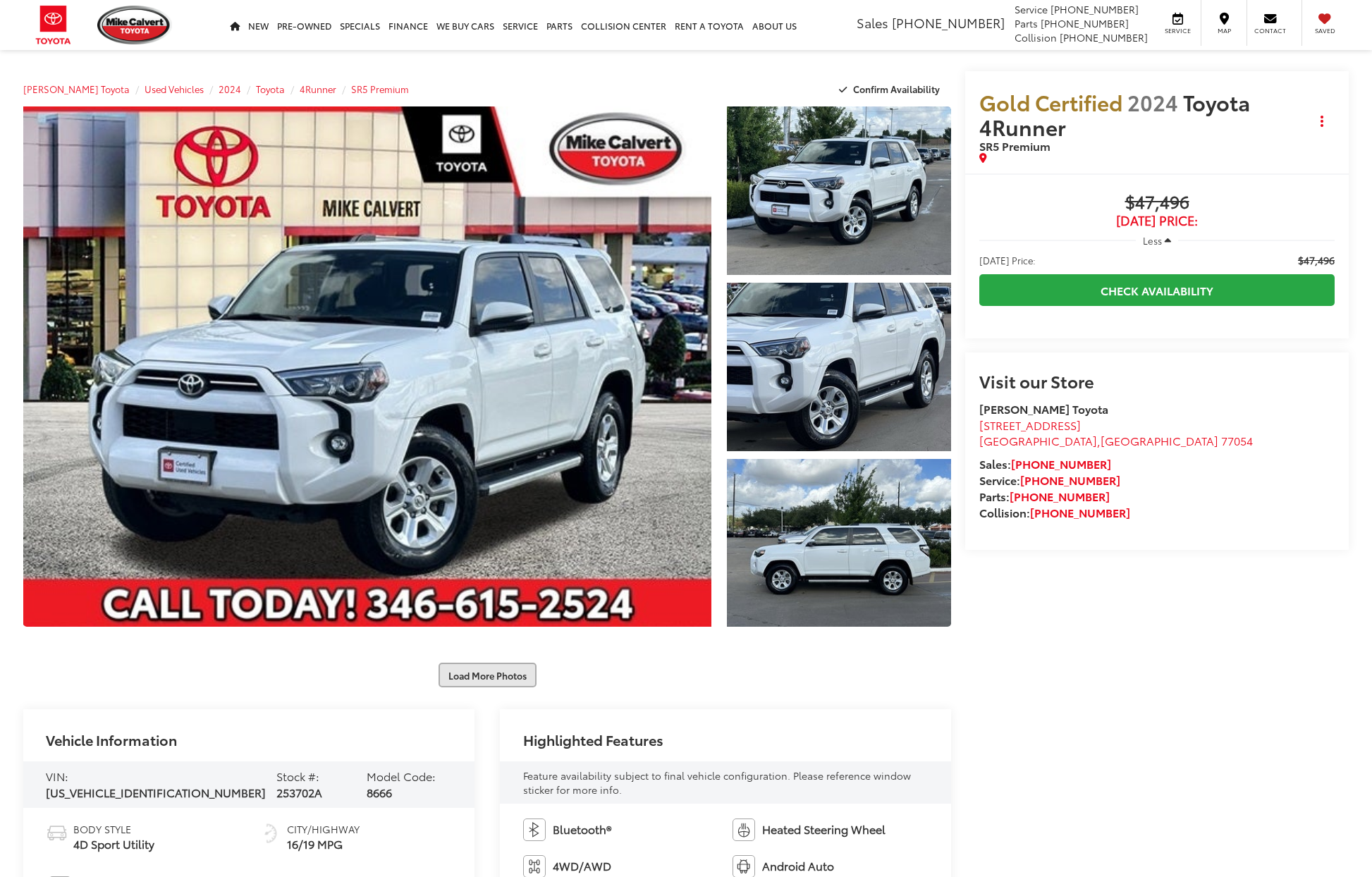
click at [479, 686] on button "Load More Photos" at bounding box center [487, 675] width 98 height 25
click at [488, 681] on button "Load More Photos" at bounding box center [487, 675] width 98 height 25
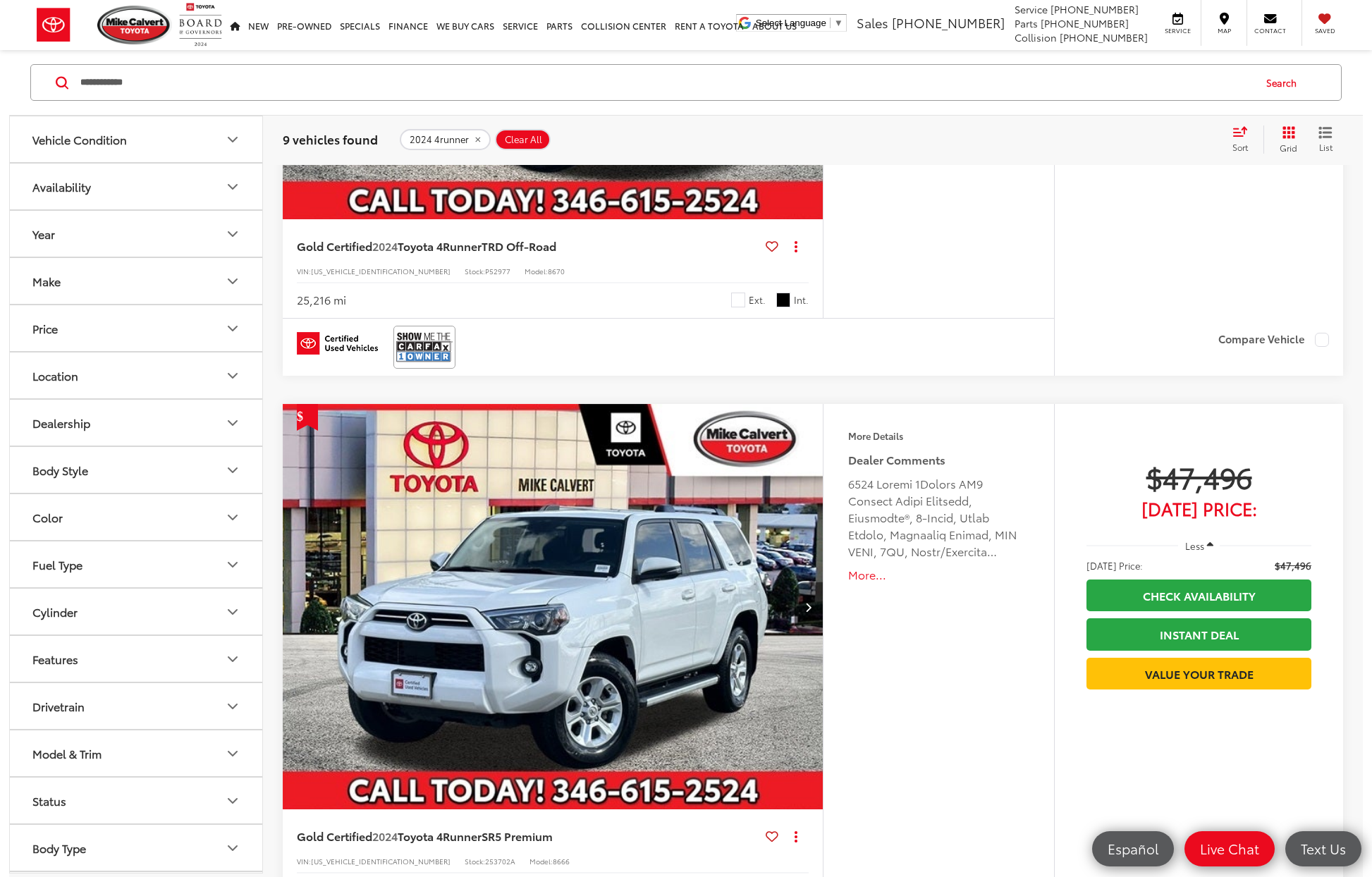
scroll to position [1143, 0]
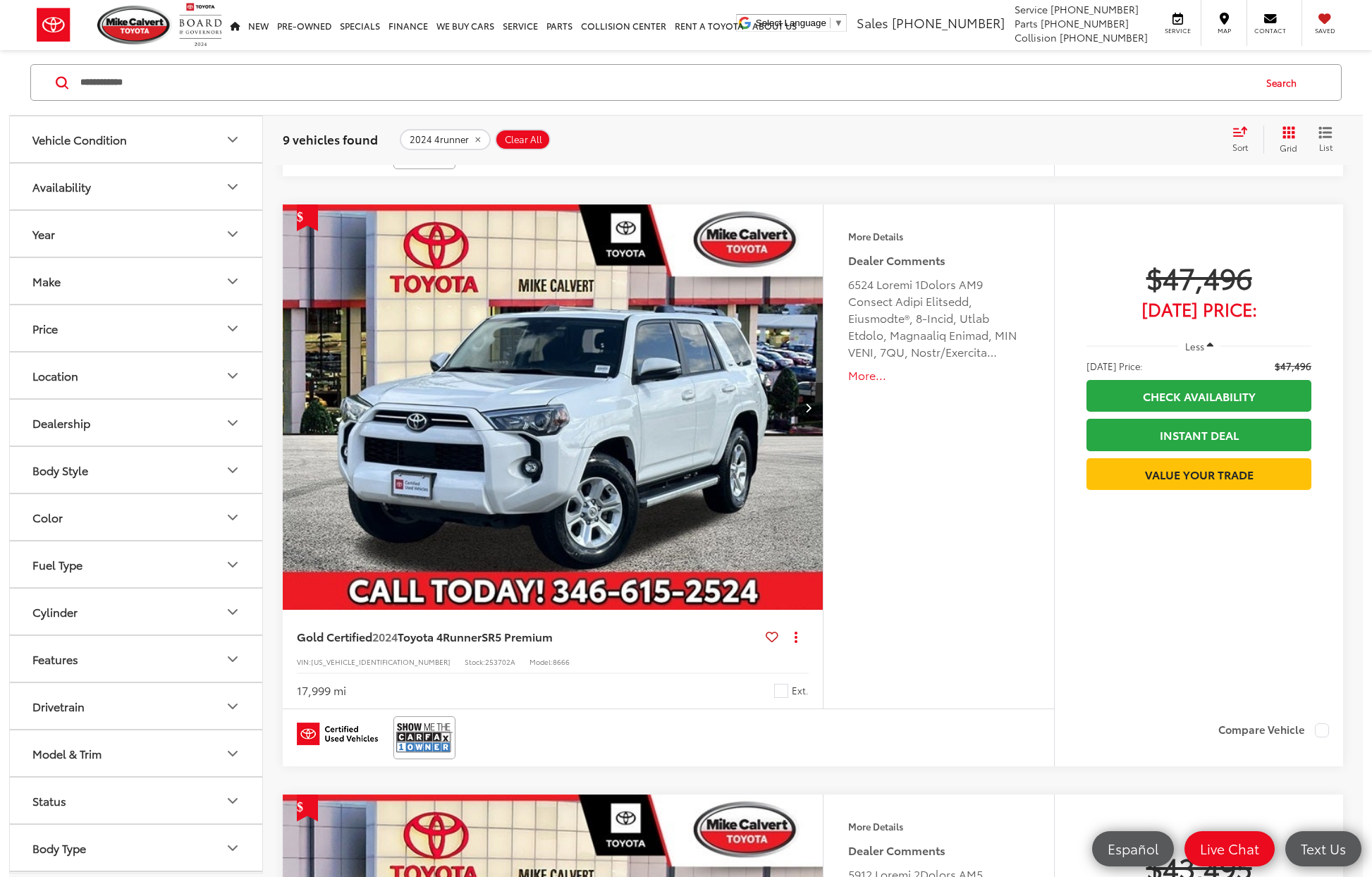
click at [1042, 645] on div "Features Bluetooth® Heated Steering Wheel 4WD/AWD Android Auto Apple CarPlay He…" at bounding box center [938, 456] width 232 height 504
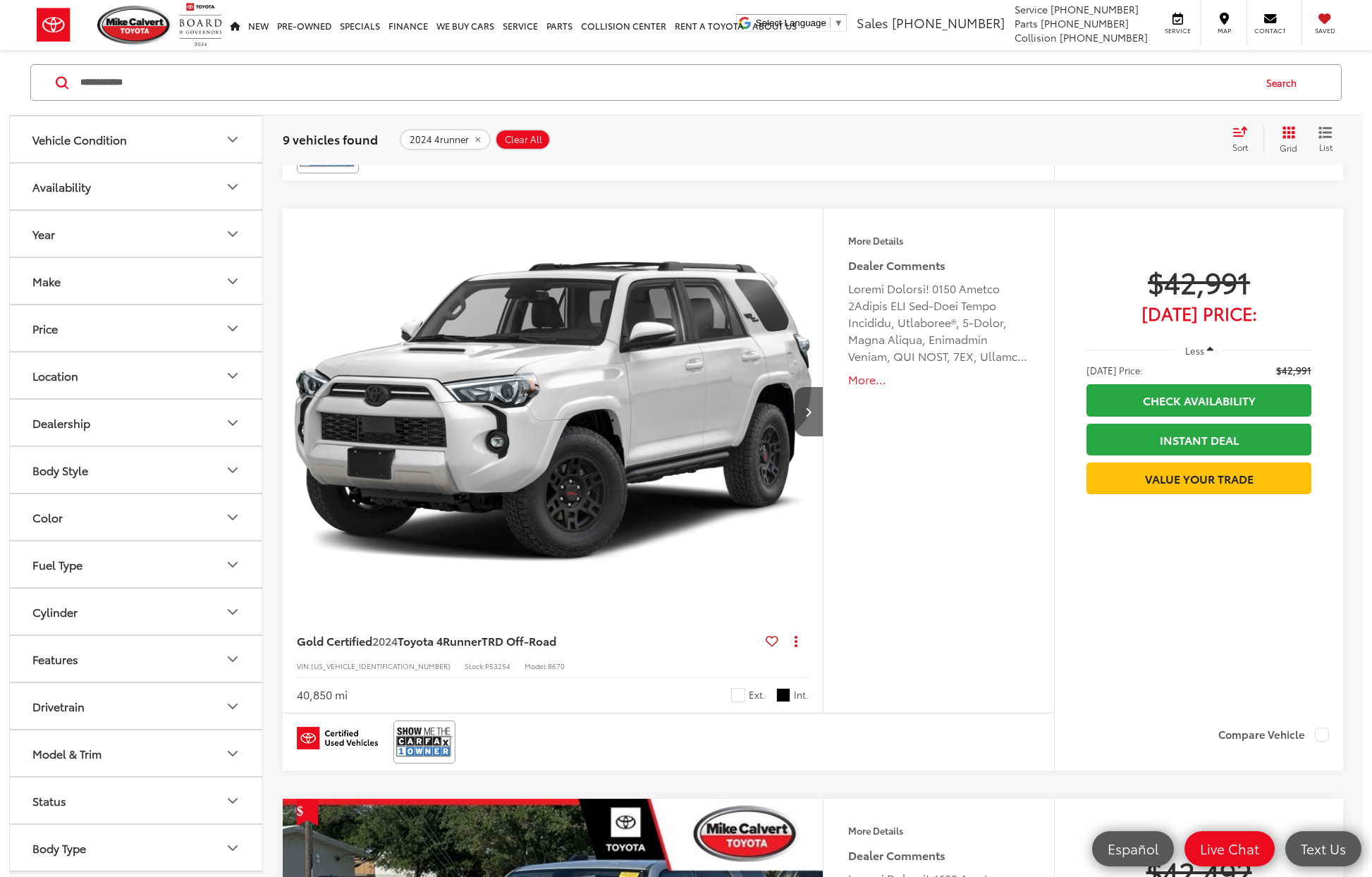
scroll to position [4110, 0]
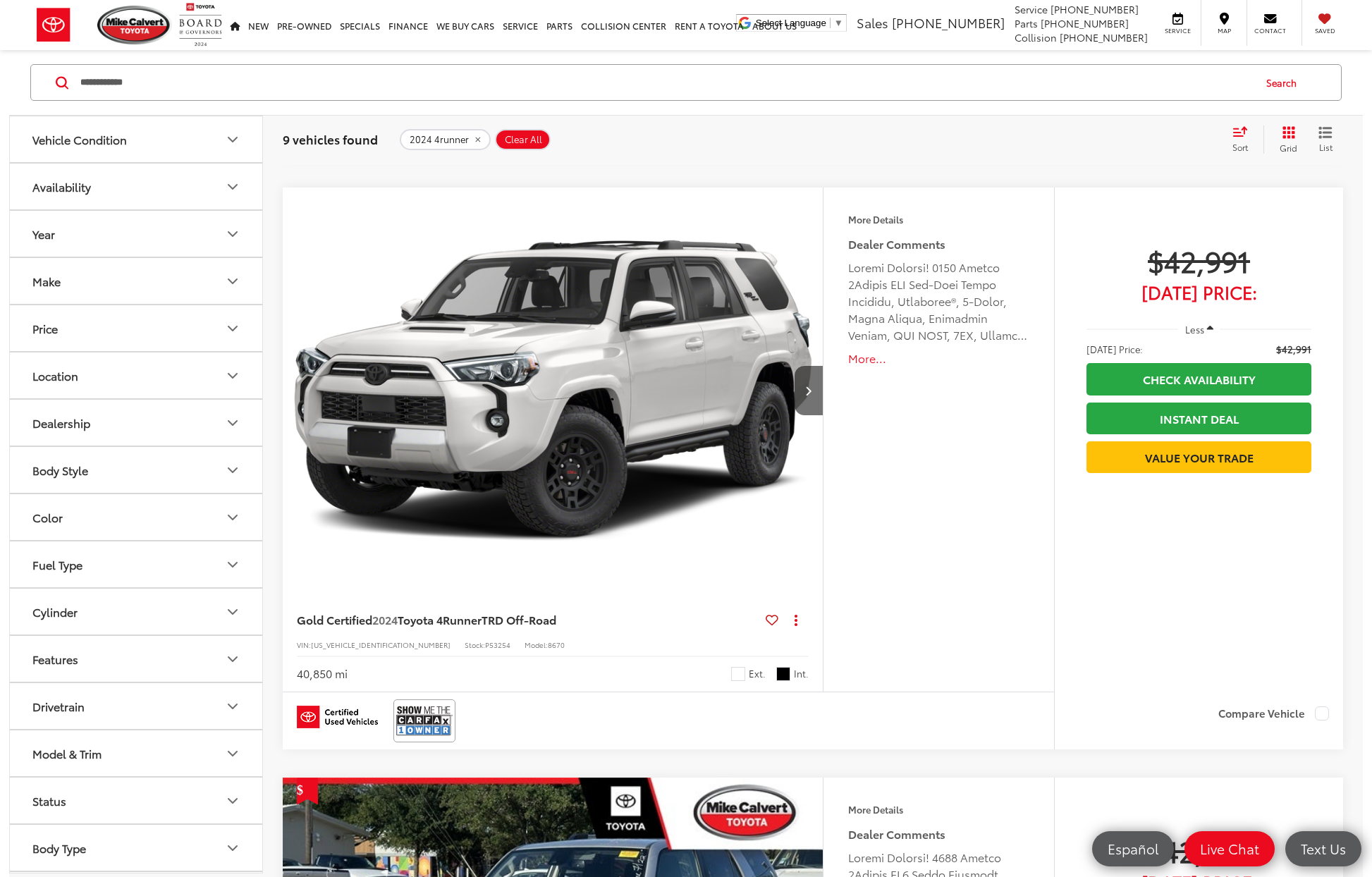
click at [615, 460] on img "2024 Toyota 4Runner TRD Off-Road 0" at bounding box center [553, 391] width 542 height 407
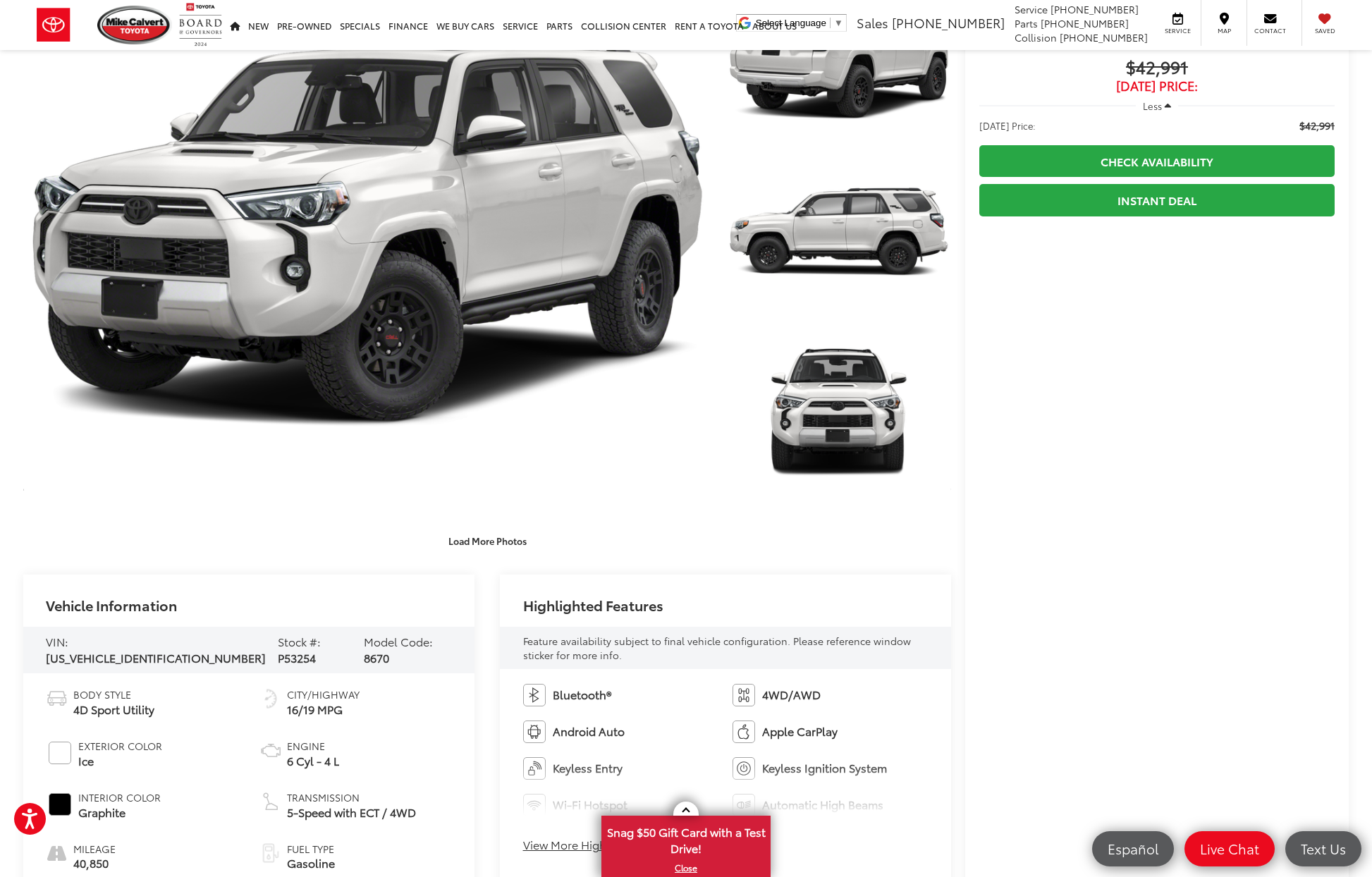
scroll to position [108, 0]
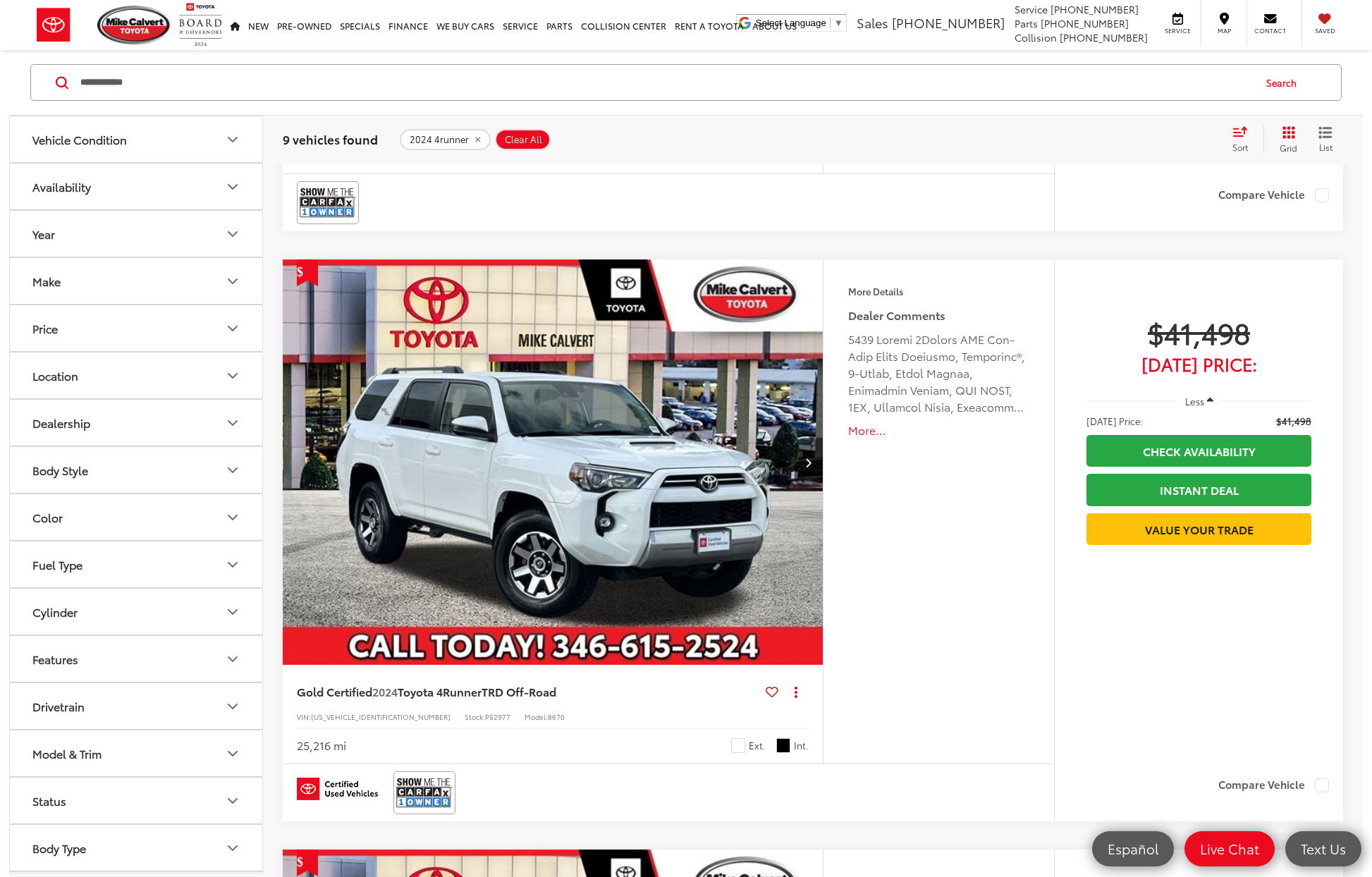
scroll to position [519, 0]
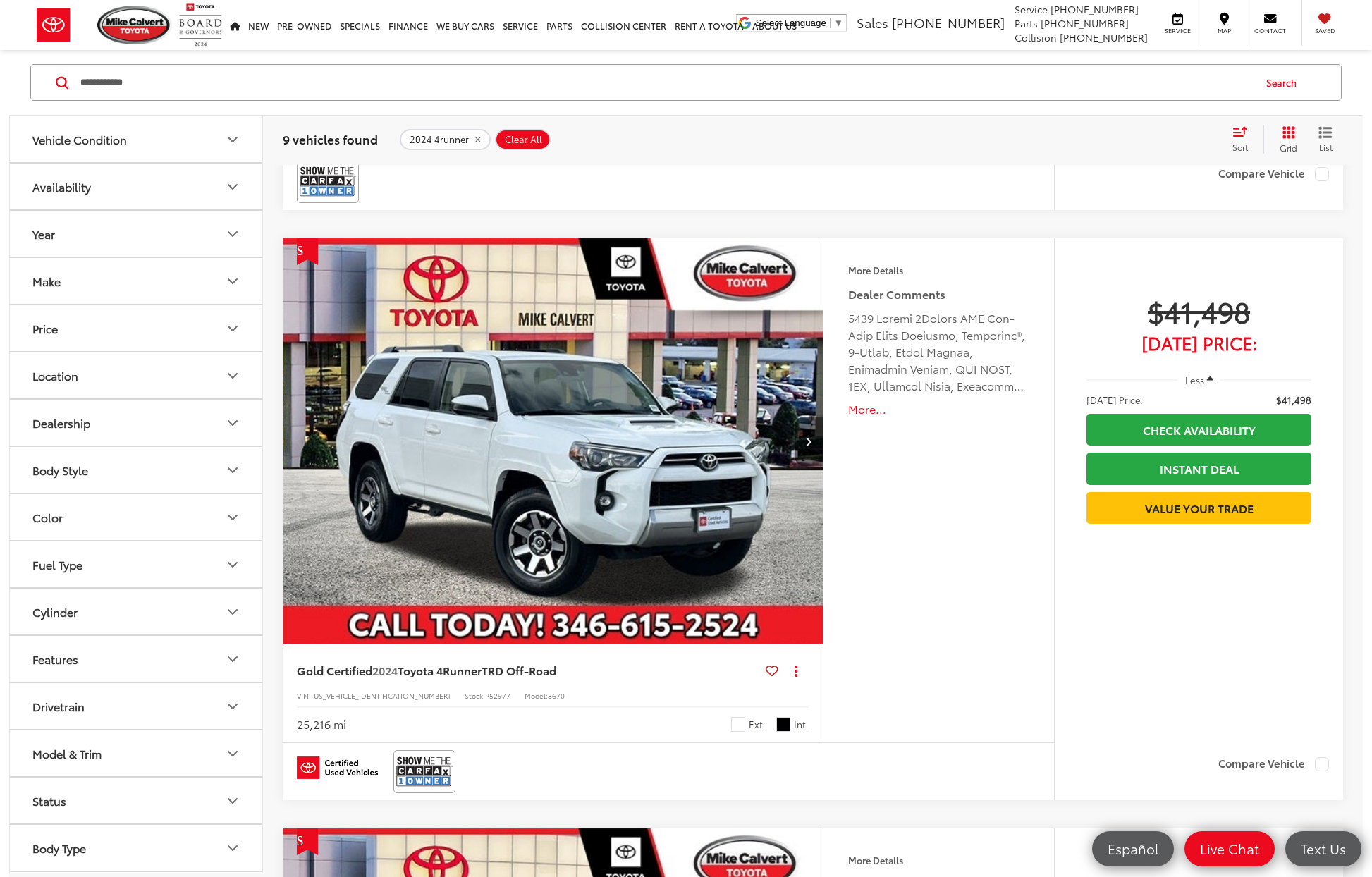
click at [530, 476] on img "2024 Toyota 4Runner TRD Off-Road 0" at bounding box center [553, 442] width 542 height 407
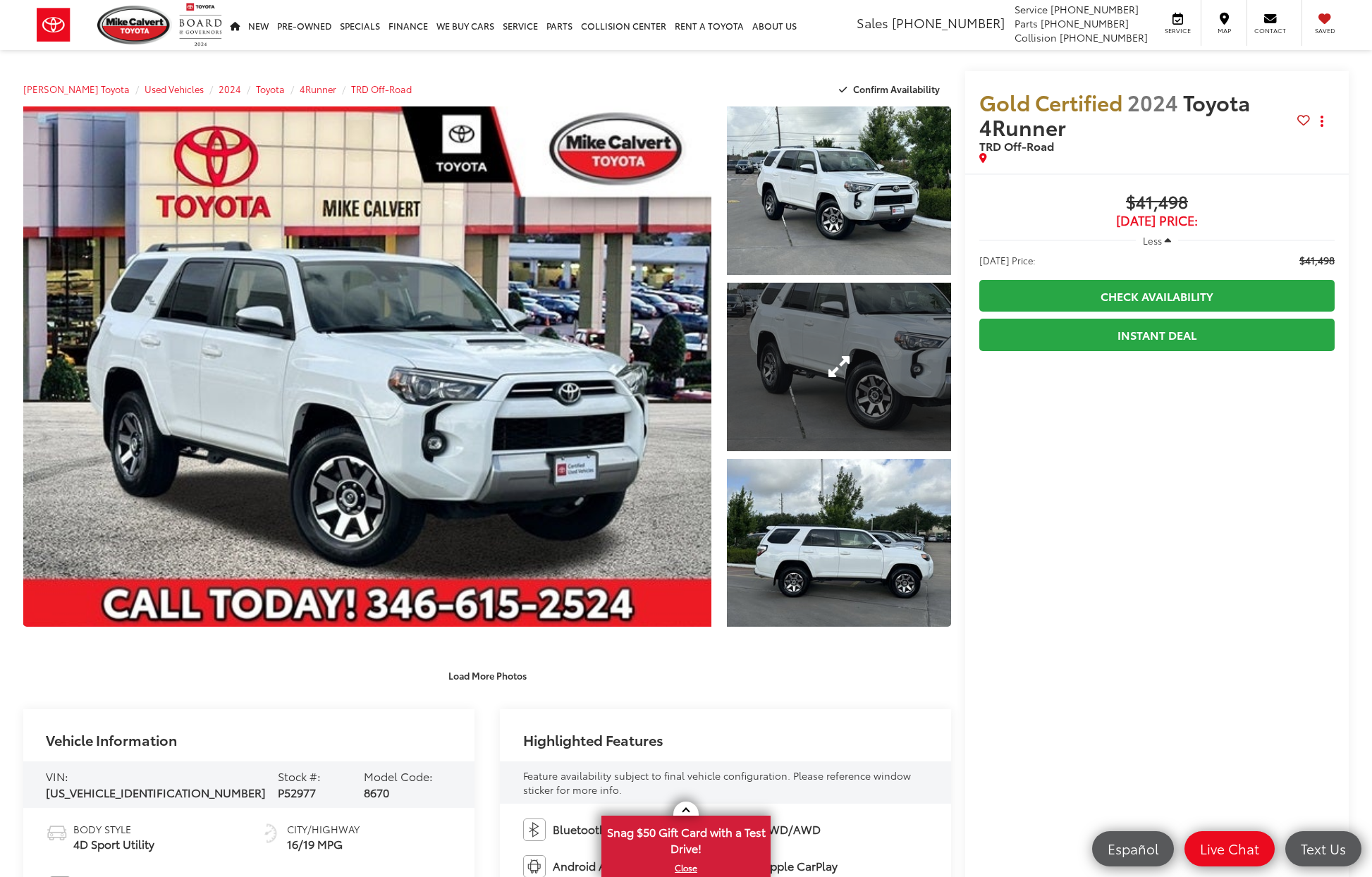
click at [828, 369] on link "Expand Photo 2" at bounding box center [839, 367] width 224 height 169
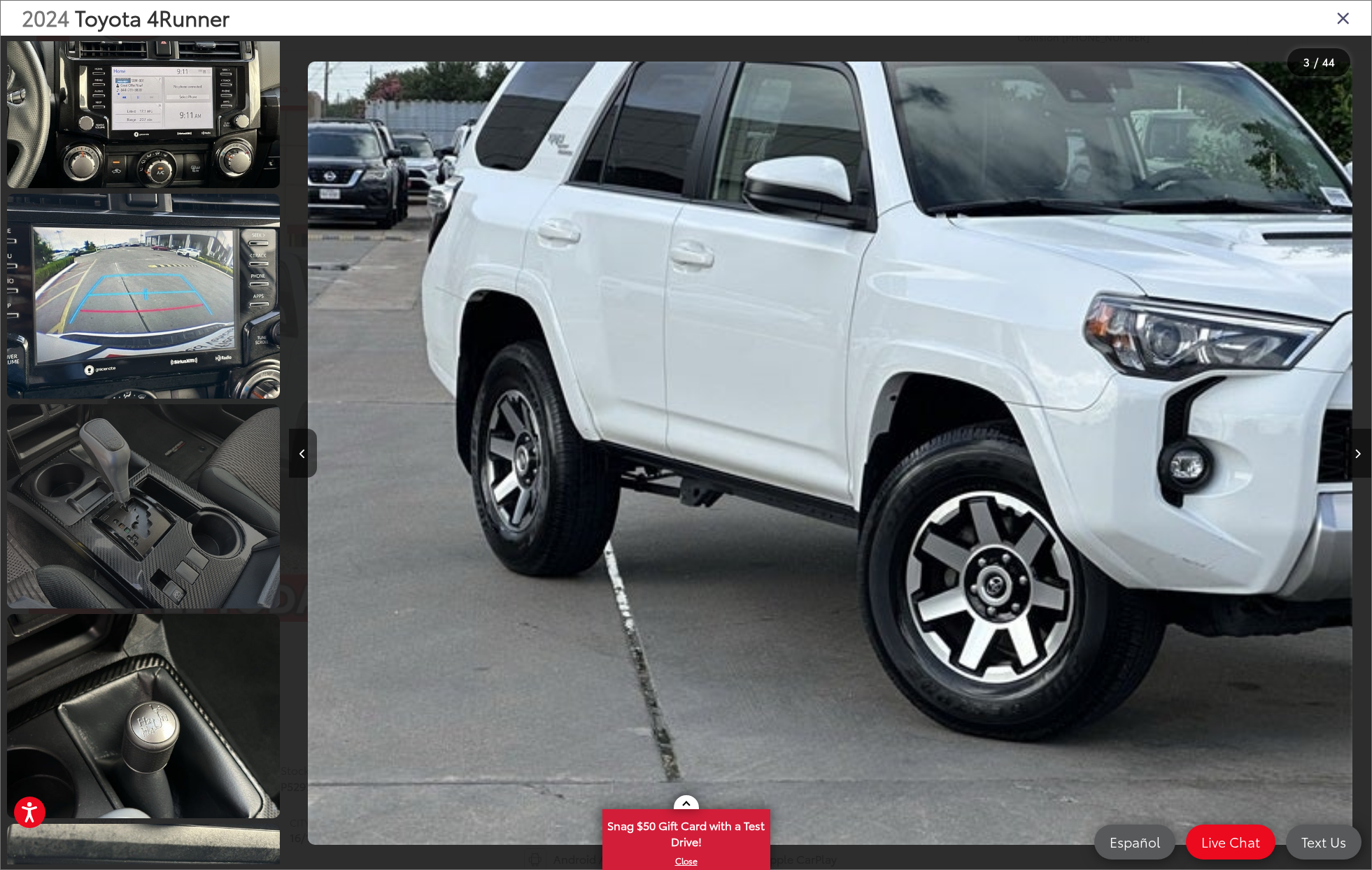
scroll to position [2995, 0]
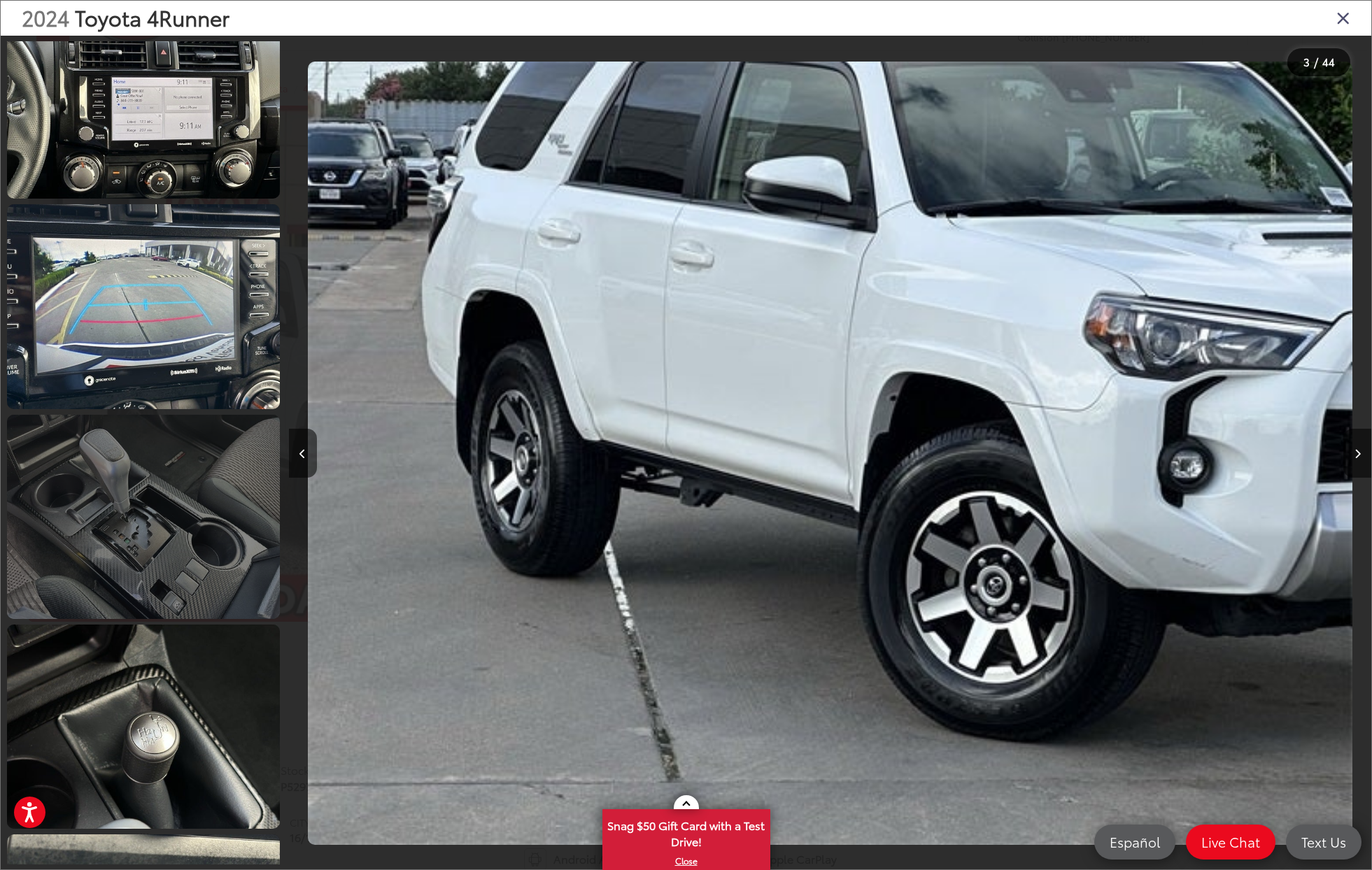
click at [195, 553] on link at bounding box center [143, 516] width 273 height 204
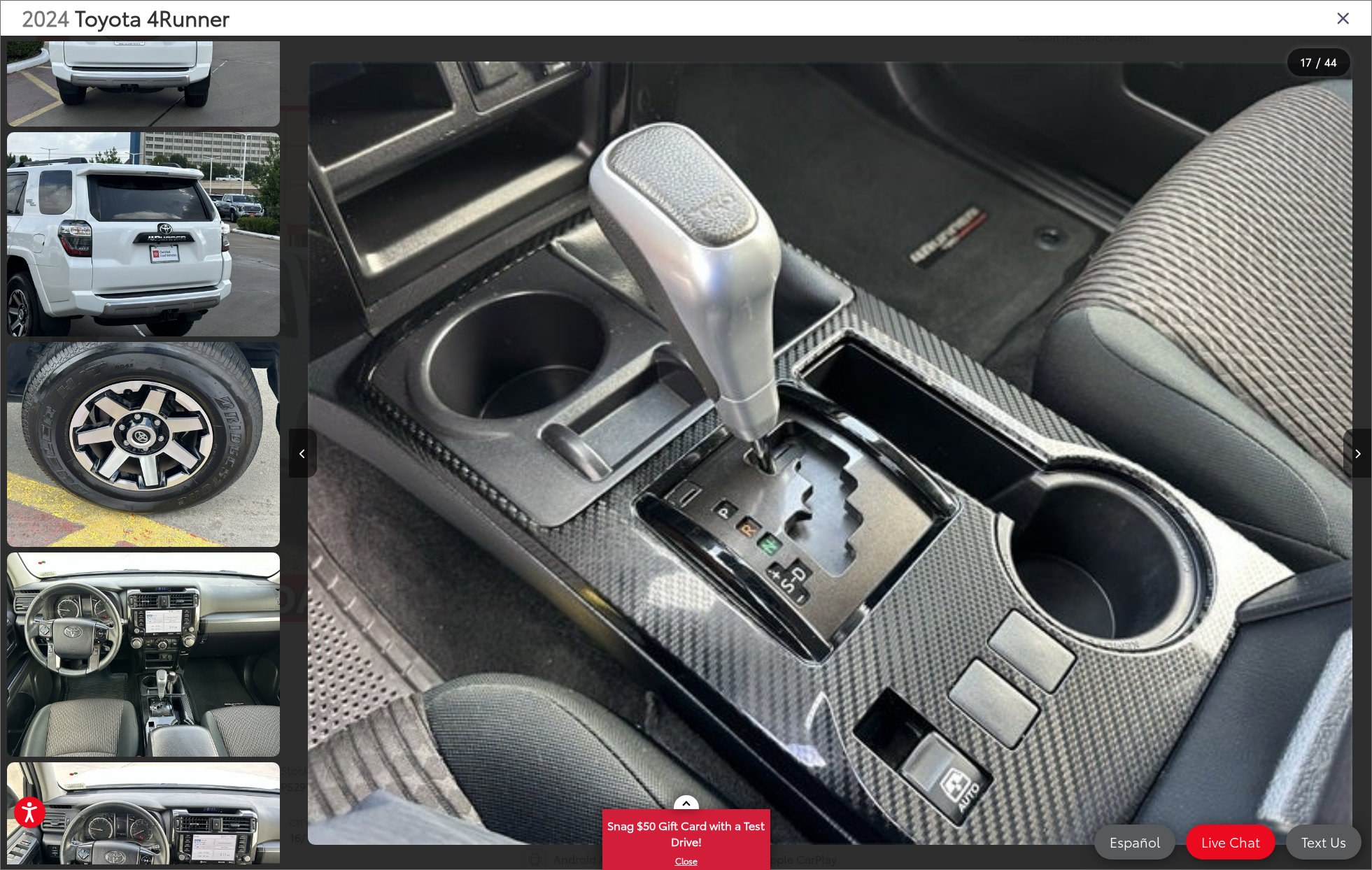
scroll to position [1171, 0]
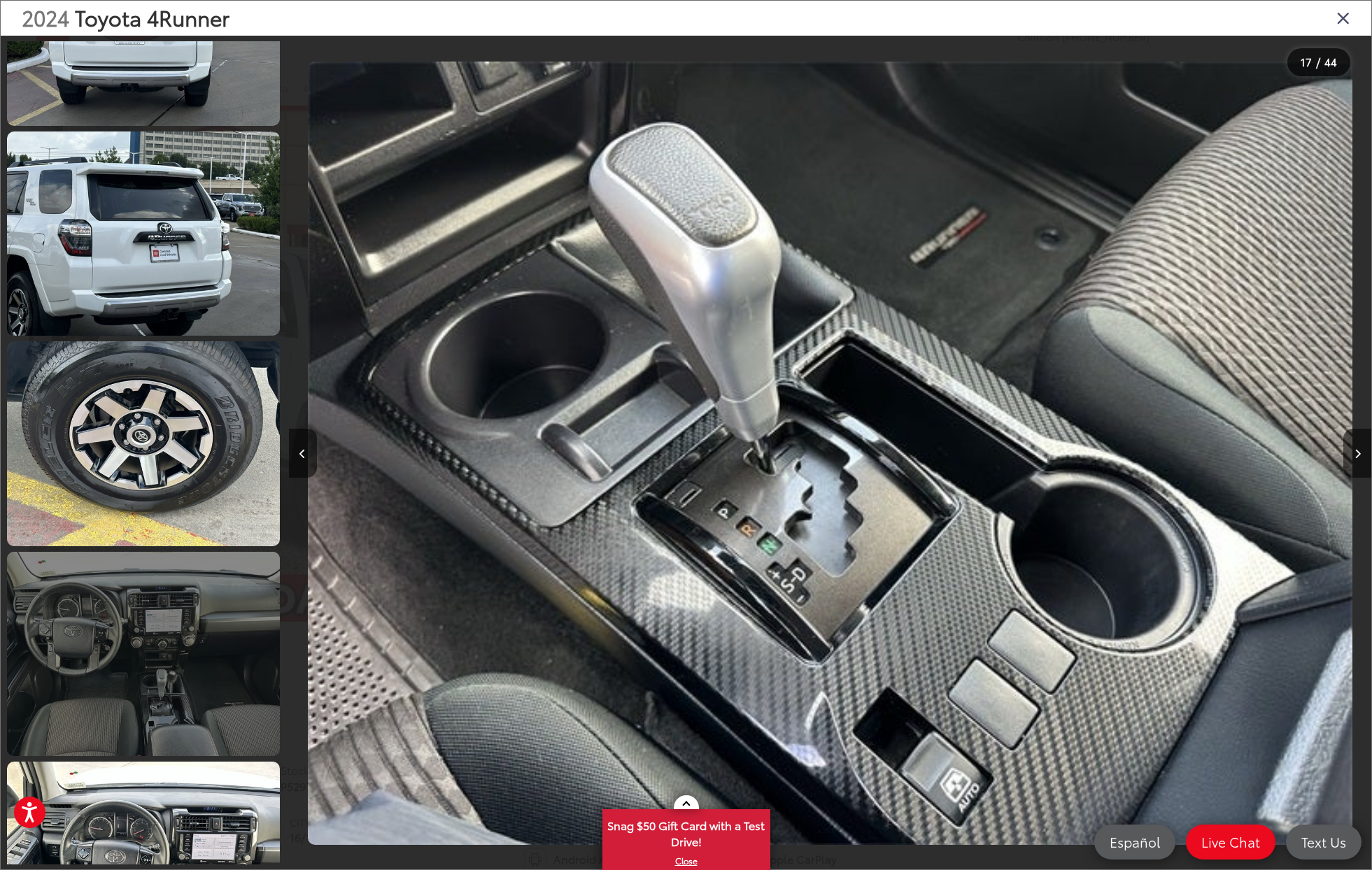
click at [194, 653] on link at bounding box center [143, 654] width 273 height 204
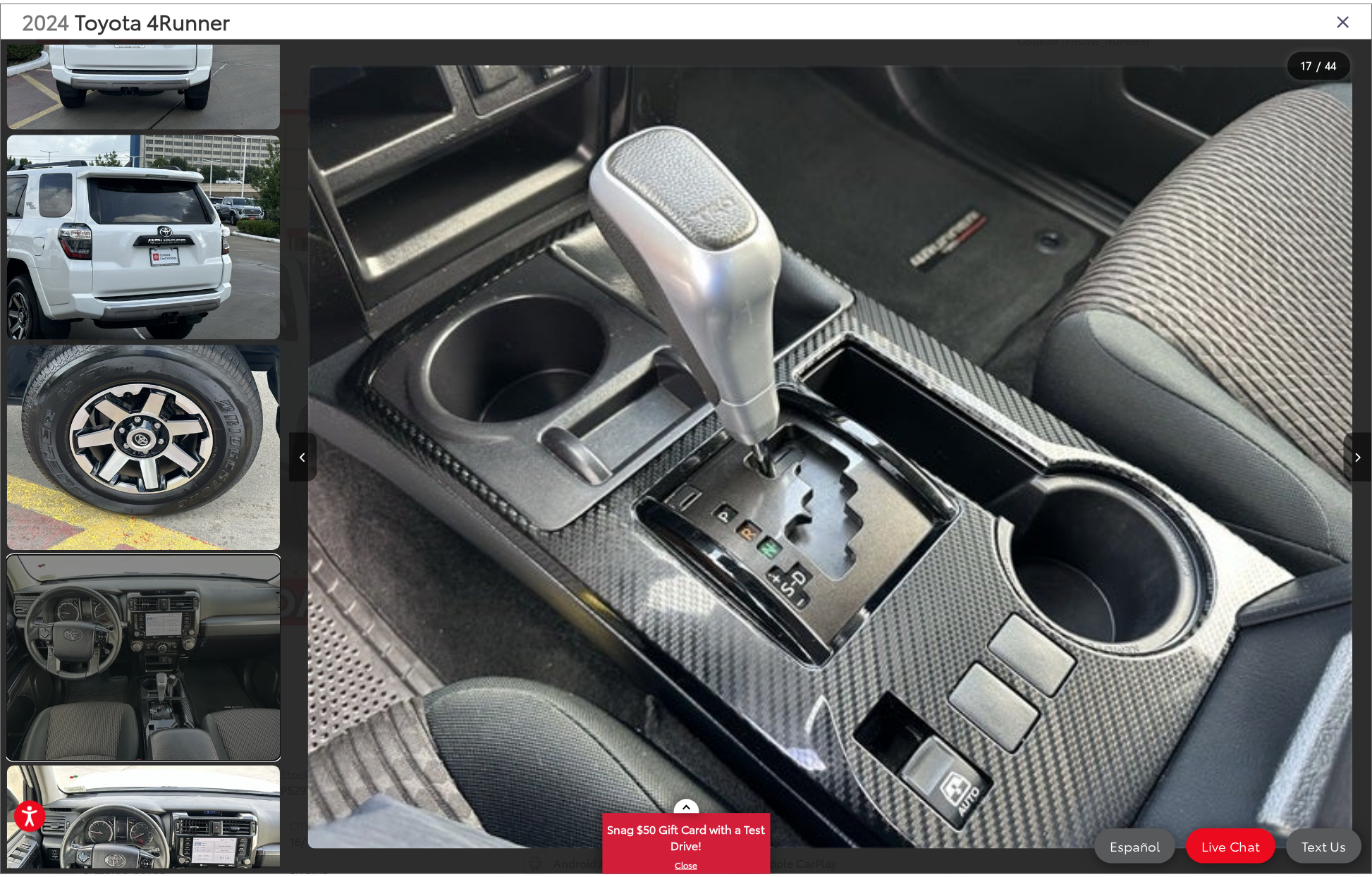
scroll to position [1427, 0]
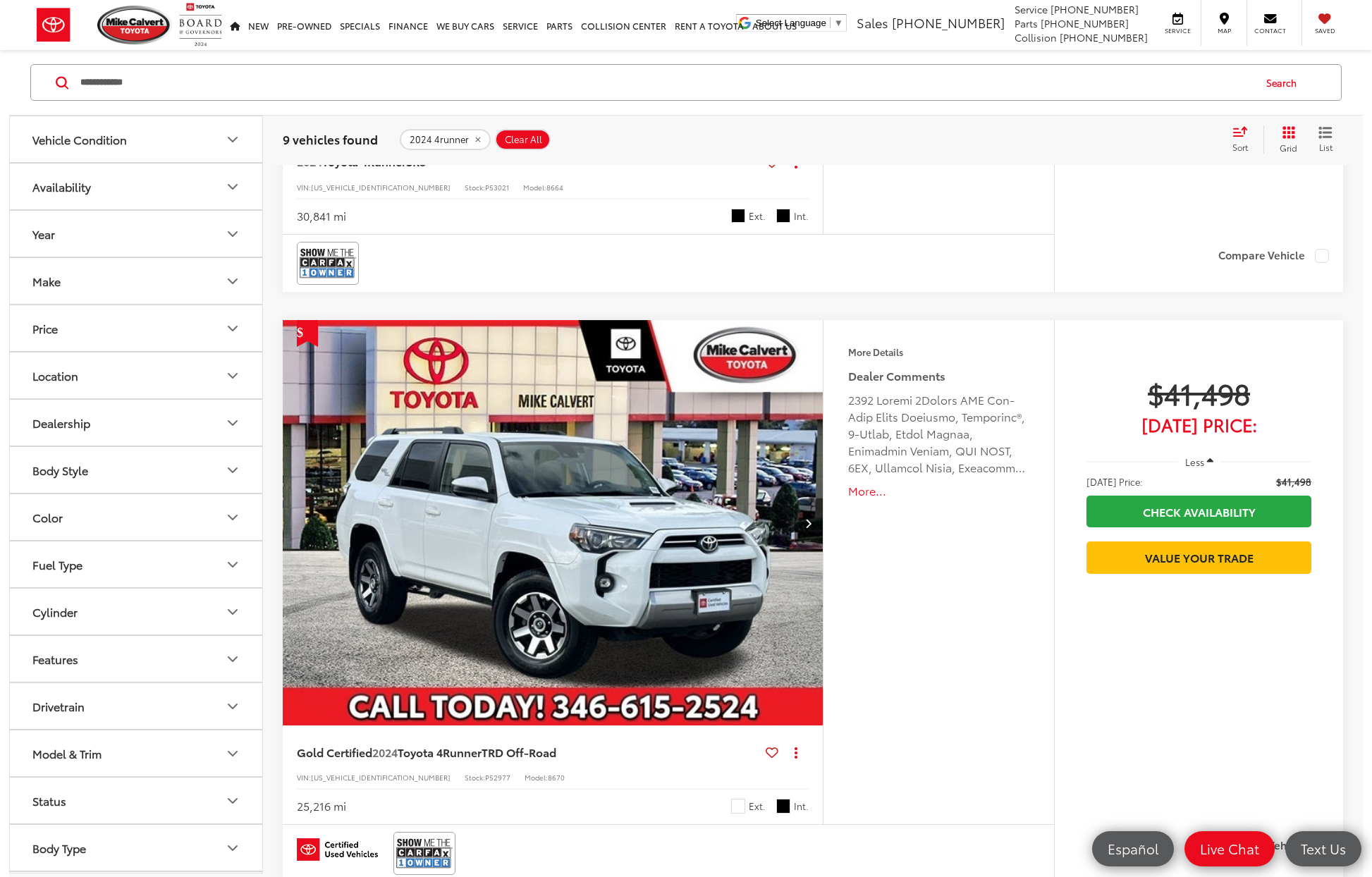
scroll to position [13, 0]
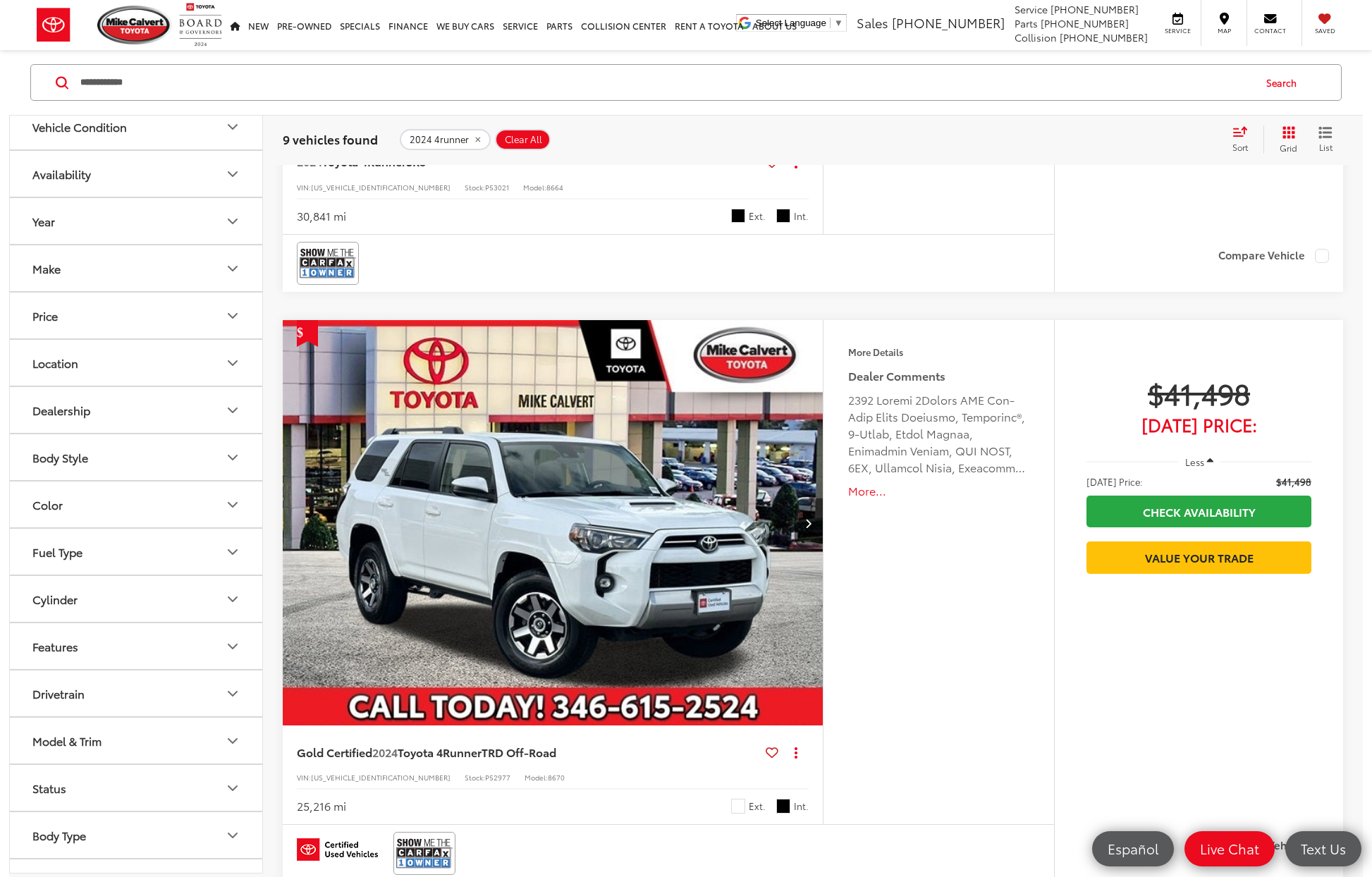
click at [217, 655] on button "Features" at bounding box center [136, 646] width 254 height 46
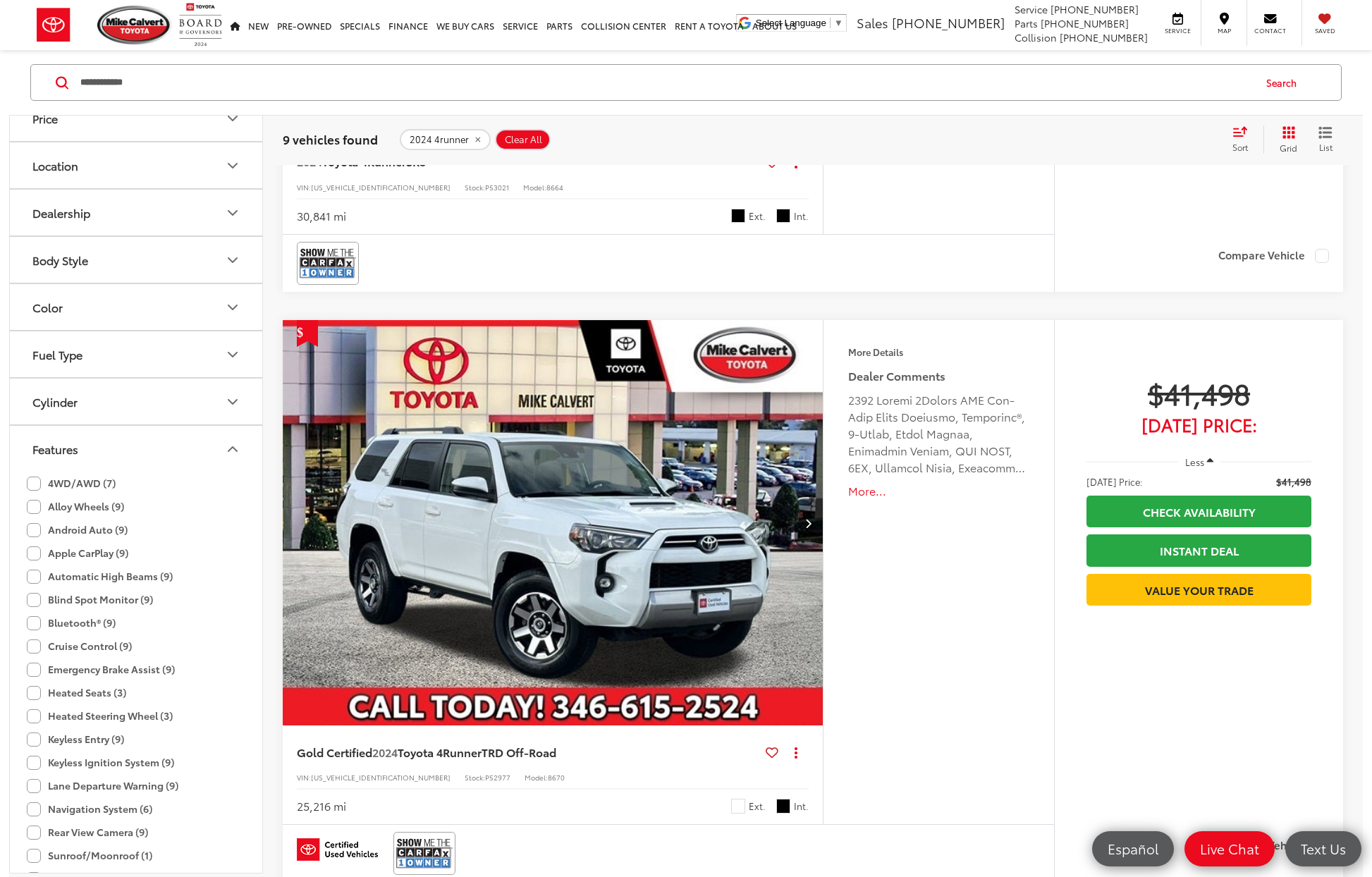
scroll to position [453, 0]
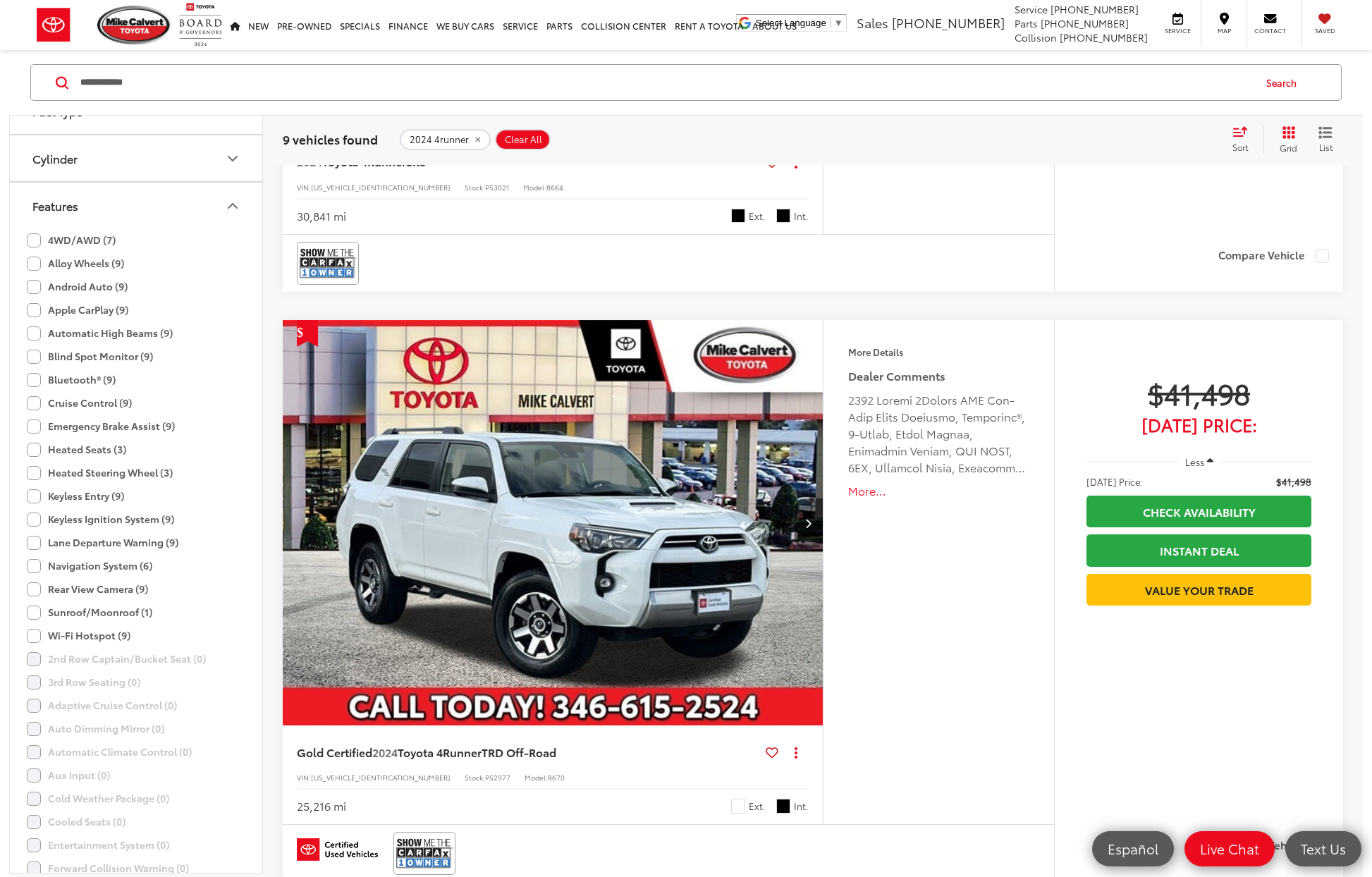
click at [80, 614] on label "Sunroof/Moonroof (1)" at bounding box center [89, 612] width 126 height 23
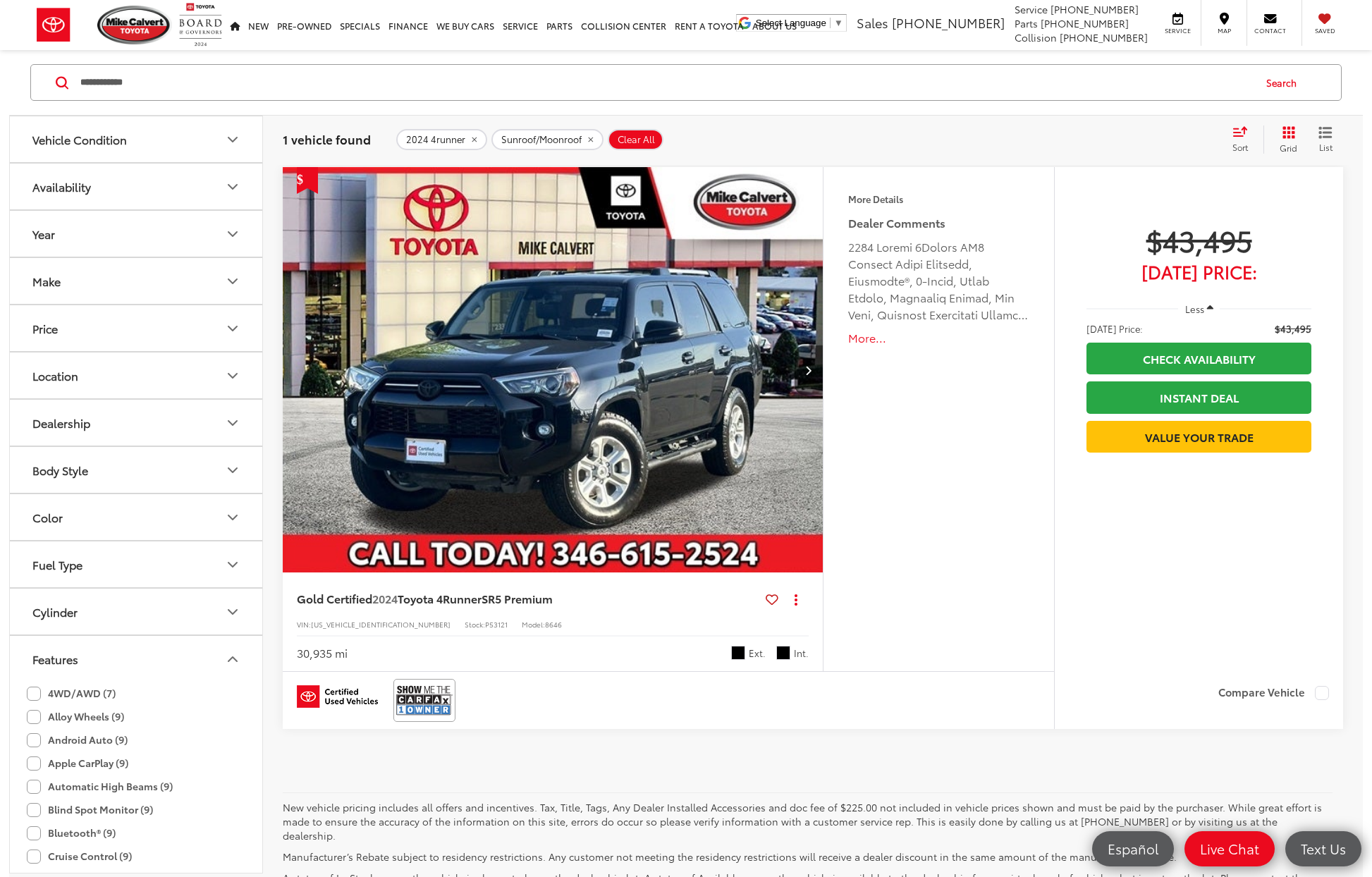
click at [126, 235] on button "Year" at bounding box center [136, 234] width 254 height 46
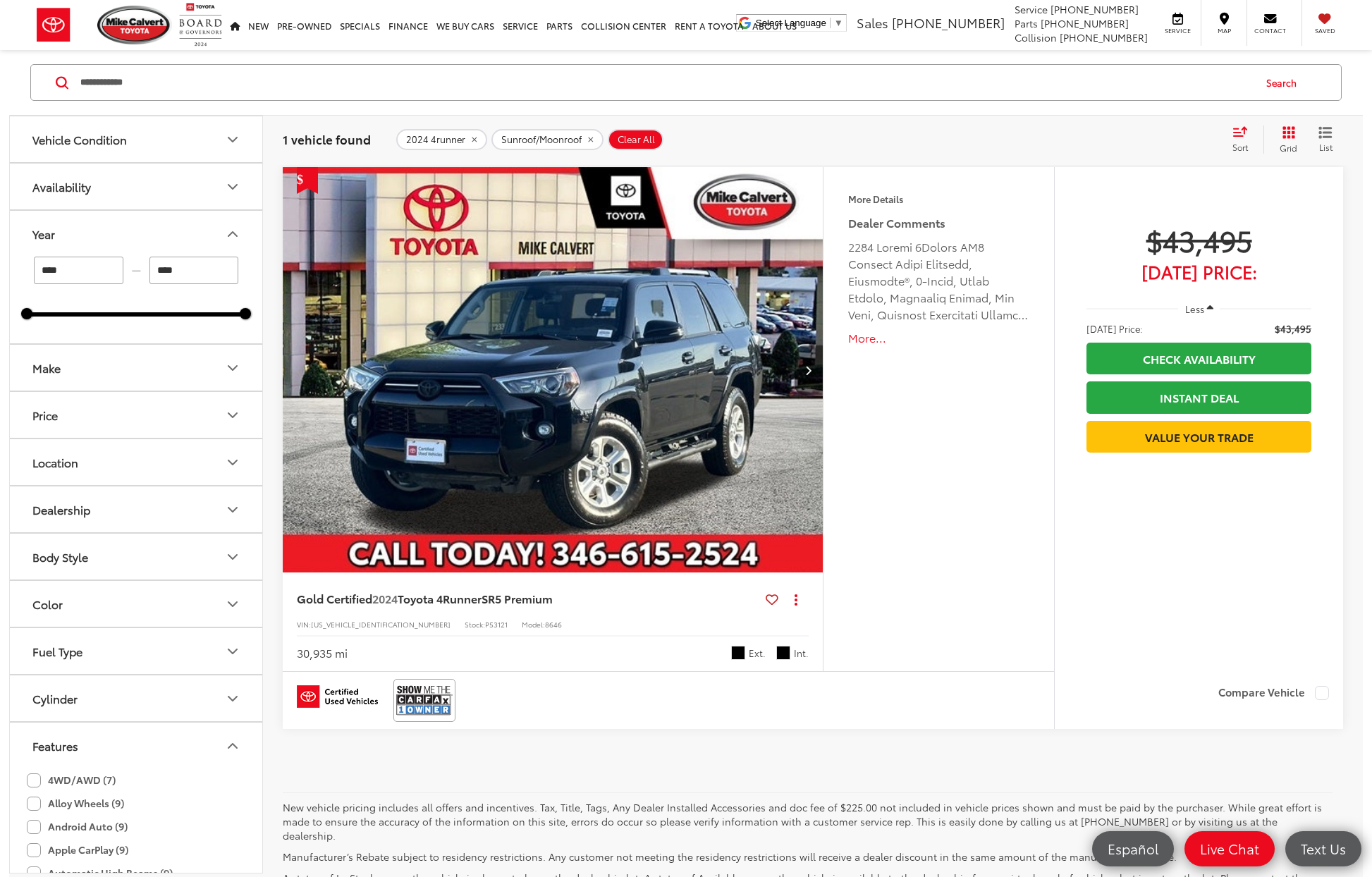
click at [72, 272] on input "****" at bounding box center [79, 270] width 89 height 27
type input "****"
click at [232, 234] on icon "Year" at bounding box center [232, 234] width 17 height 17
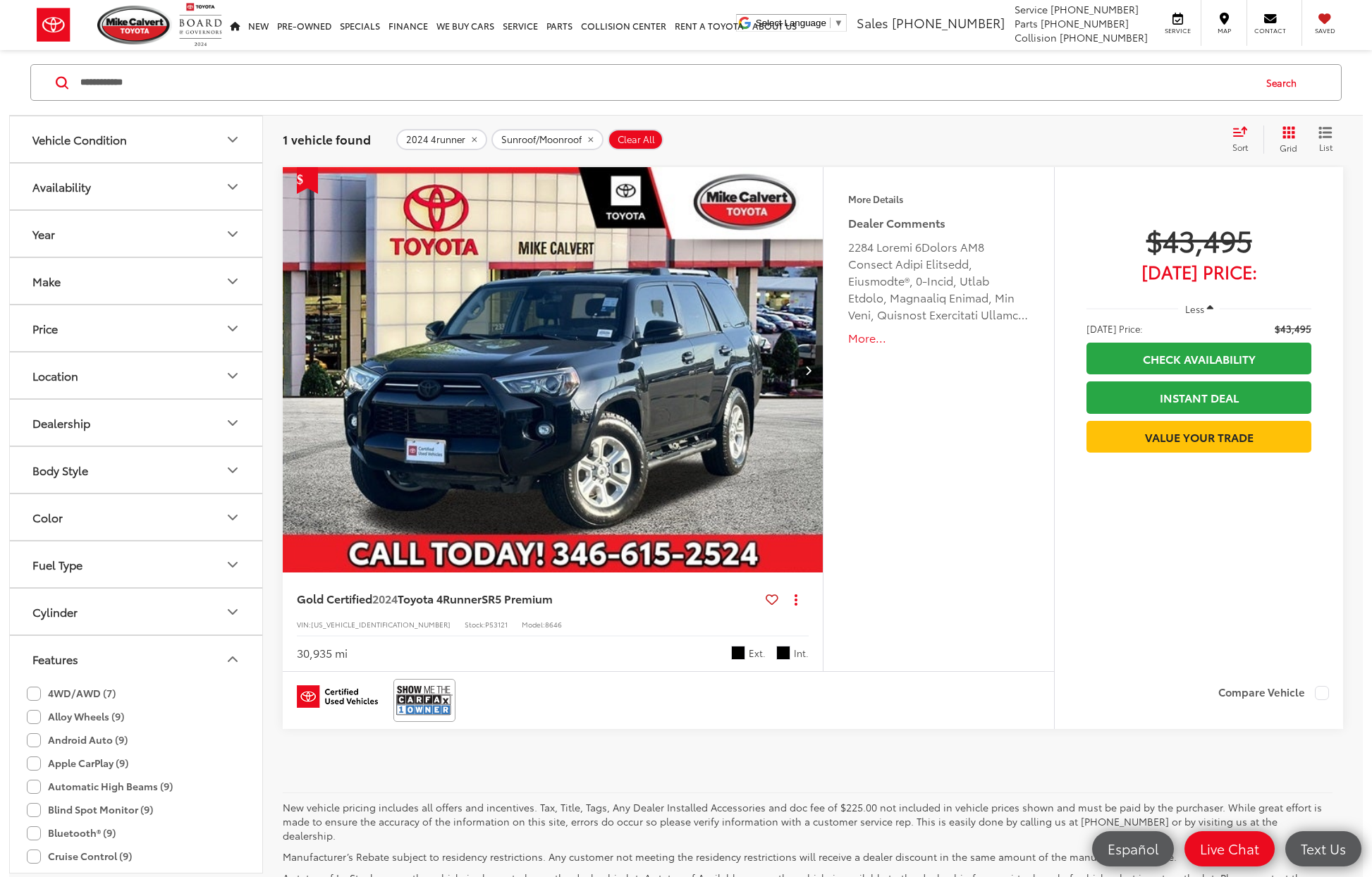
click at [232, 656] on icon "Features" at bounding box center [232, 659] width 17 height 17
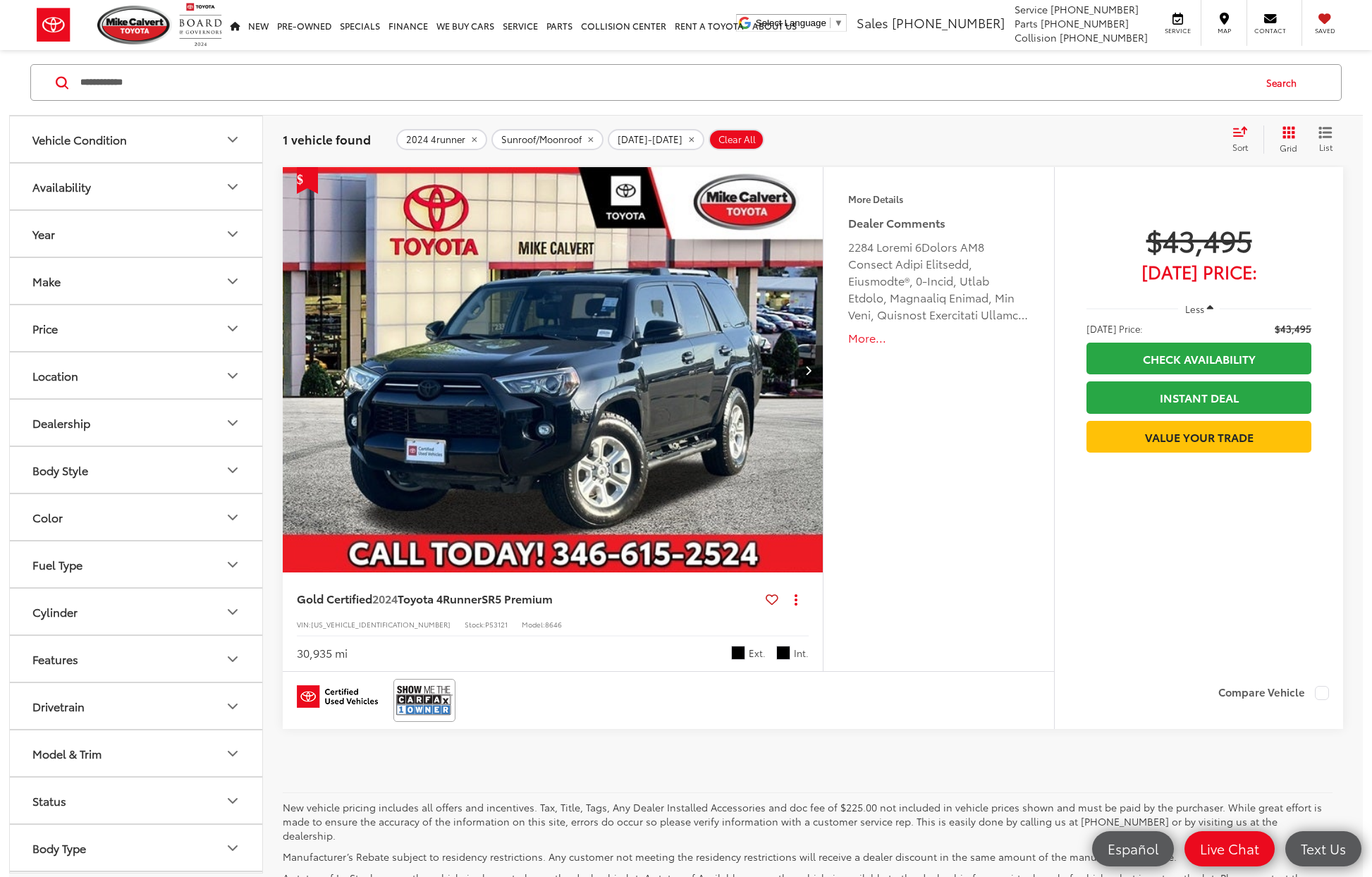
click at [474, 138] on icon "remove 2024%204runner" at bounding box center [474, 139] width 9 height 8
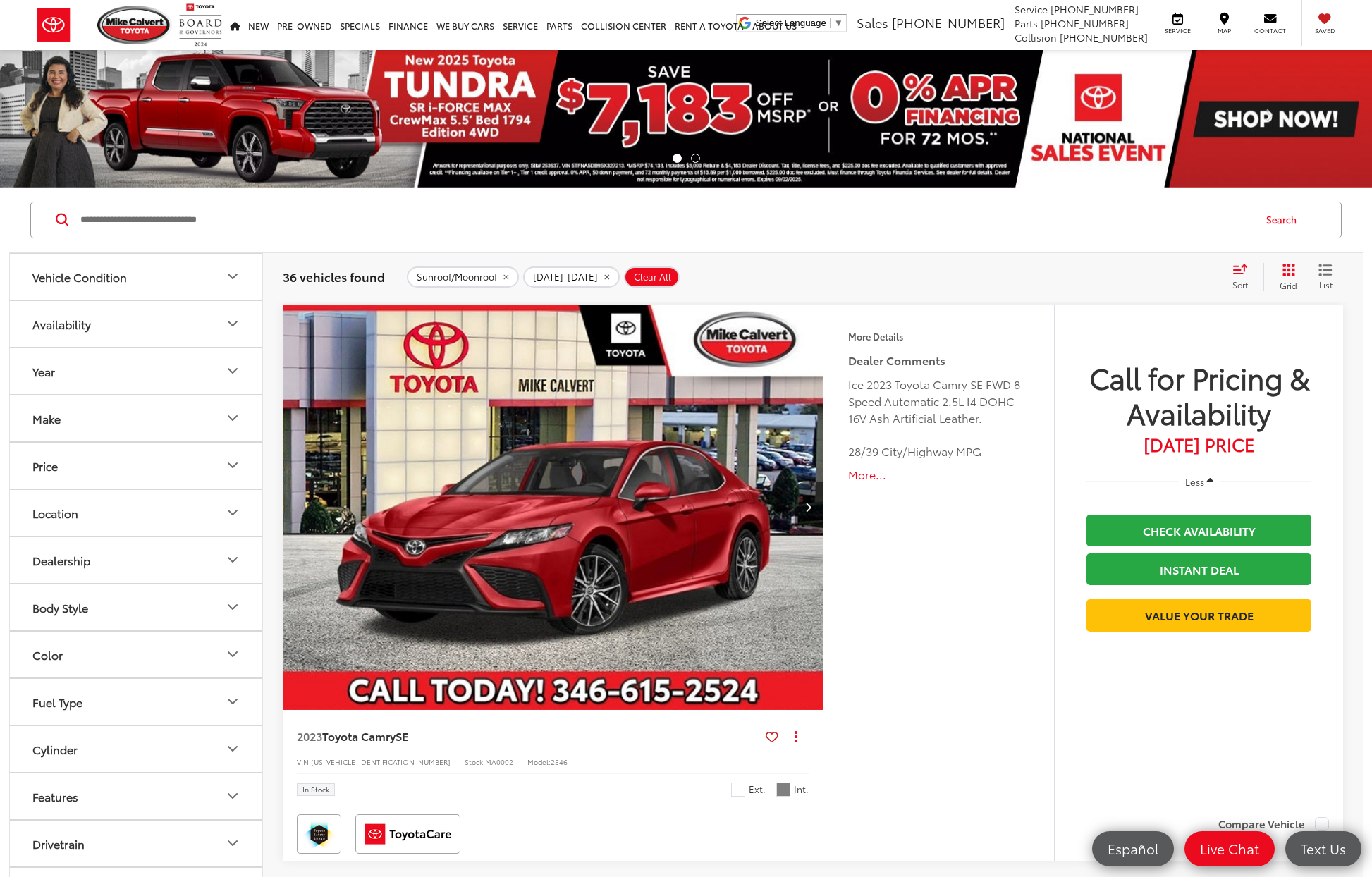
click at [181, 284] on button "Vehicle Condition" at bounding box center [136, 276] width 254 height 46
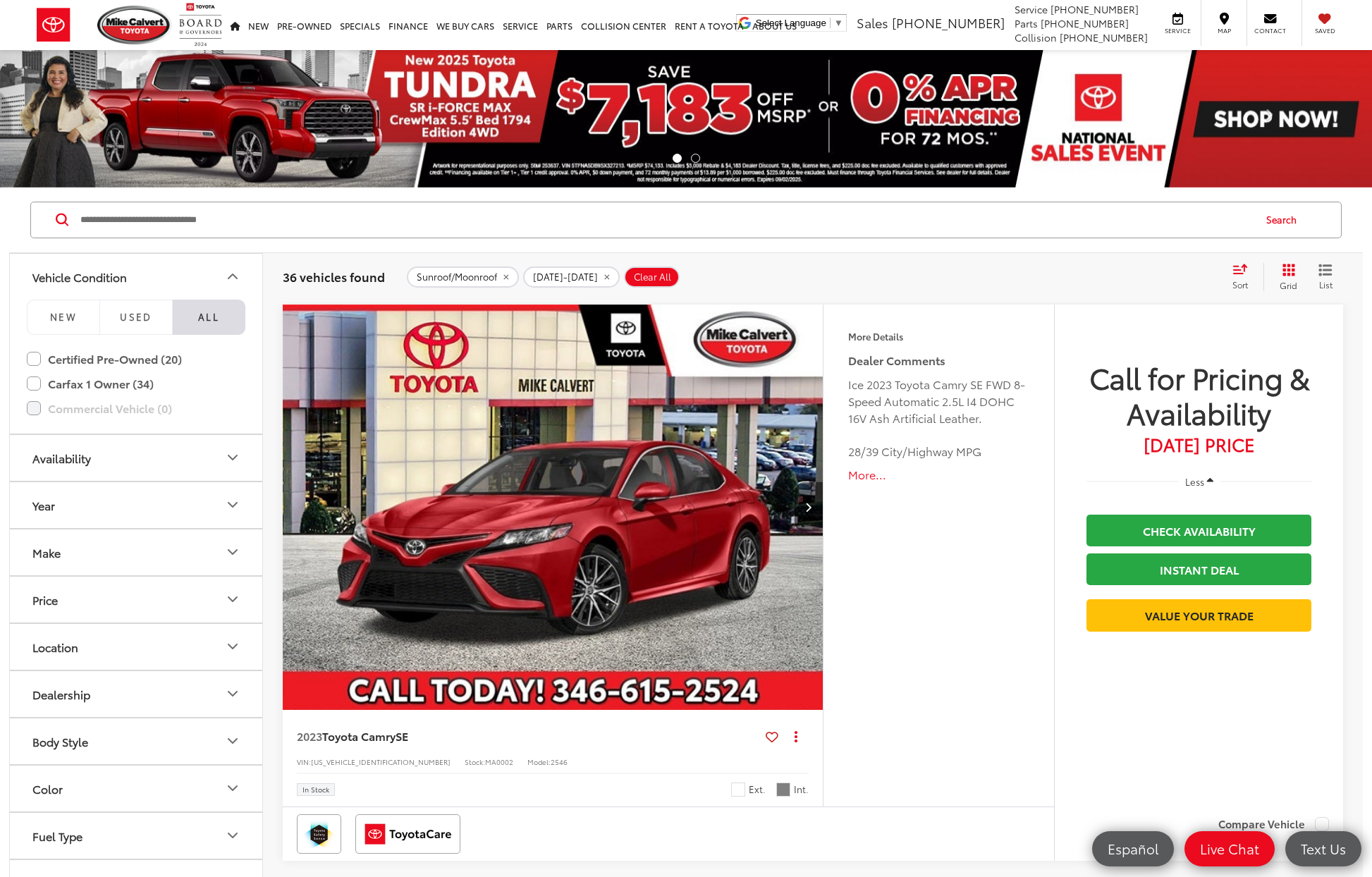
click at [182, 281] on button "Vehicle Condition" at bounding box center [136, 276] width 254 height 46
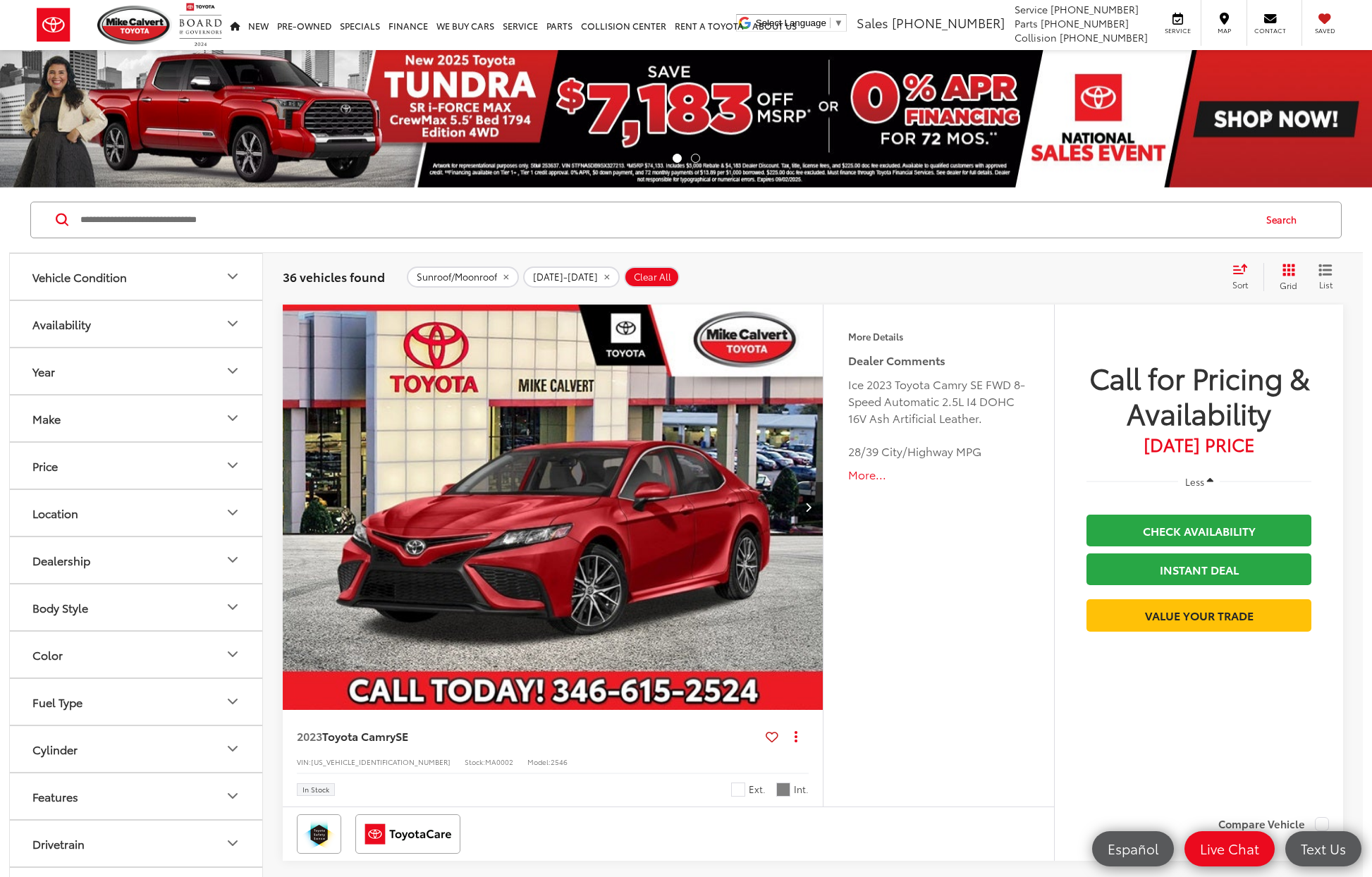
click at [198, 416] on button "Make" at bounding box center [136, 418] width 254 height 46
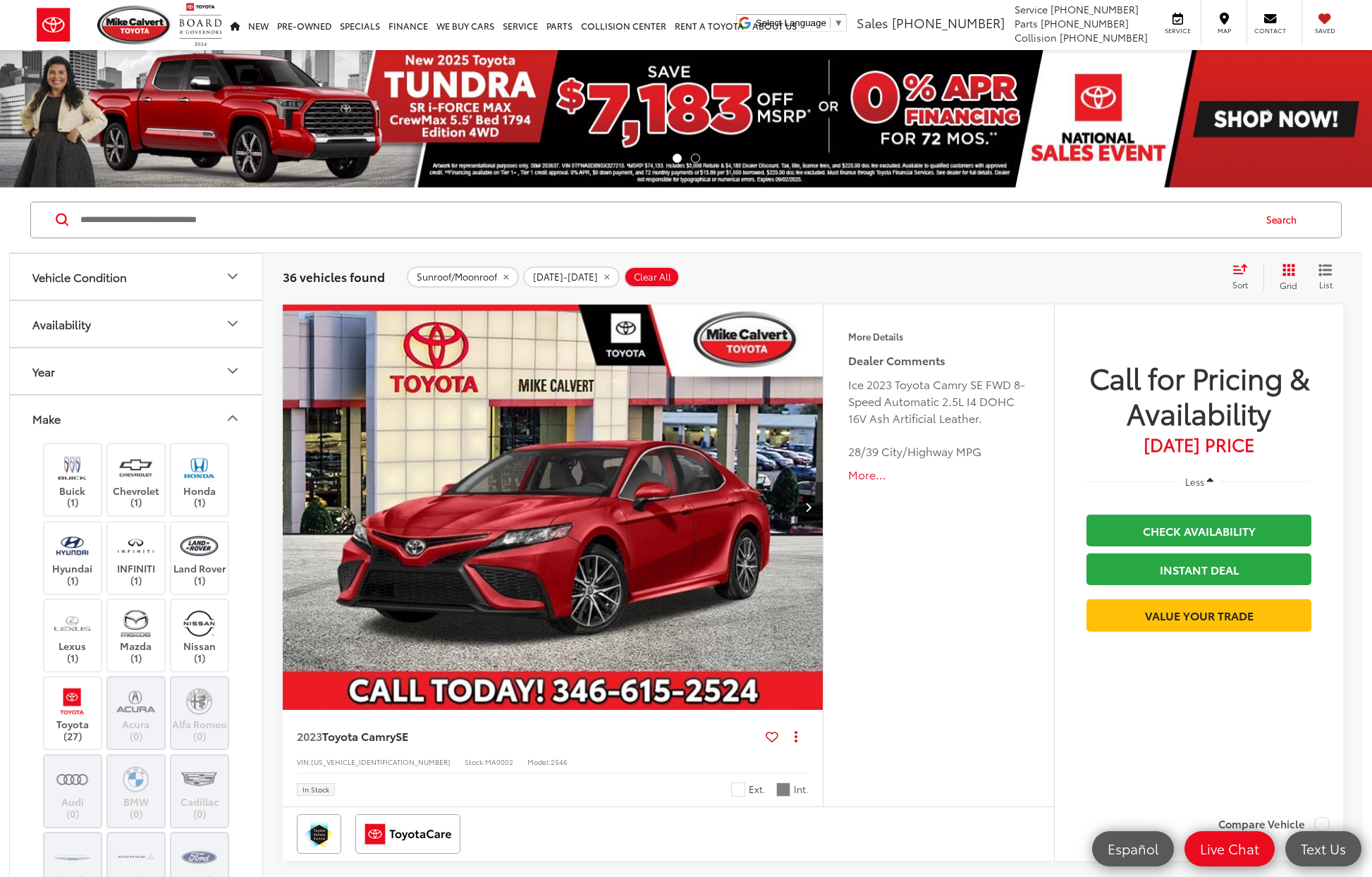
click at [230, 411] on icon "Make" at bounding box center [232, 418] width 17 height 17
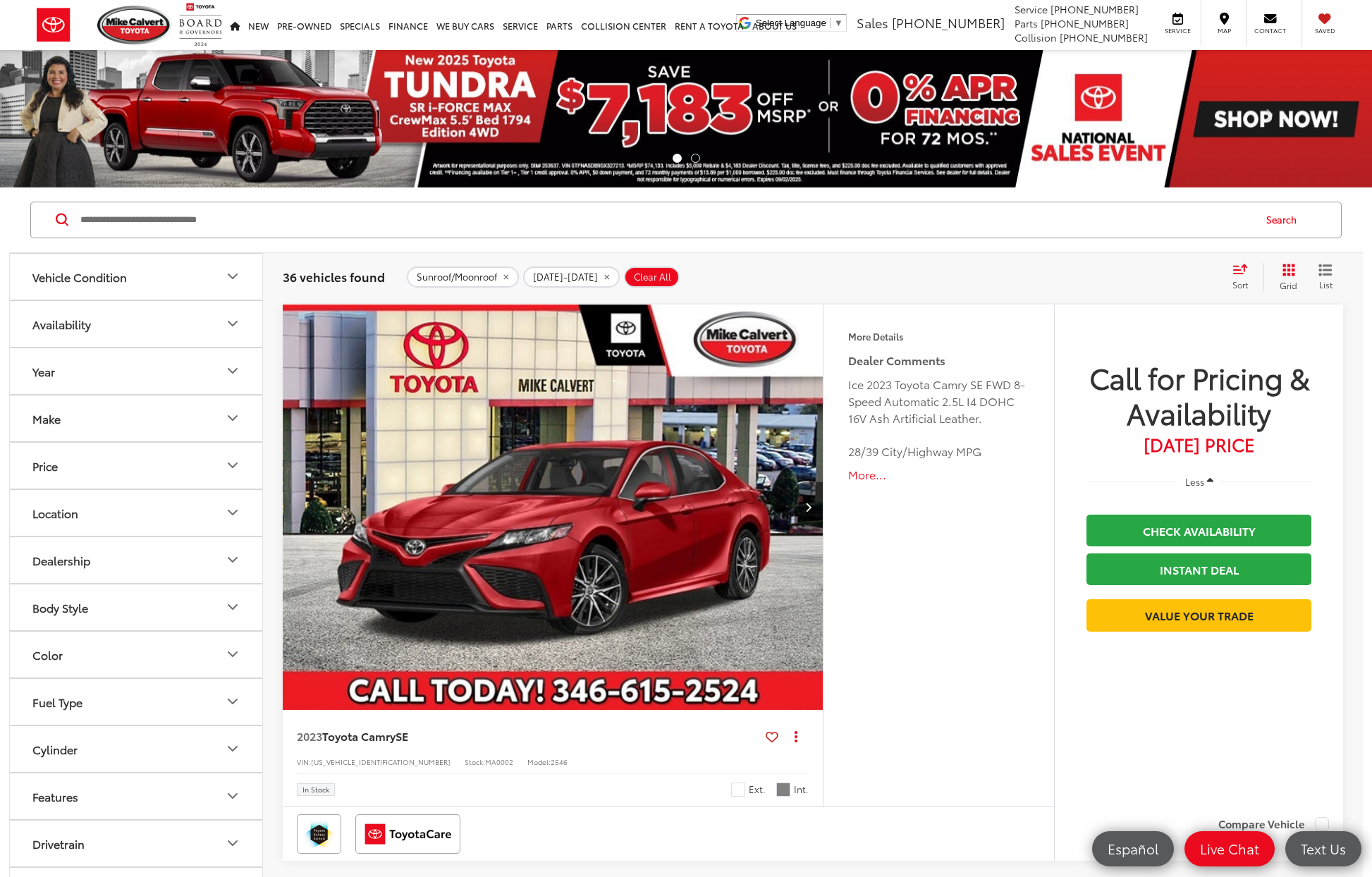
click at [211, 418] on button "Make" at bounding box center [136, 418] width 254 height 46
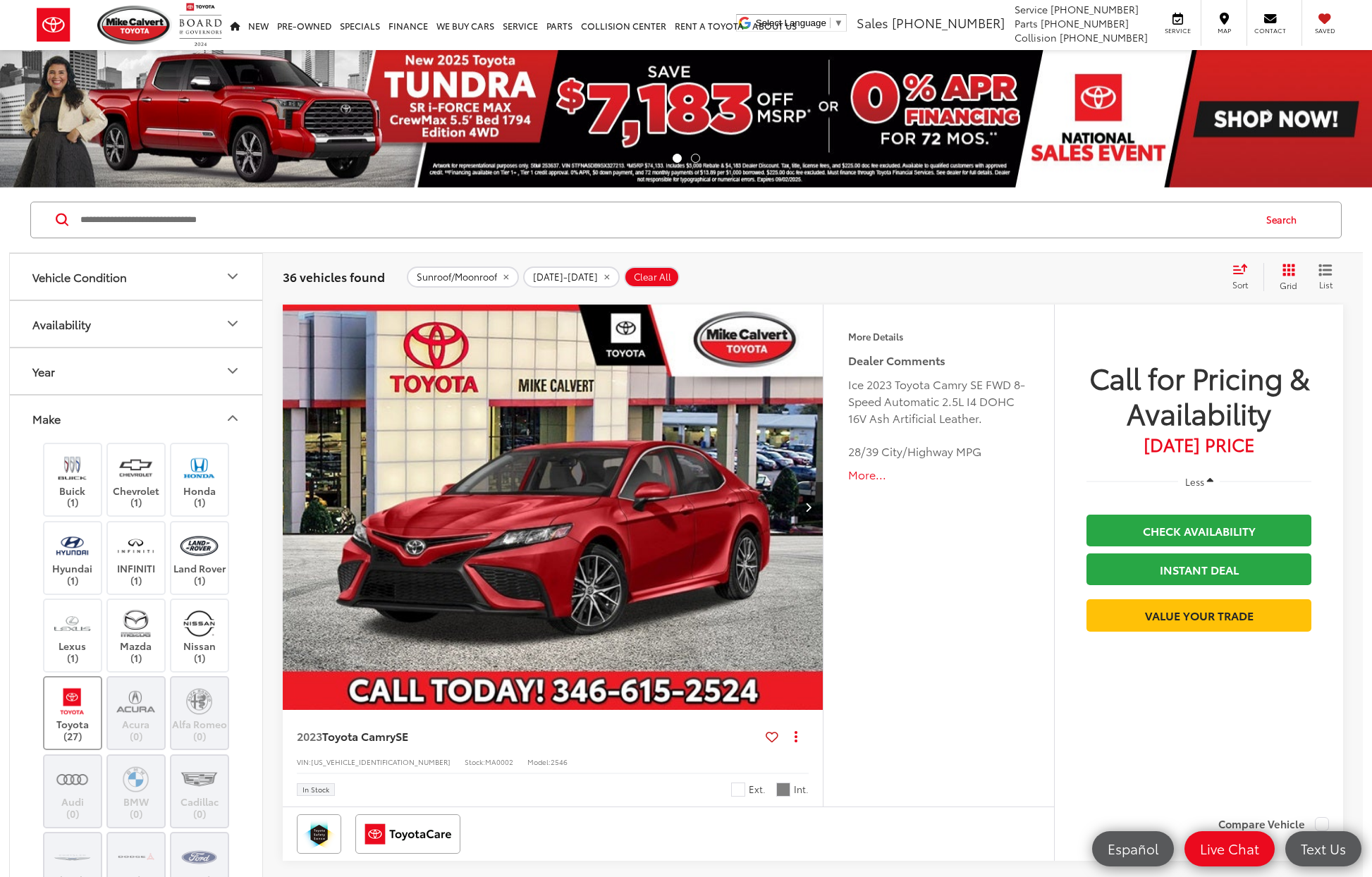
click at [89, 699] on img at bounding box center [72, 701] width 39 height 33
click at [232, 412] on icon "Make" at bounding box center [232, 418] width 17 height 17
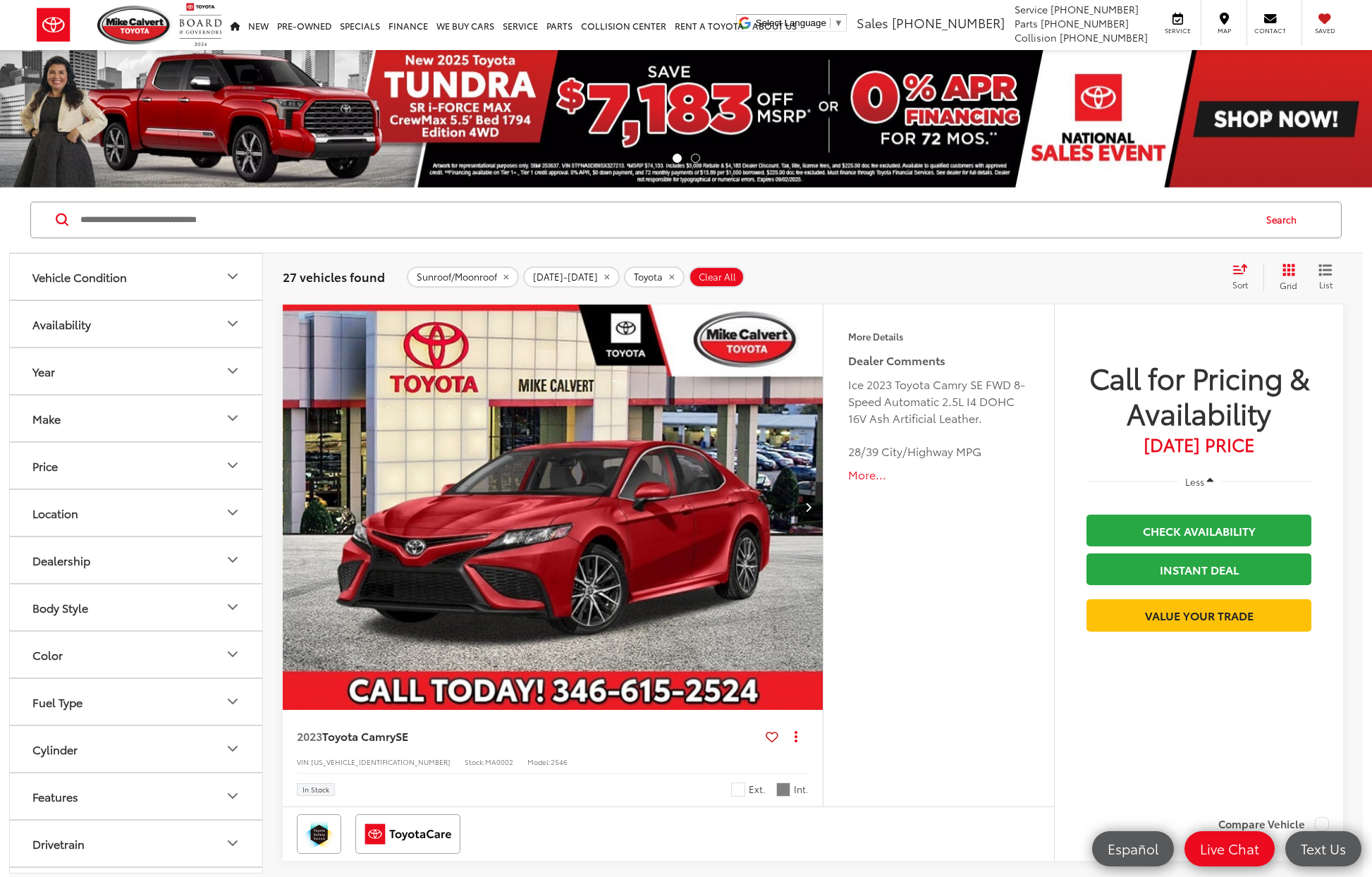
click at [229, 610] on icon "Body Style" at bounding box center [232, 607] width 17 height 17
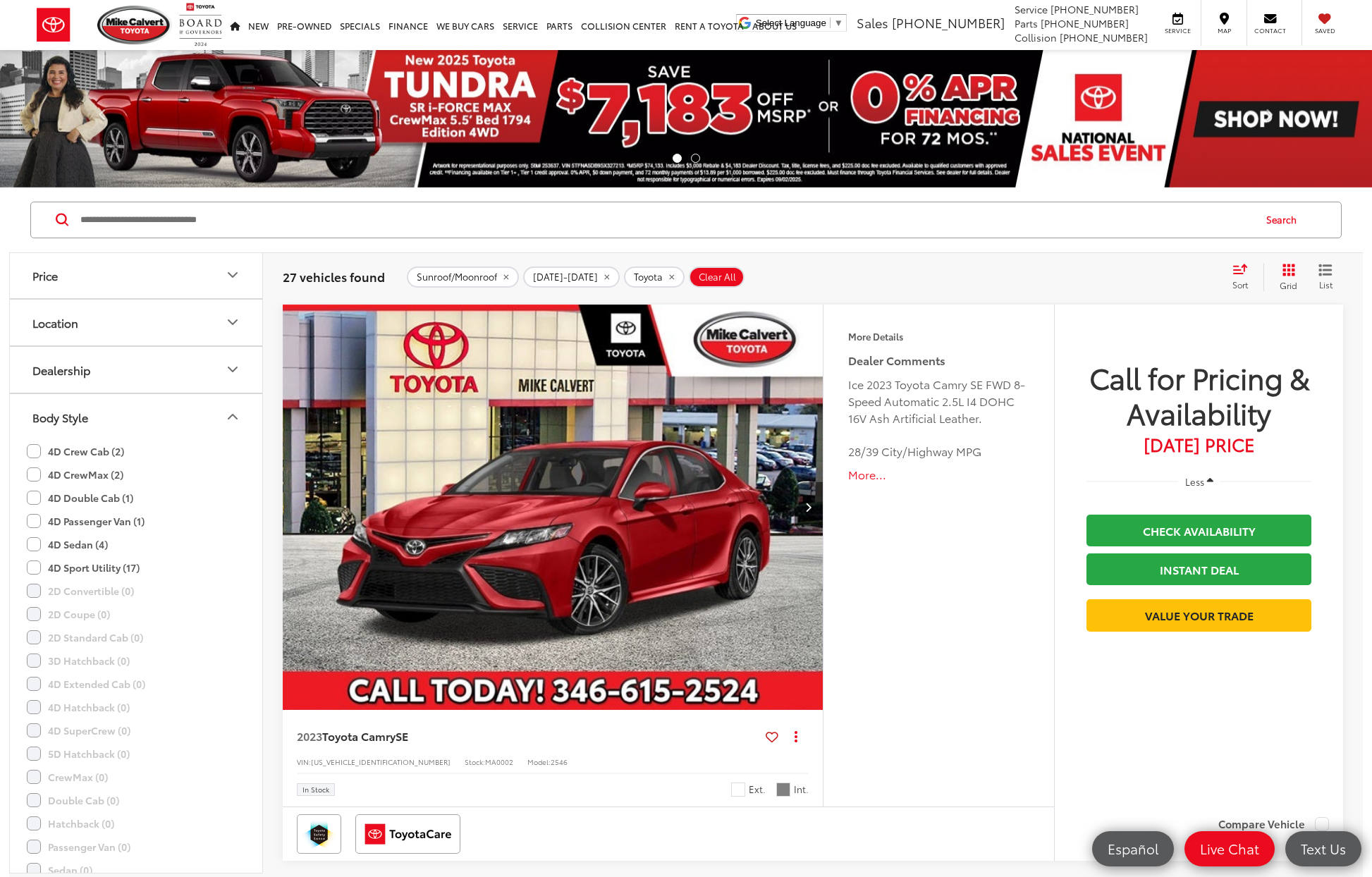
click at [232, 418] on icon "Body Style" at bounding box center [232, 416] width 17 height 17
click at [211, 692] on button "Model & Trim" at bounding box center [136, 700] width 254 height 46
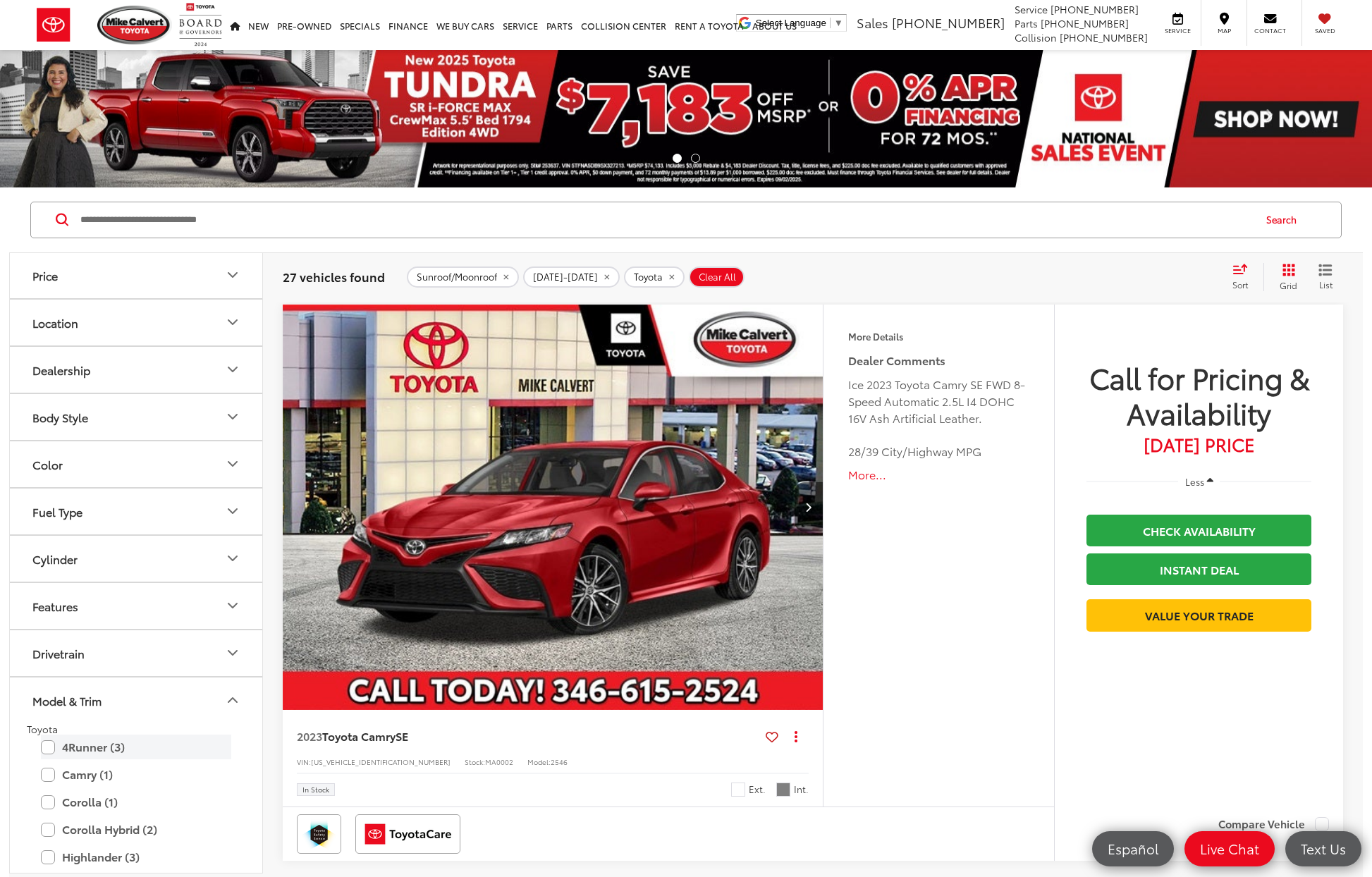
click at [98, 743] on label "4Runner (3)" at bounding box center [136, 747] width 191 height 25
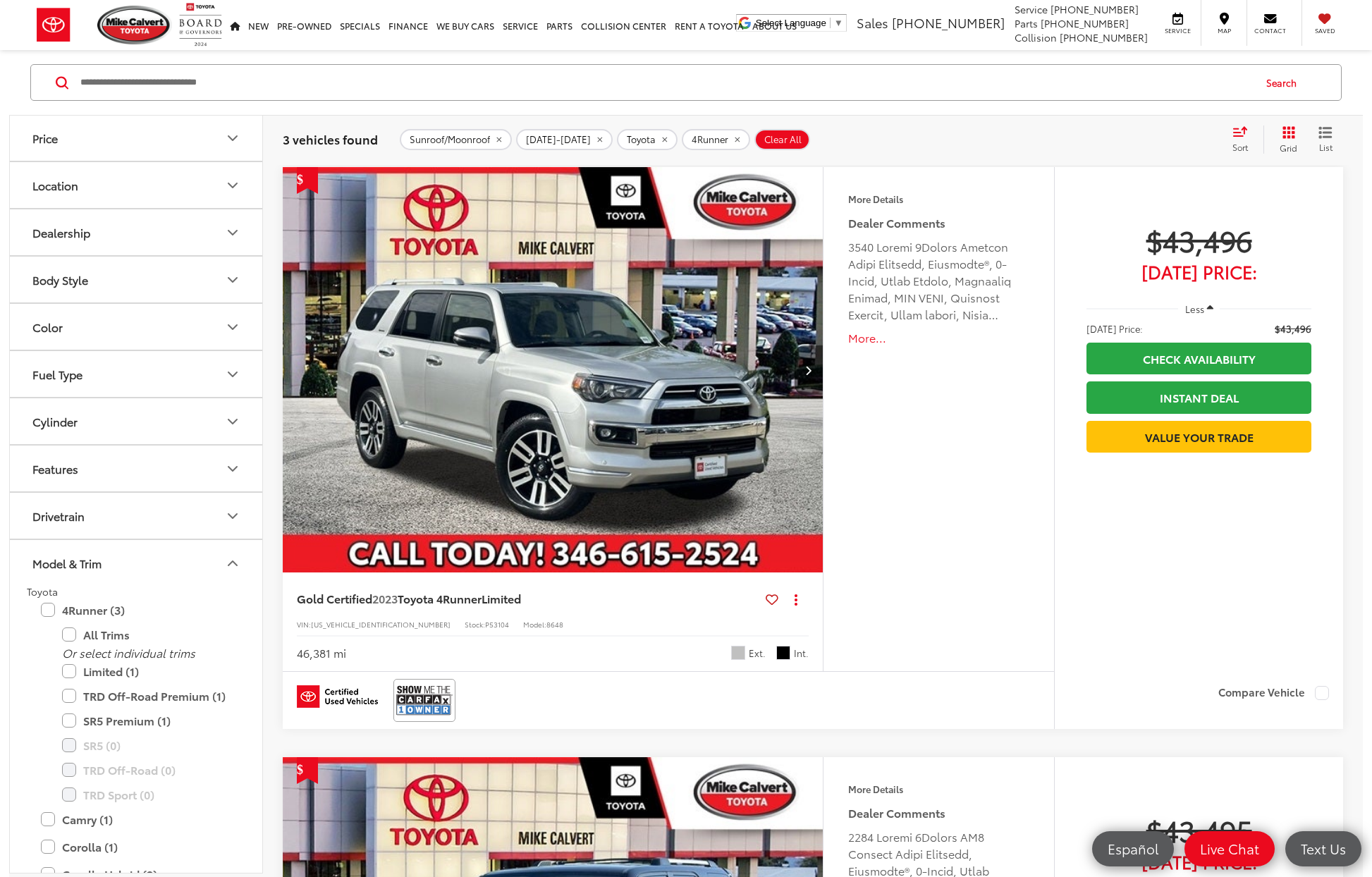
click at [170, 134] on button "Price" at bounding box center [136, 138] width 254 height 46
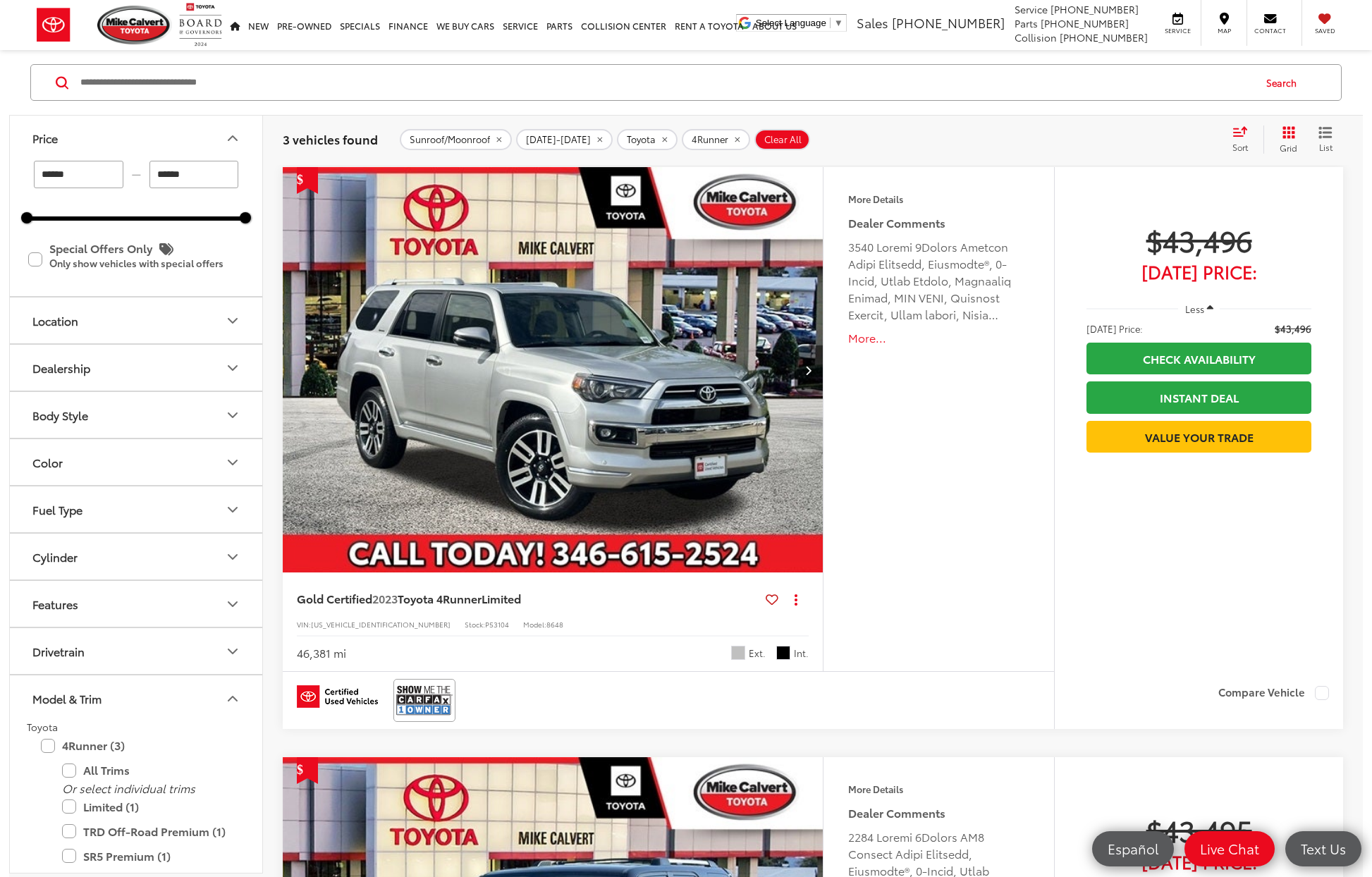
click at [200, 325] on button "Location" at bounding box center [136, 320] width 254 height 46
click at [204, 321] on button "Location" at bounding box center [136, 320] width 254 height 46
click at [230, 144] on icon "Price" at bounding box center [232, 138] width 17 height 17
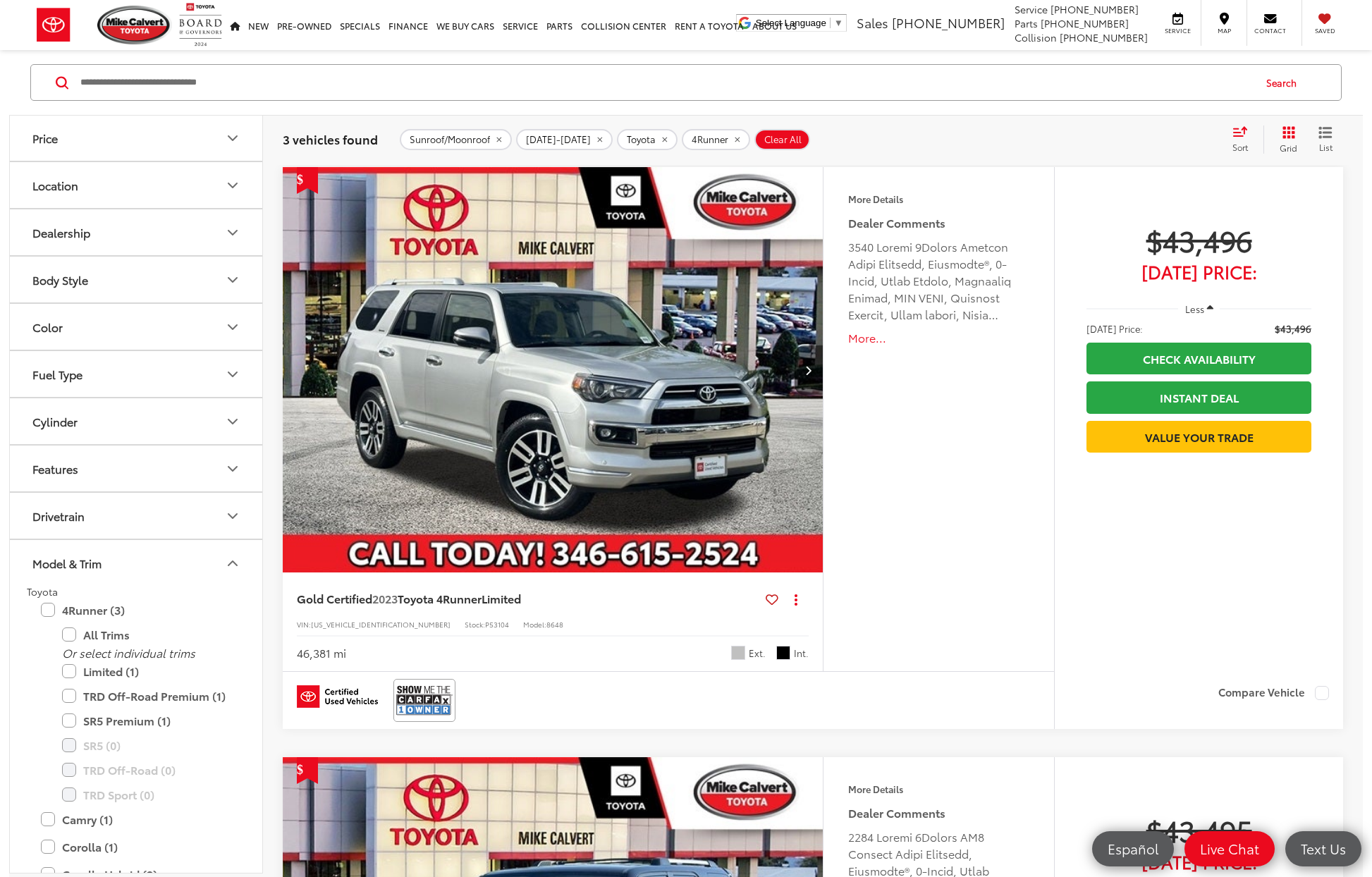
click at [223, 262] on button "Body Style" at bounding box center [136, 279] width 254 height 46
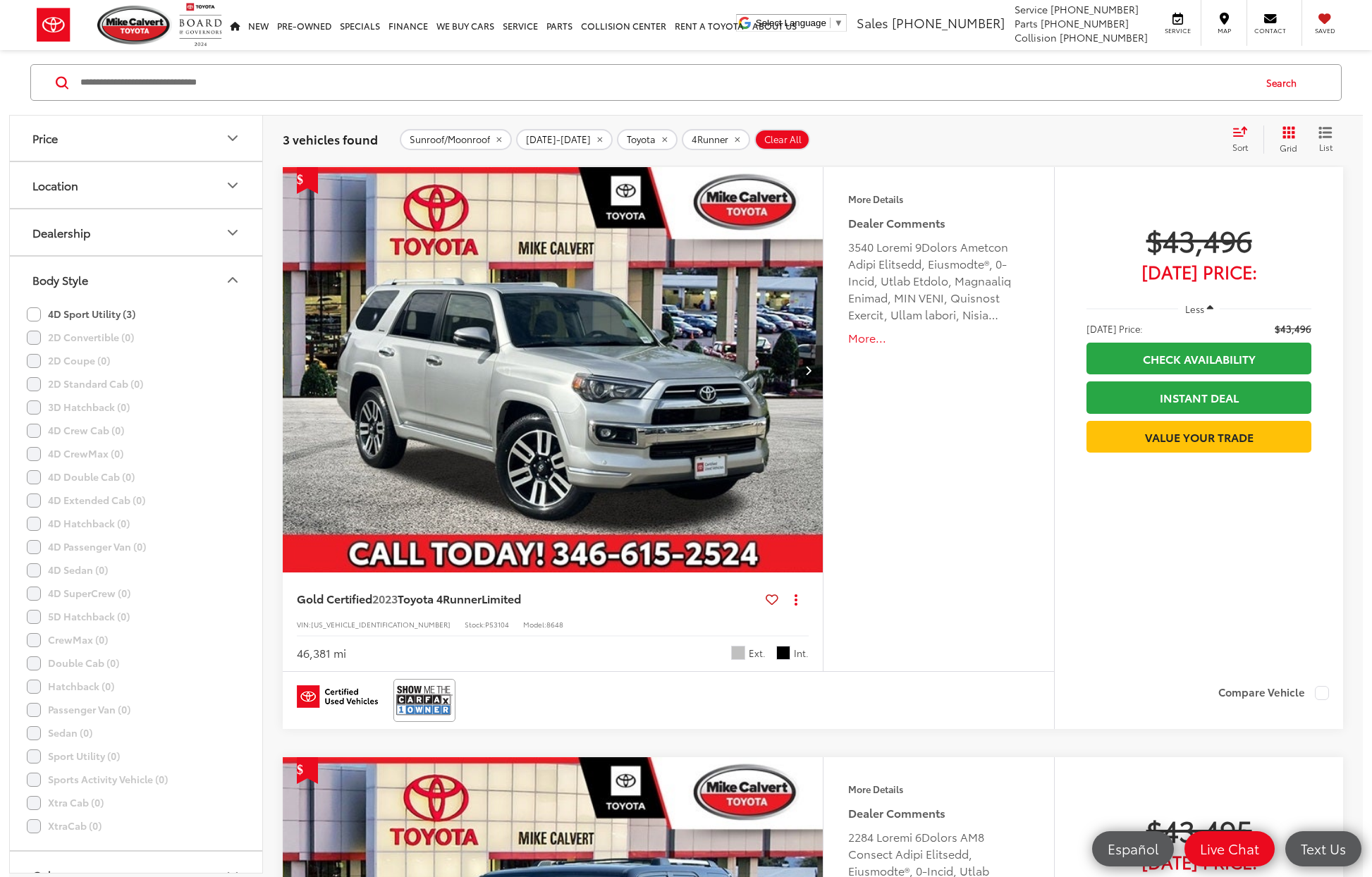
click at [225, 281] on icon "Body Style" at bounding box center [232, 280] width 17 height 17
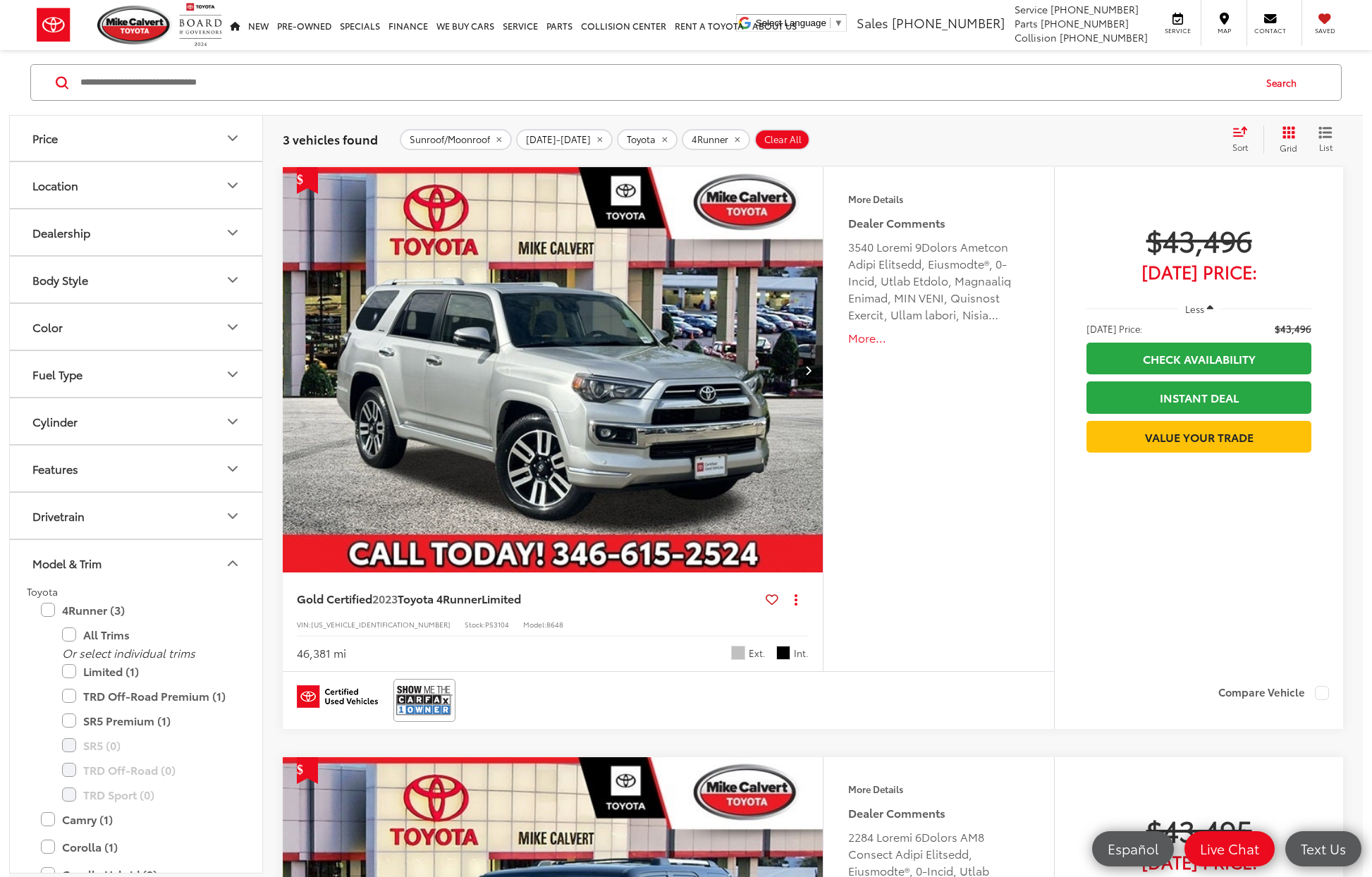
click at [227, 561] on icon "Model & Trim" at bounding box center [232, 563] width 17 height 17
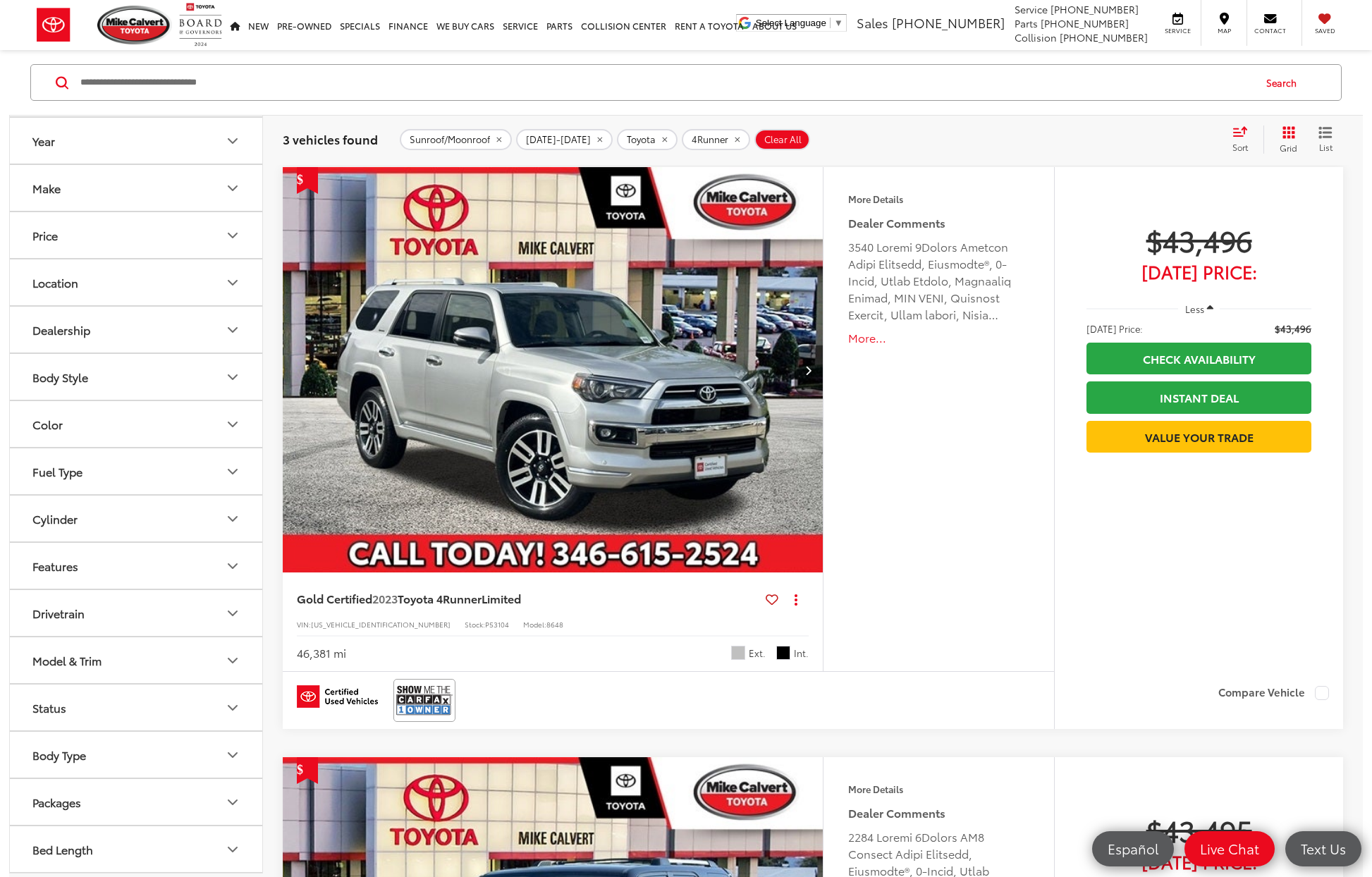
click at [503, 139] on icon "remove Sunroof/Moonroof" at bounding box center [499, 139] width 9 height 8
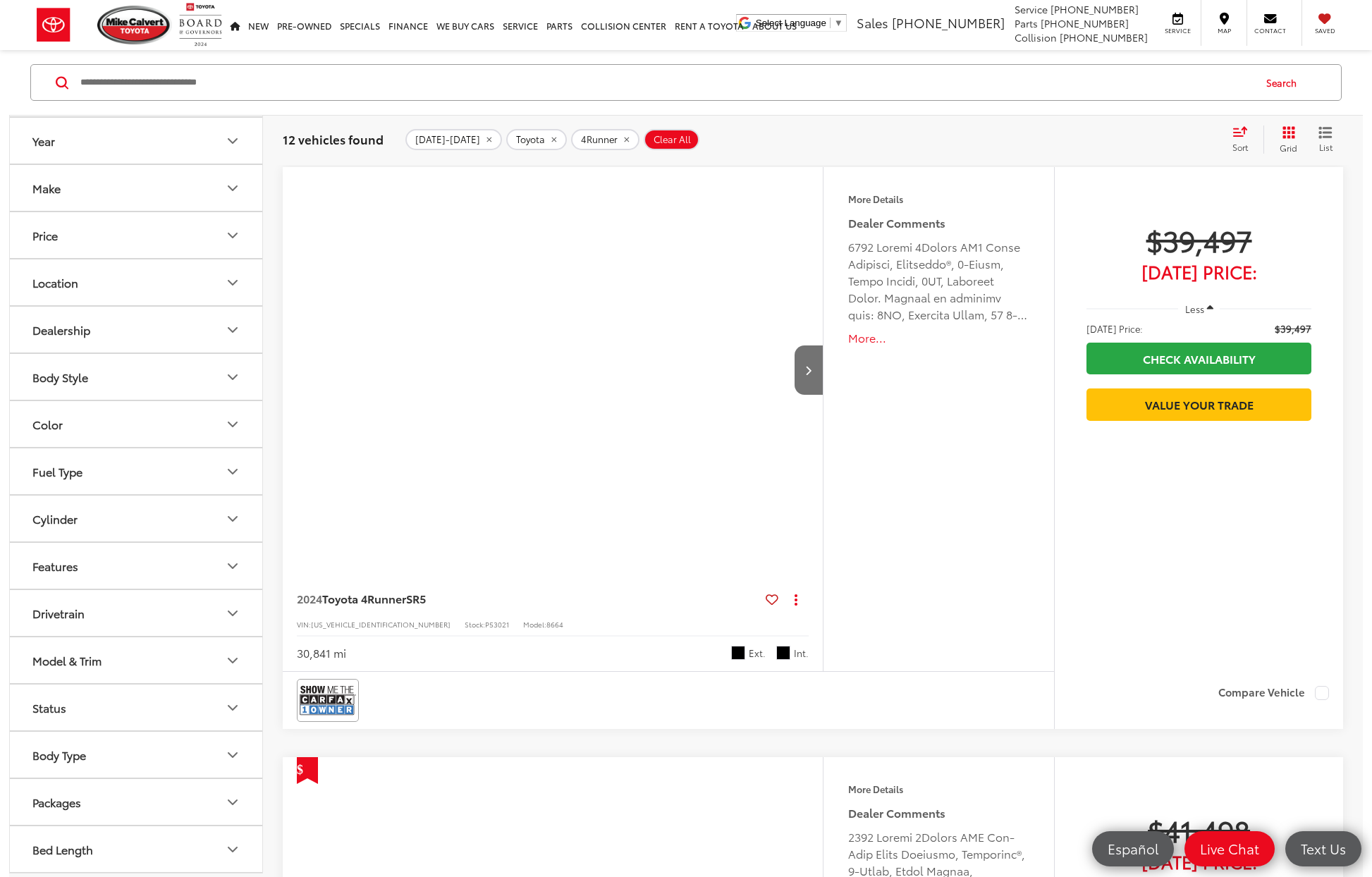
click at [232, 383] on icon "Body Style" at bounding box center [232, 377] width 17 height 17
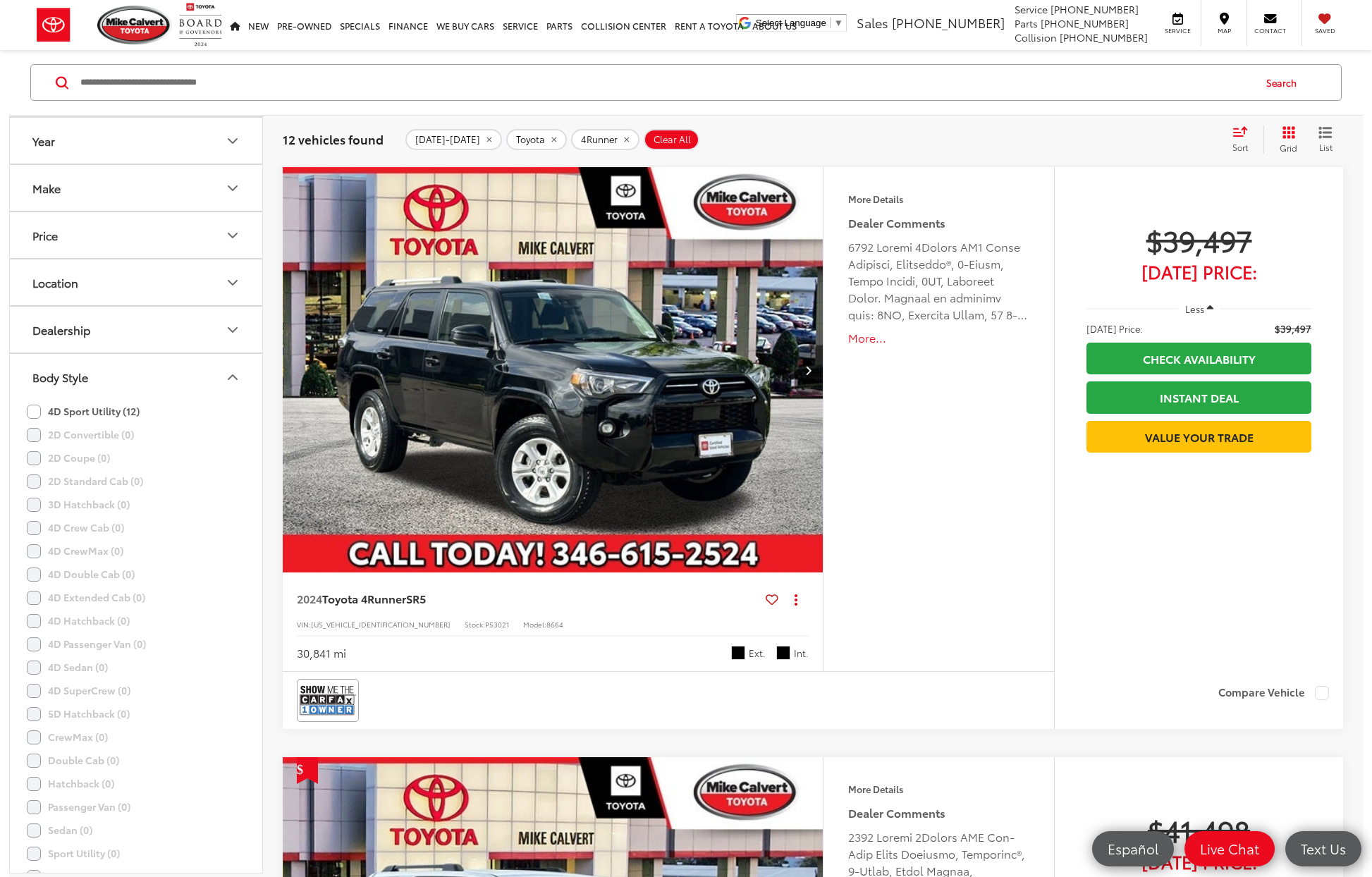
click at [231, 379] on icon "Body Style" at bounding box center [232, 377] width 17 height 17
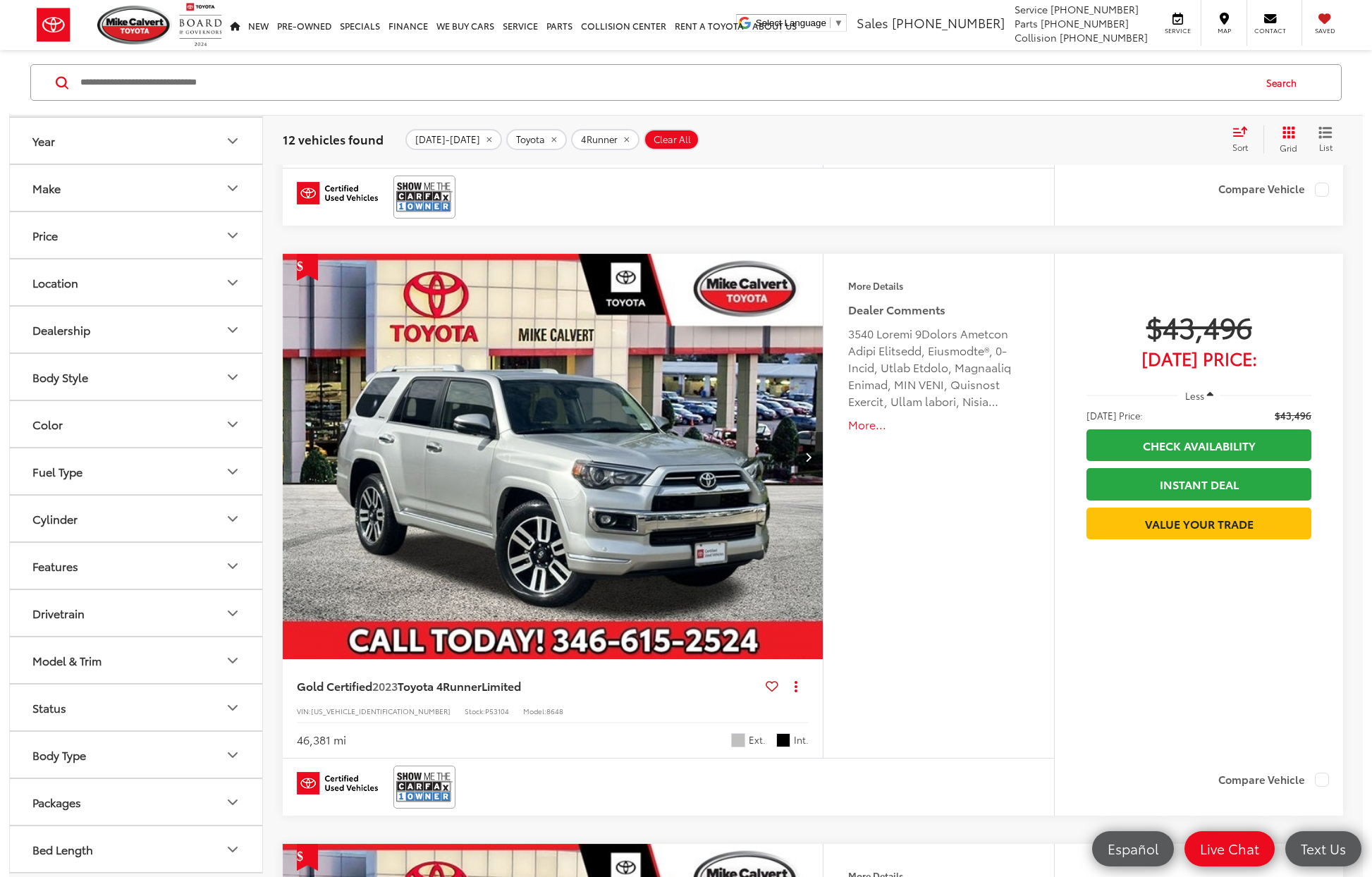
scroll to position [1693, 0]
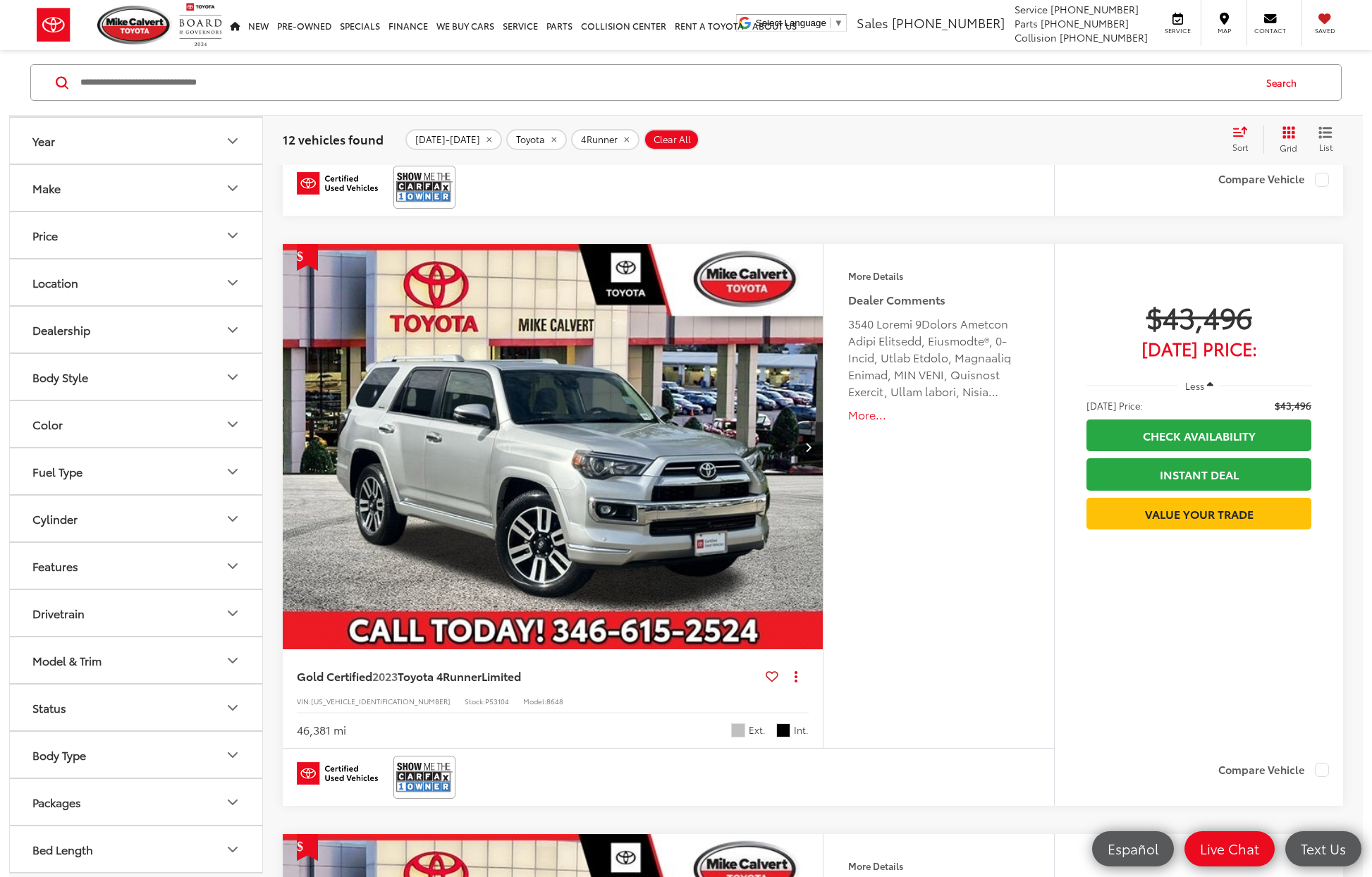
click at [129, 572] on button "Features" at bounding box center [136, 565] width 254 height 46
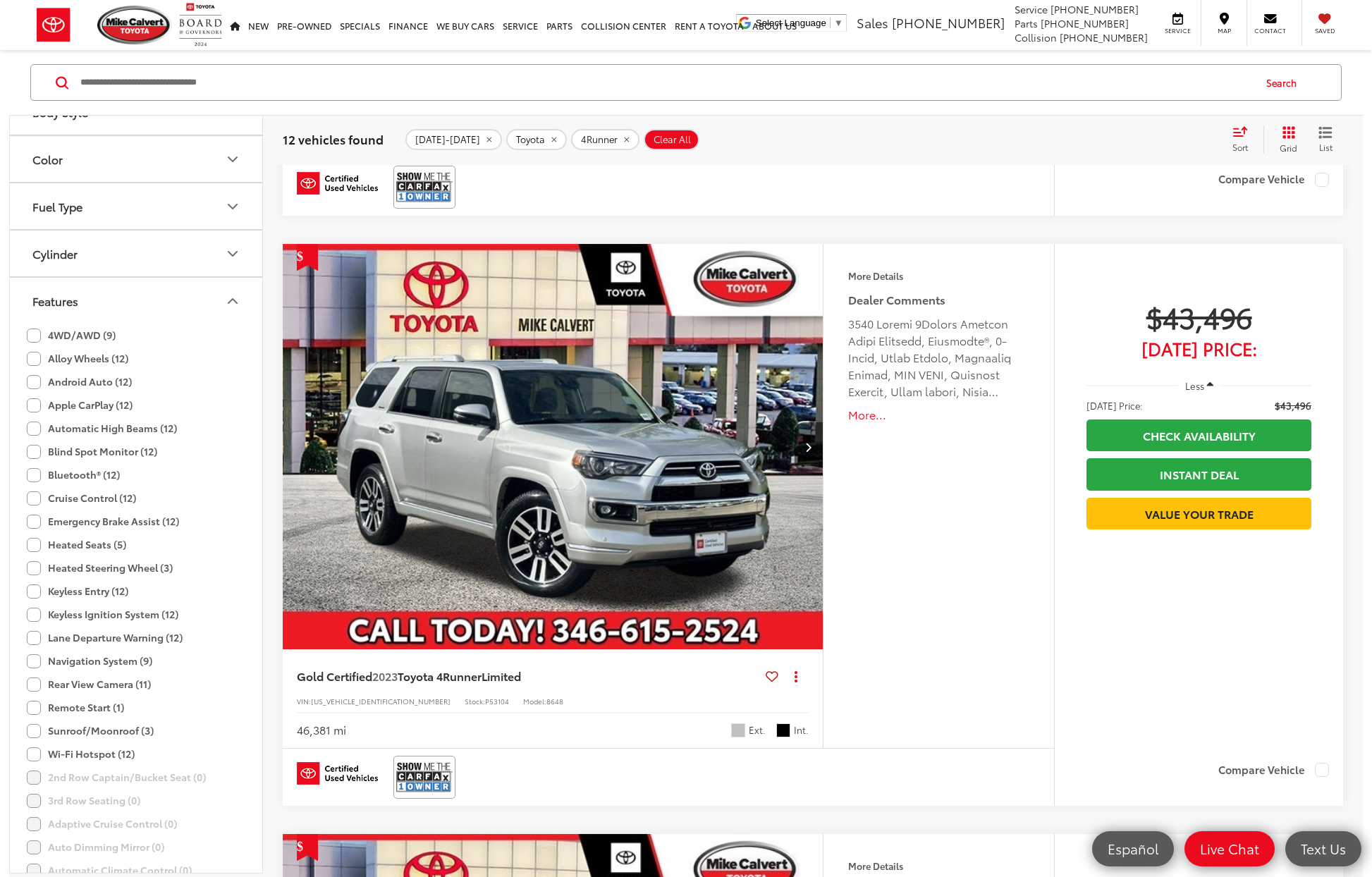
scroll to position [354, 0]
click at [36, 738] on label "Sunroof/Moonroof (3)" at bounding box center [90, 735] width 127 height 23
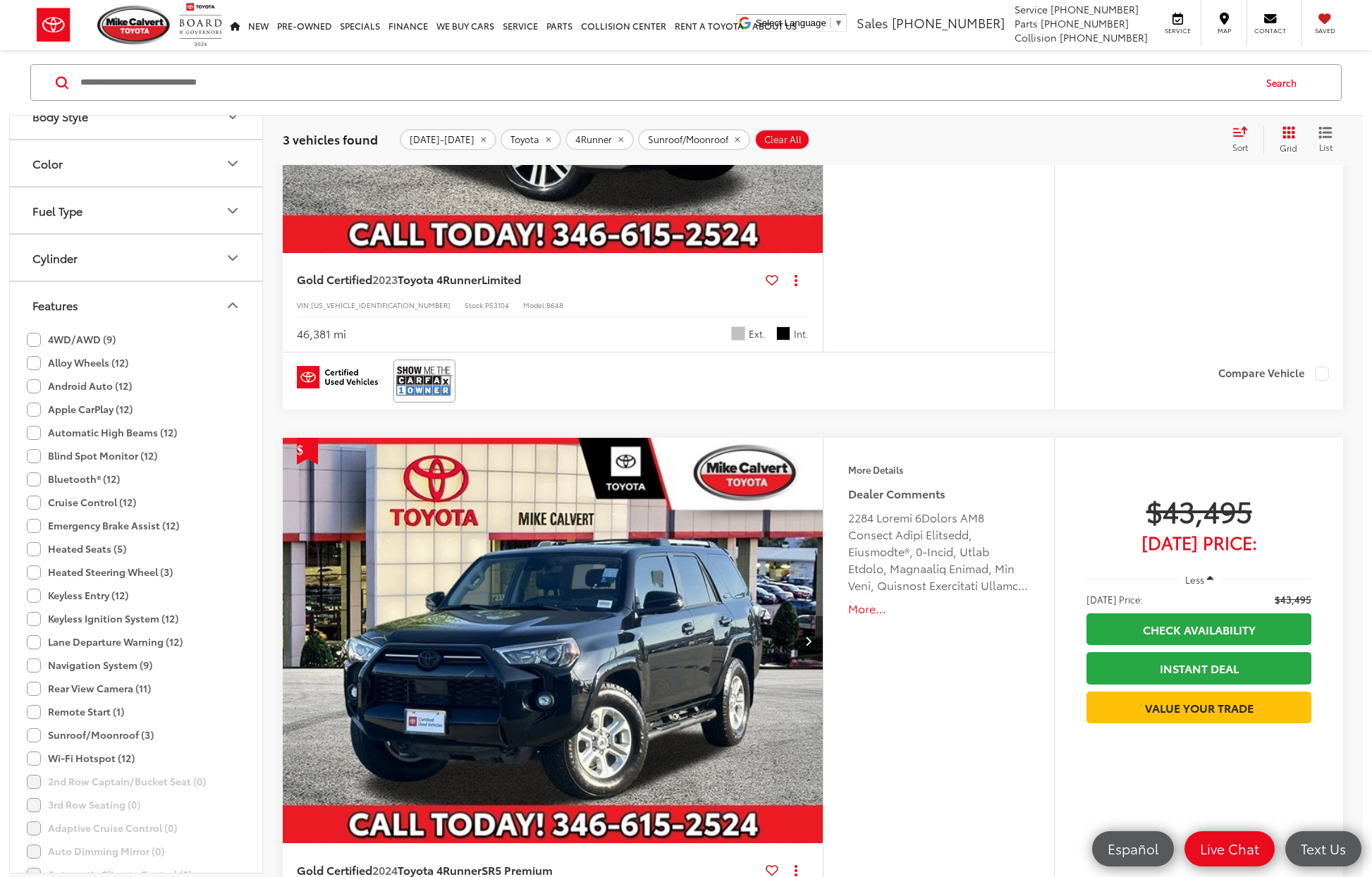
click at [1034, 663] on div "Features Bluetooth® Heated Steering Wheel Android Auto Apple CarPlay Heated Sea…" at bounding box center [938, 690] width 232 height 504
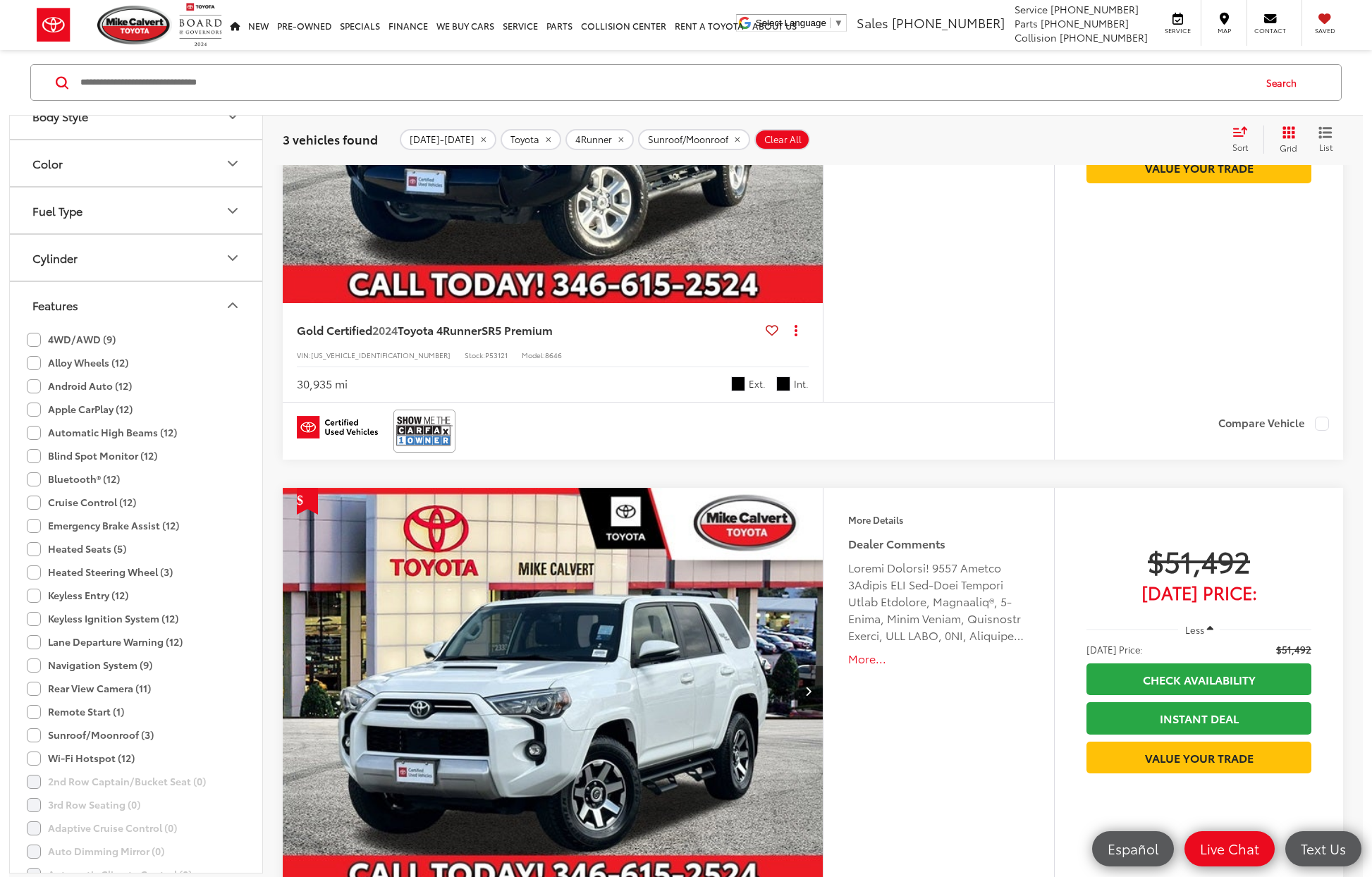
scroll to position [1078, 0]
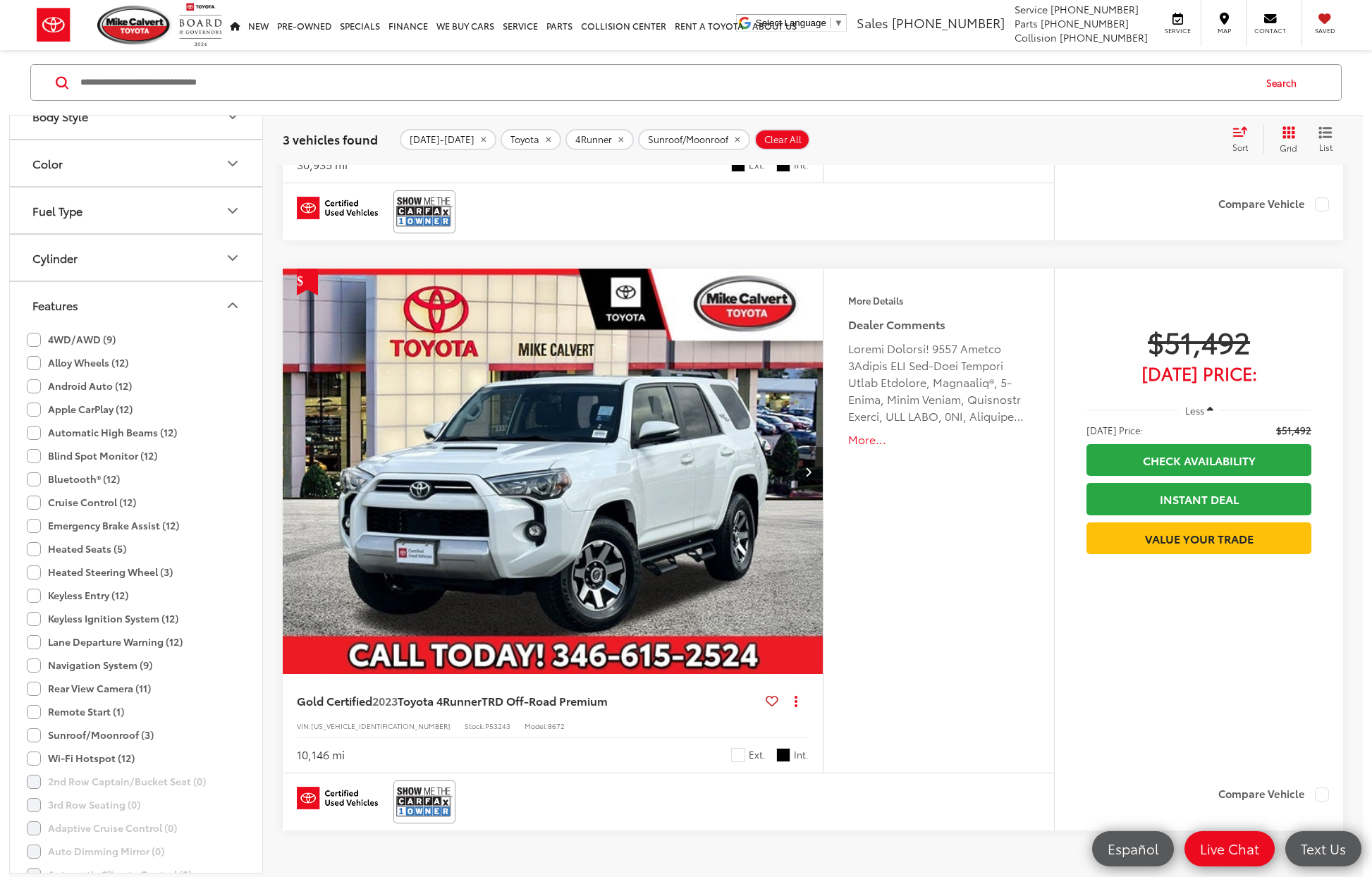
click at [30, 733] on label "Sunroof/Moonroof (3)" at bounding box center [90, 735] width 127 height 23
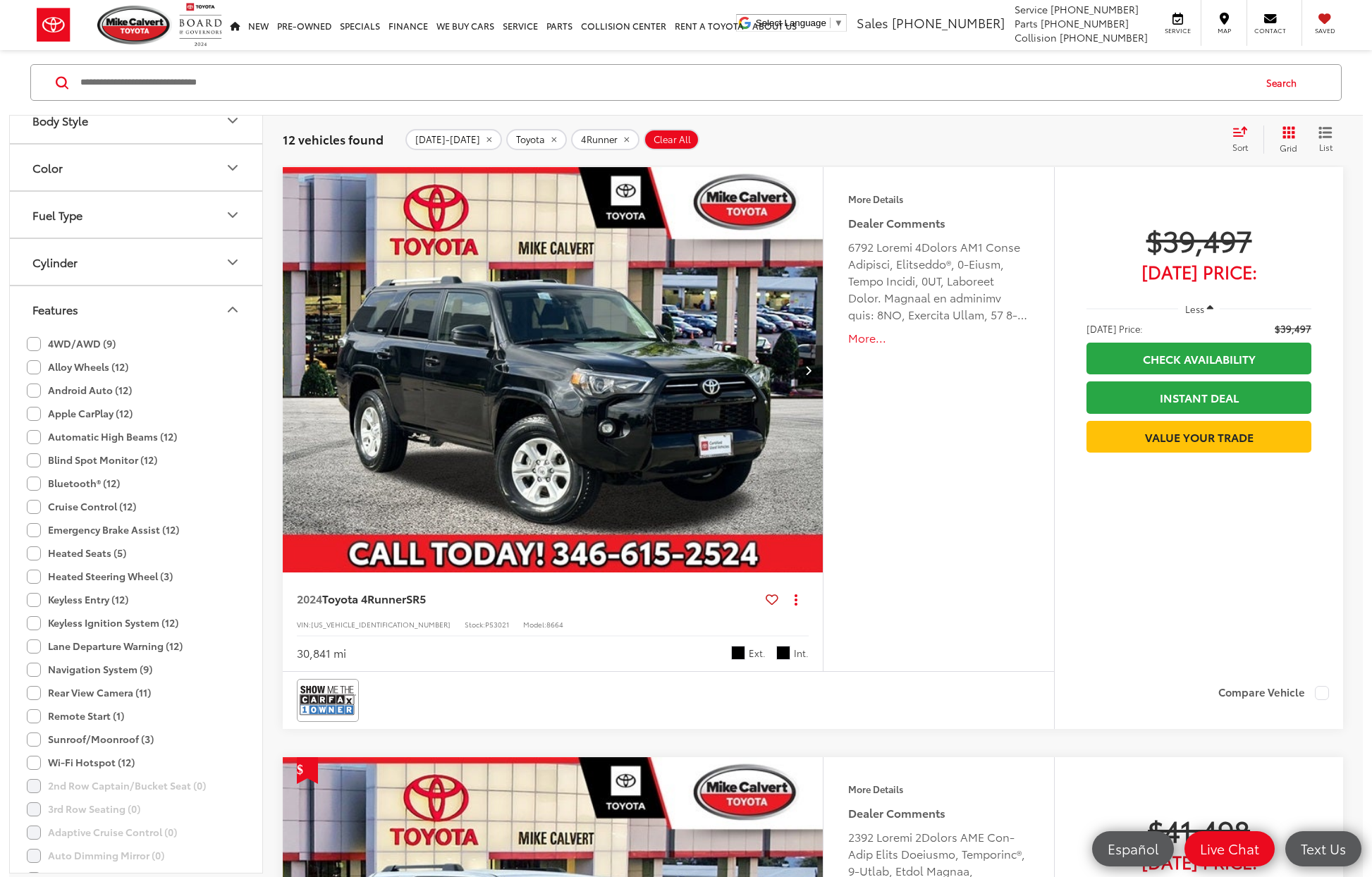
scroll to position [8, 0]
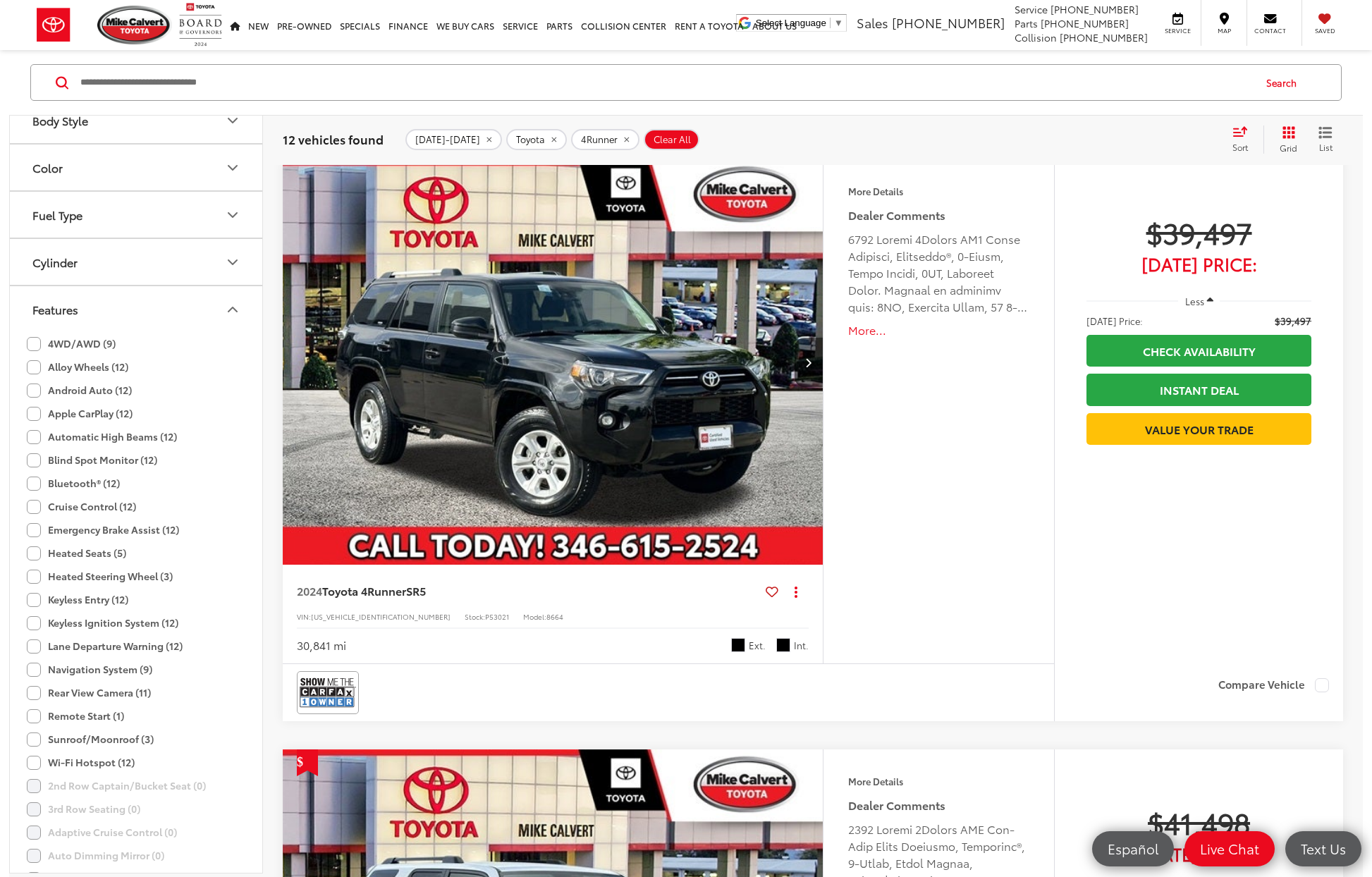
click at [70, 340] on label "4WD/AWD (9)" at bounding box center [70, 344] width 89 height 23
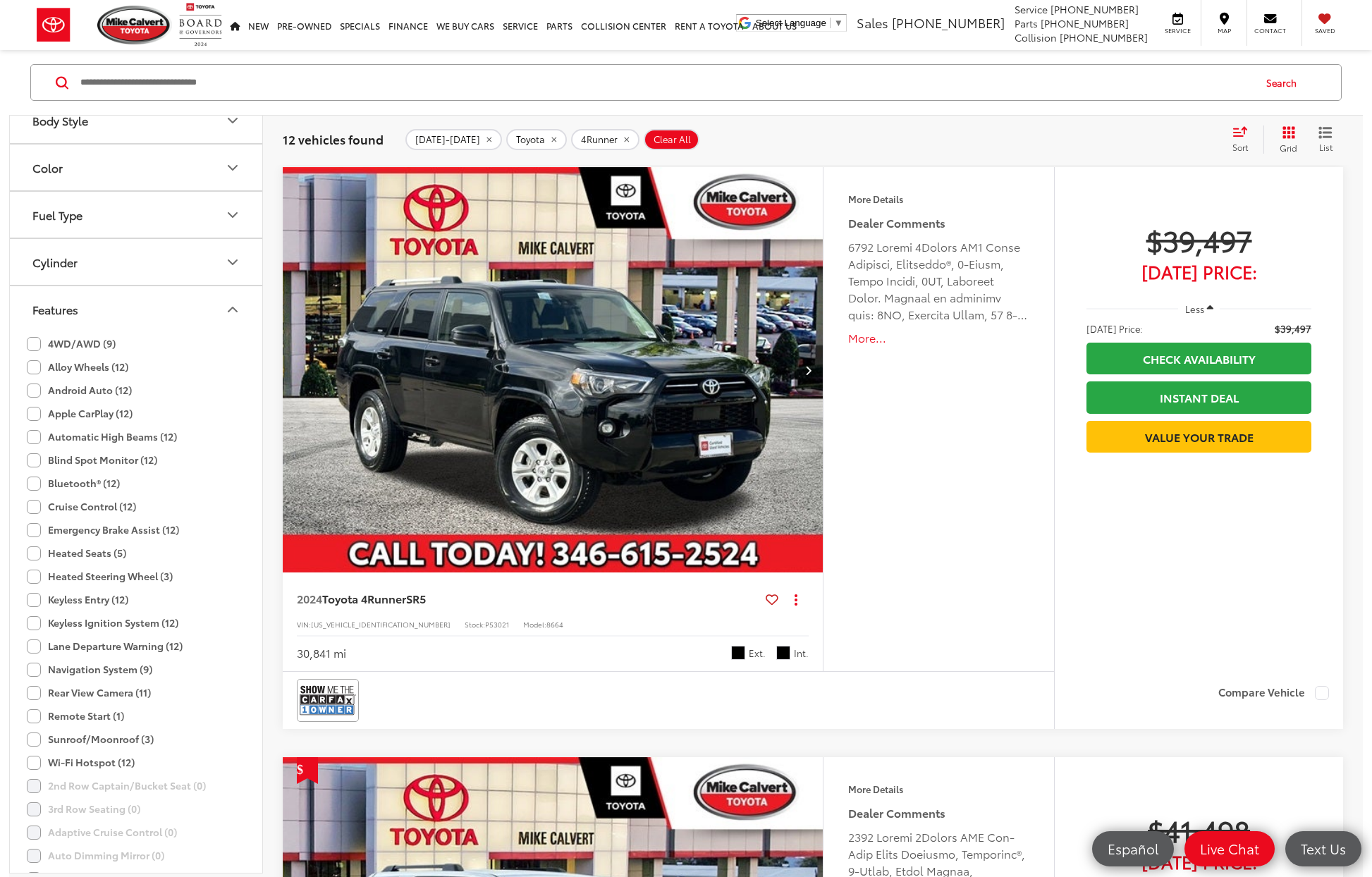
click at [236, 309] on icon "Features" at bounding box center [232, 309] width 17 height 17
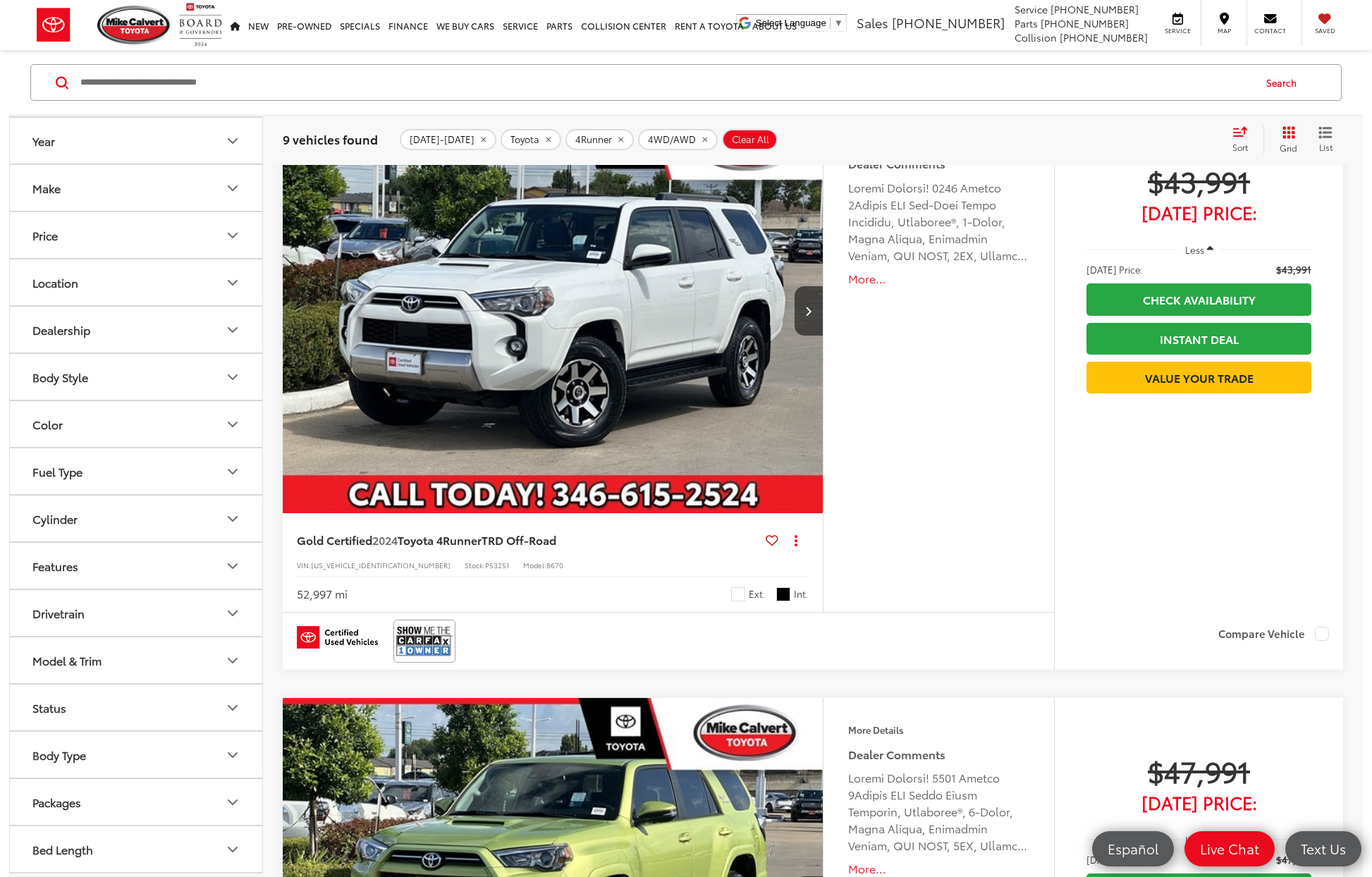
scroll to position [3020, 0]
